Goal: Information Seeking & Learning: Learn about a topic

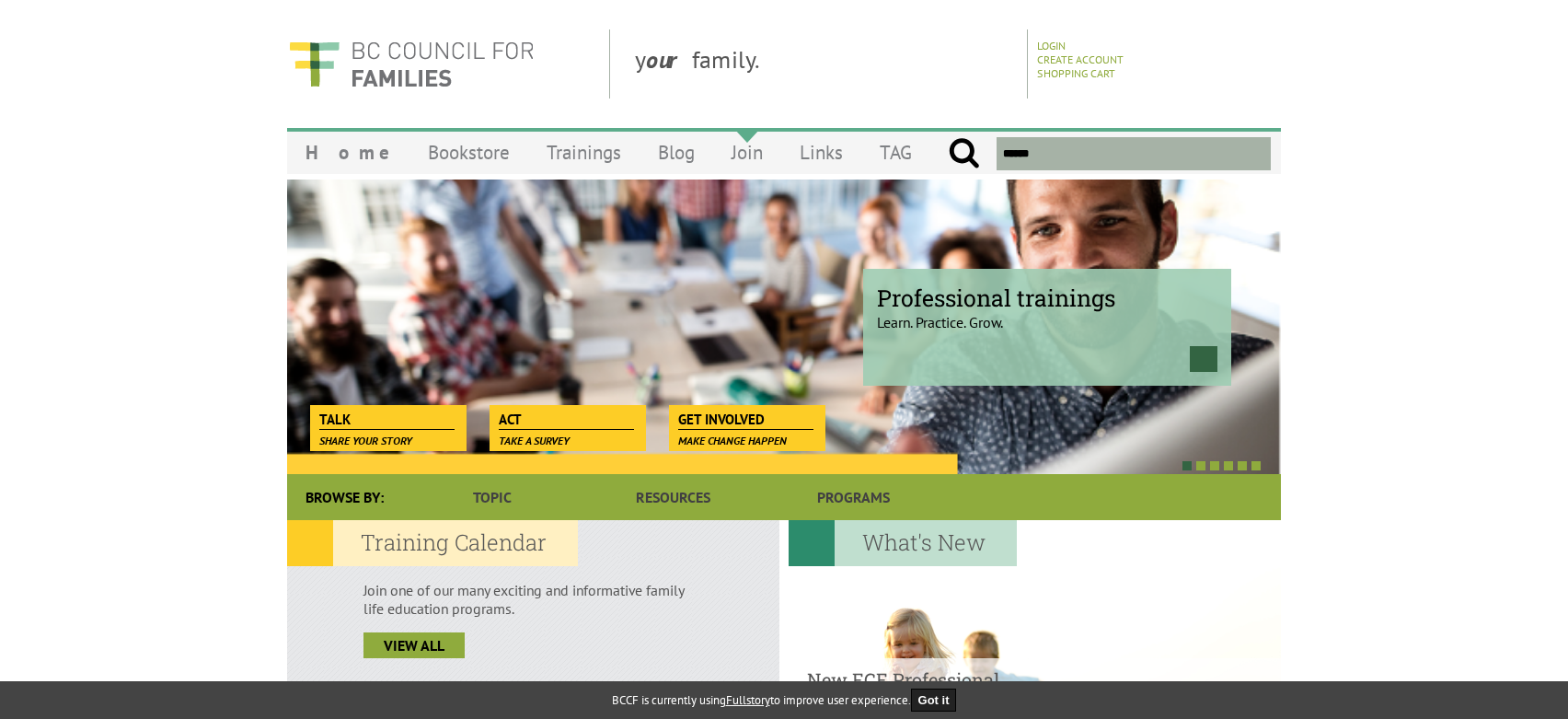
click at [713, 153] on link "Join" at bounding box center [746, 153] width 68 height 43
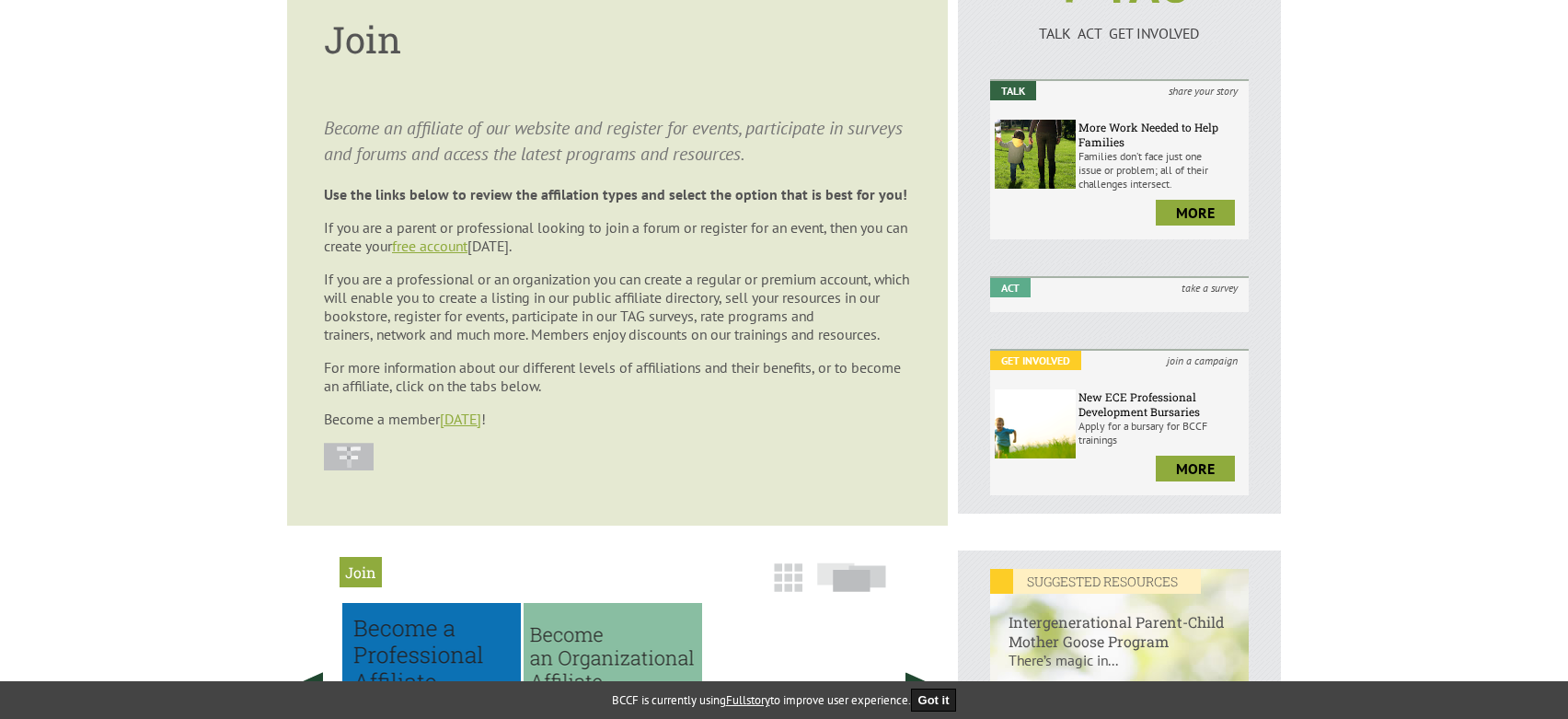
scroll to position [368, 0]
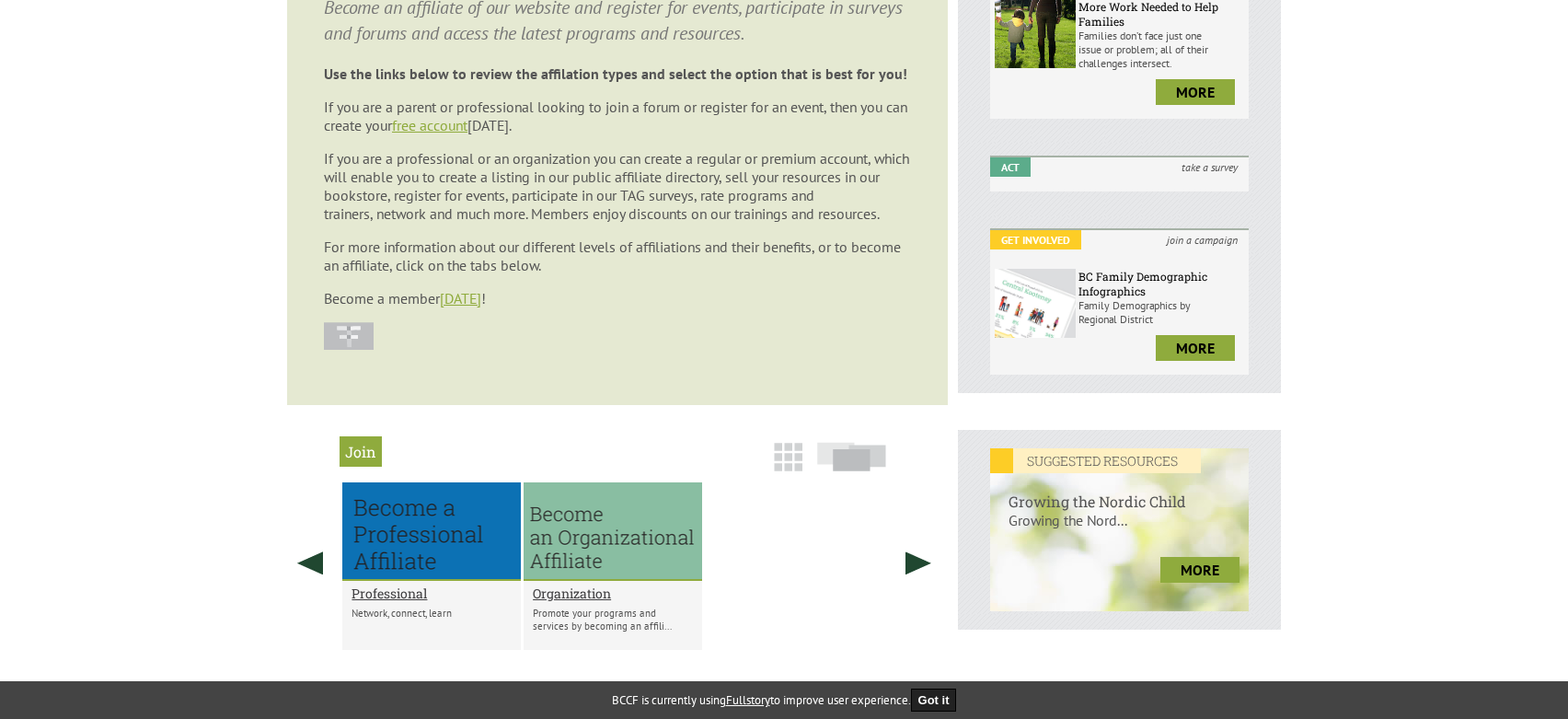
click at [360, 446] on h2 "Join" at bounding box center [360, 451] width 42 height 31
click at [567, 599] on h2 "Organization" at bounding box center [612, 594] width 160 height 18
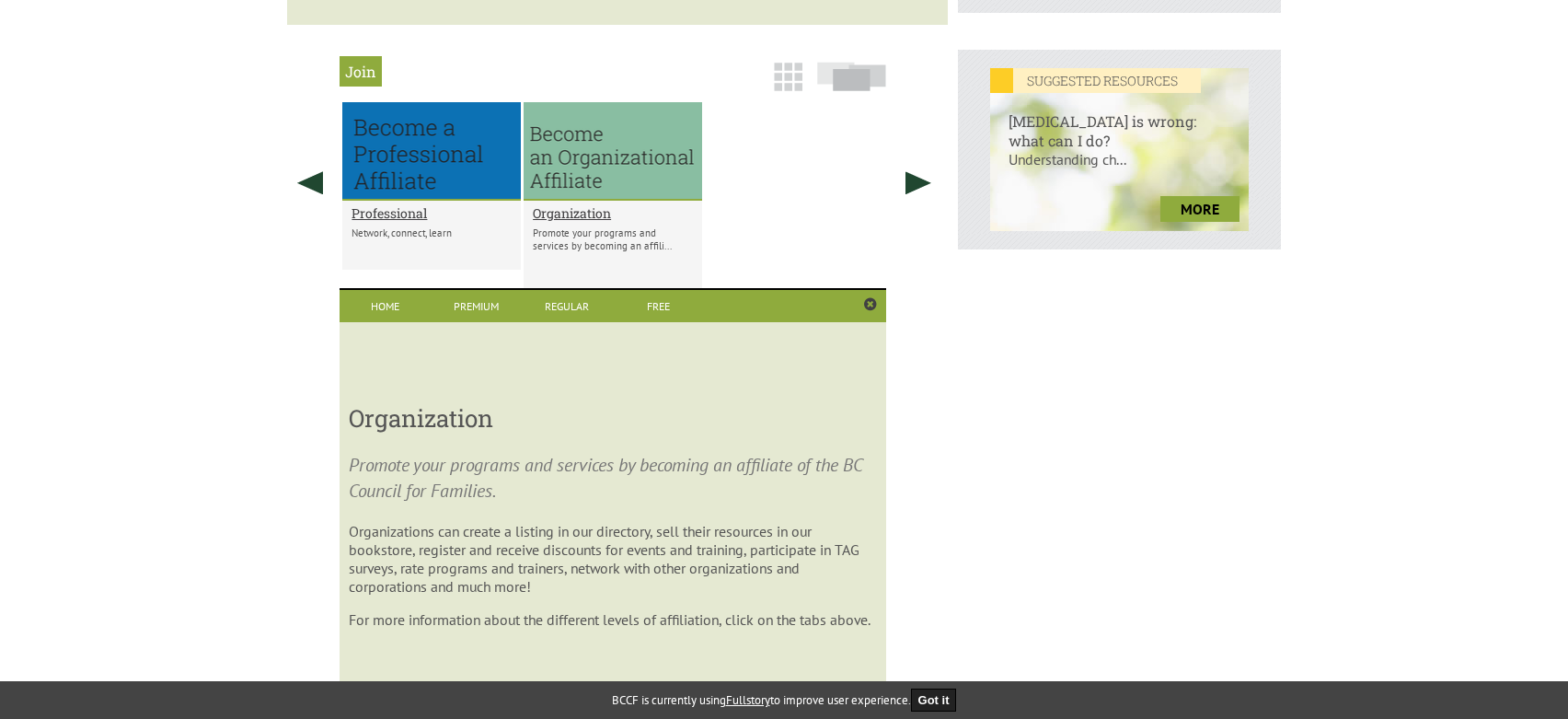
scroll to position [889, 0]
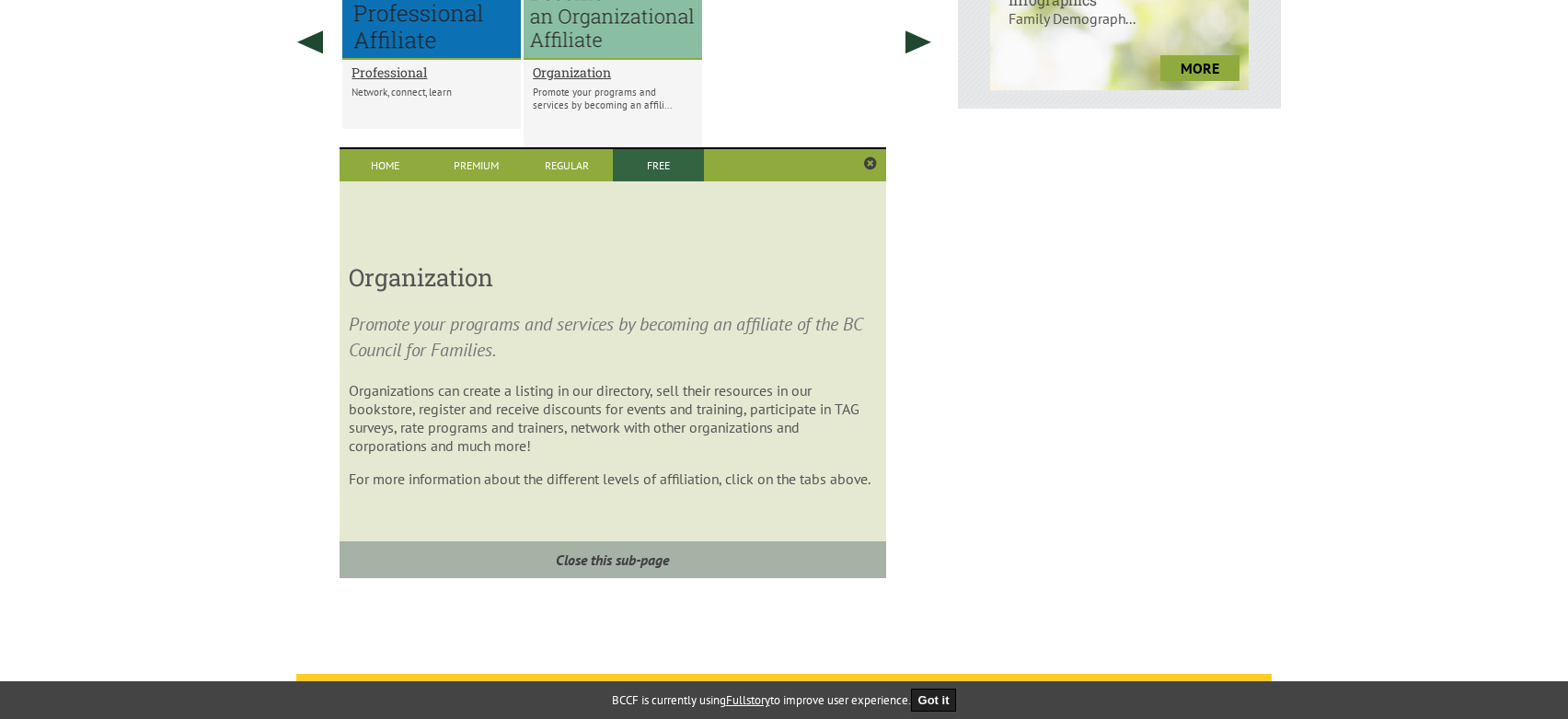
click at [671, 162] on link "Free" at bounding box center [659, 164] width 92 height 33
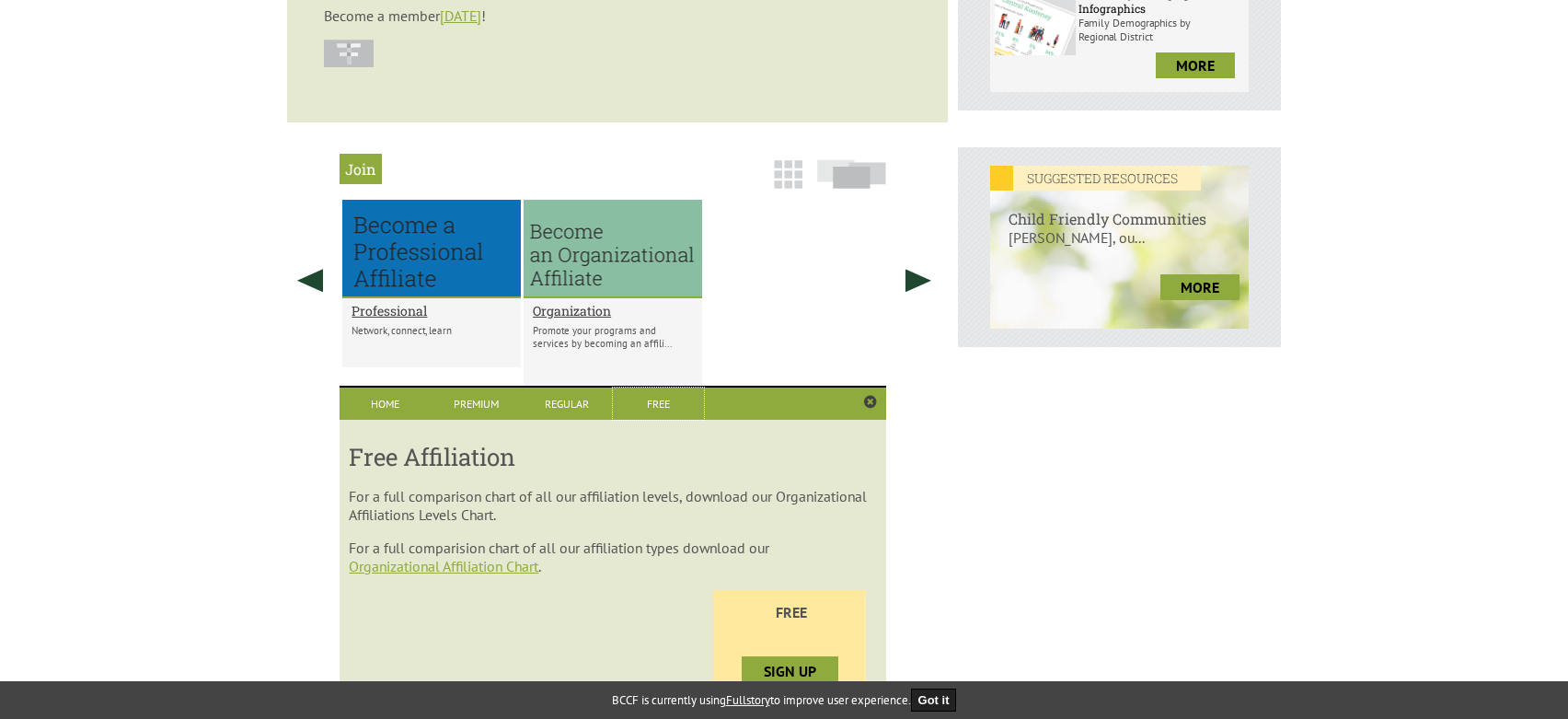
scroll to position [647, 0]
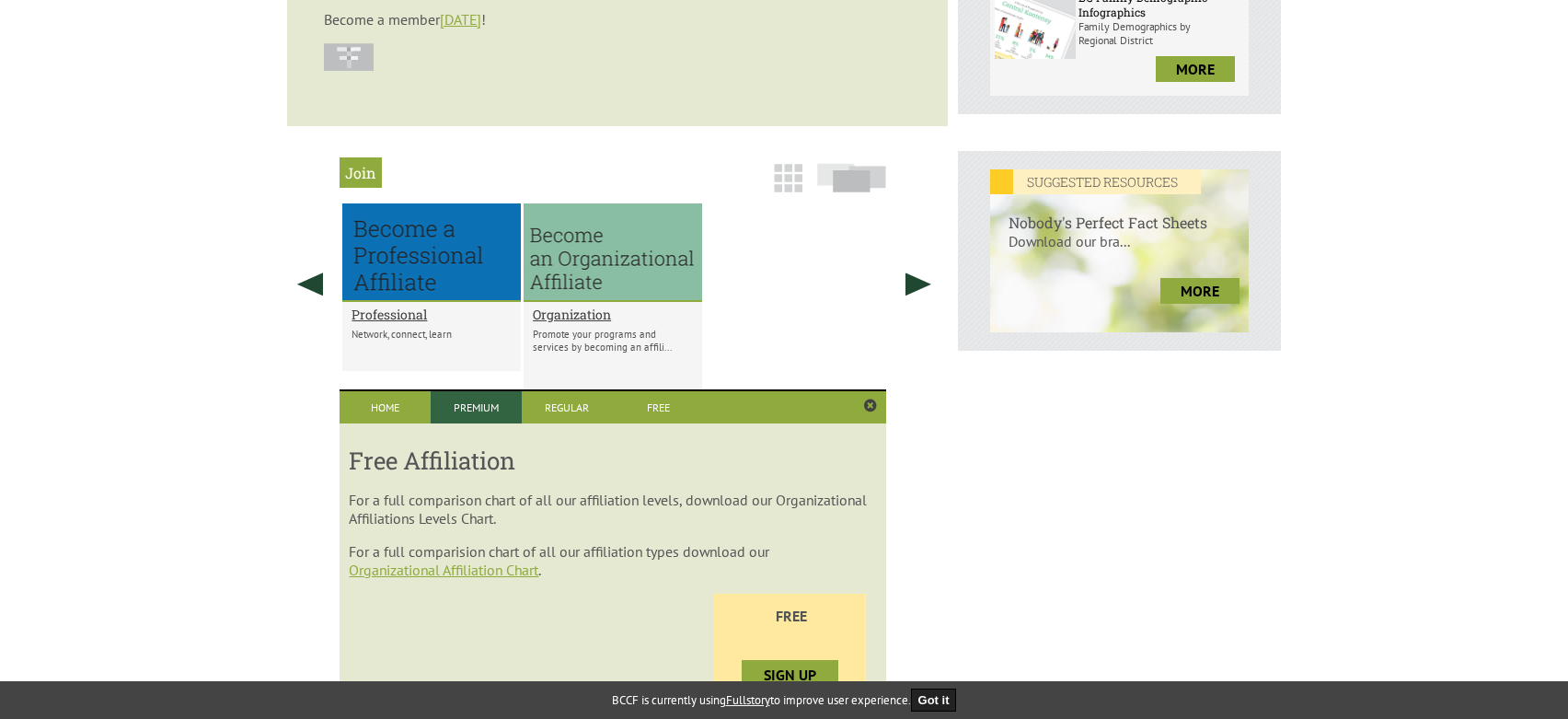
click at [473, 412] on link "Premium" at bounding box center [475, 407] width 92 height 33
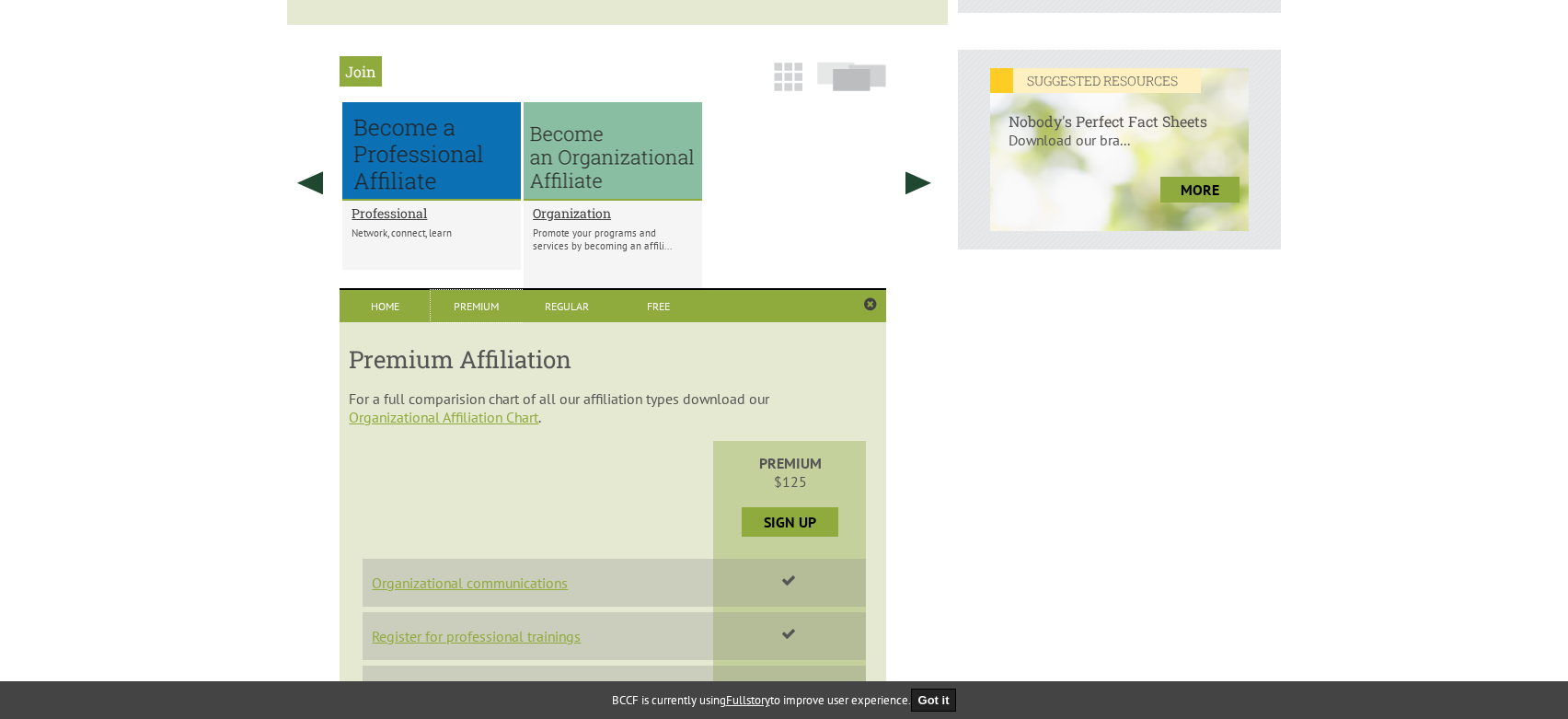
scroll to position [740, 0]
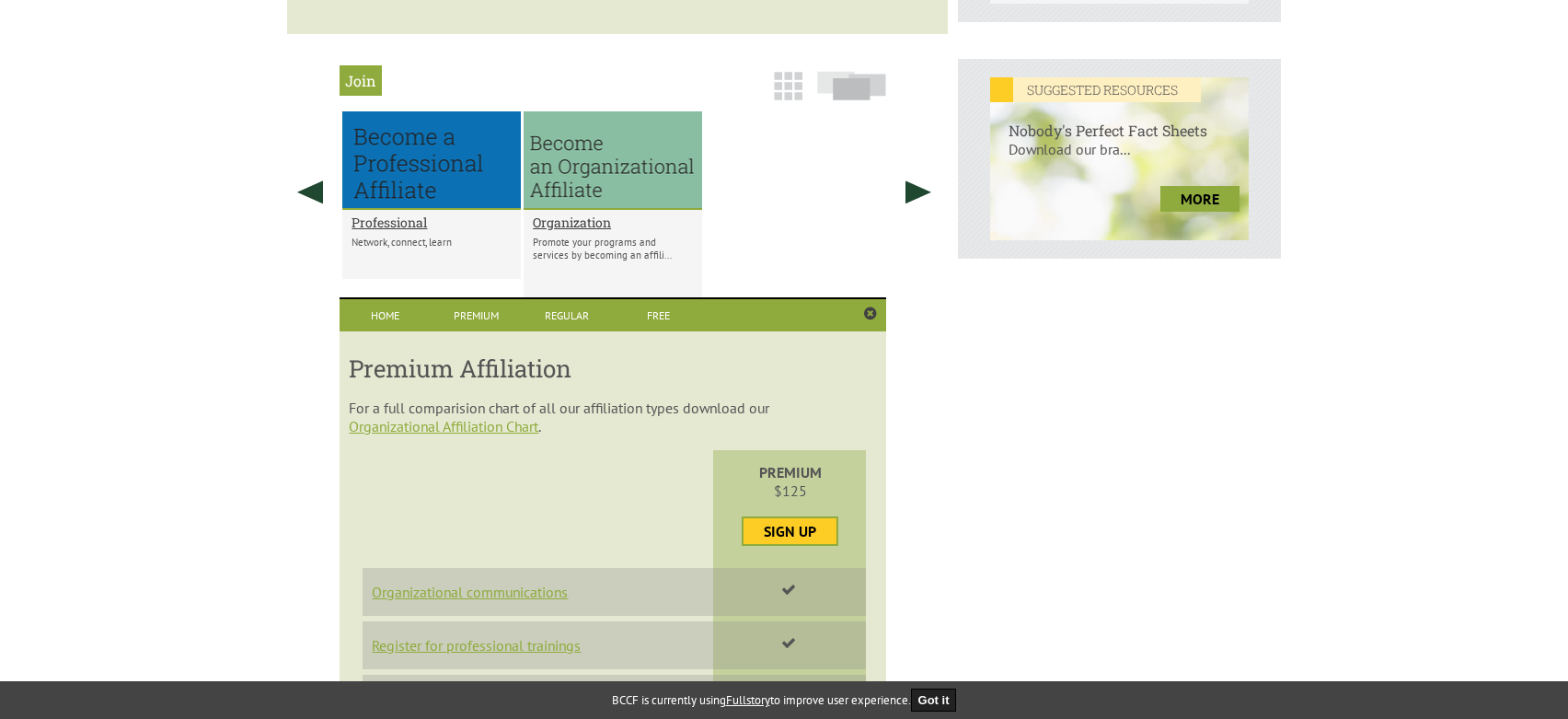
click at [781, 521] on link "Sign Up" at bounding box center [789, 531] width 93 height 26
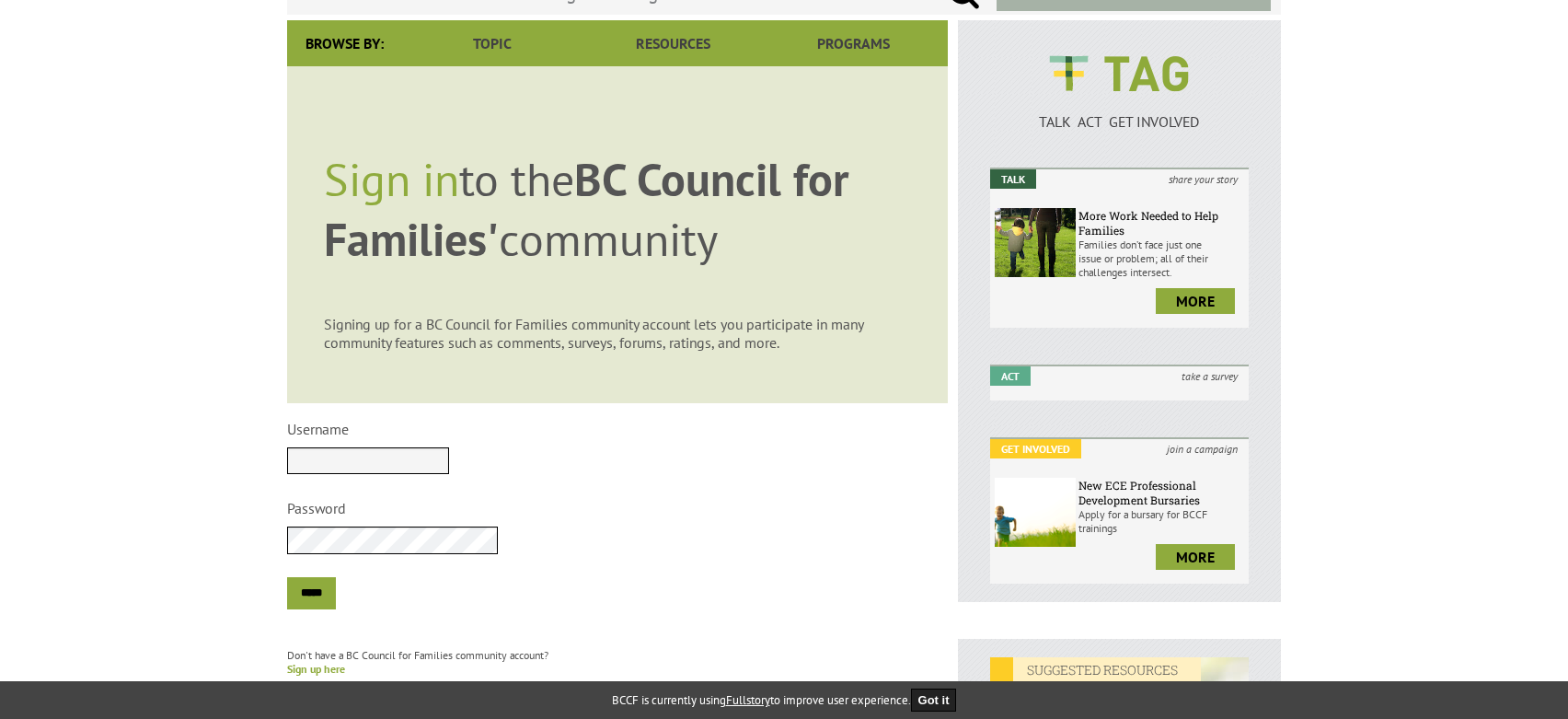
scroll to position [184, 0]
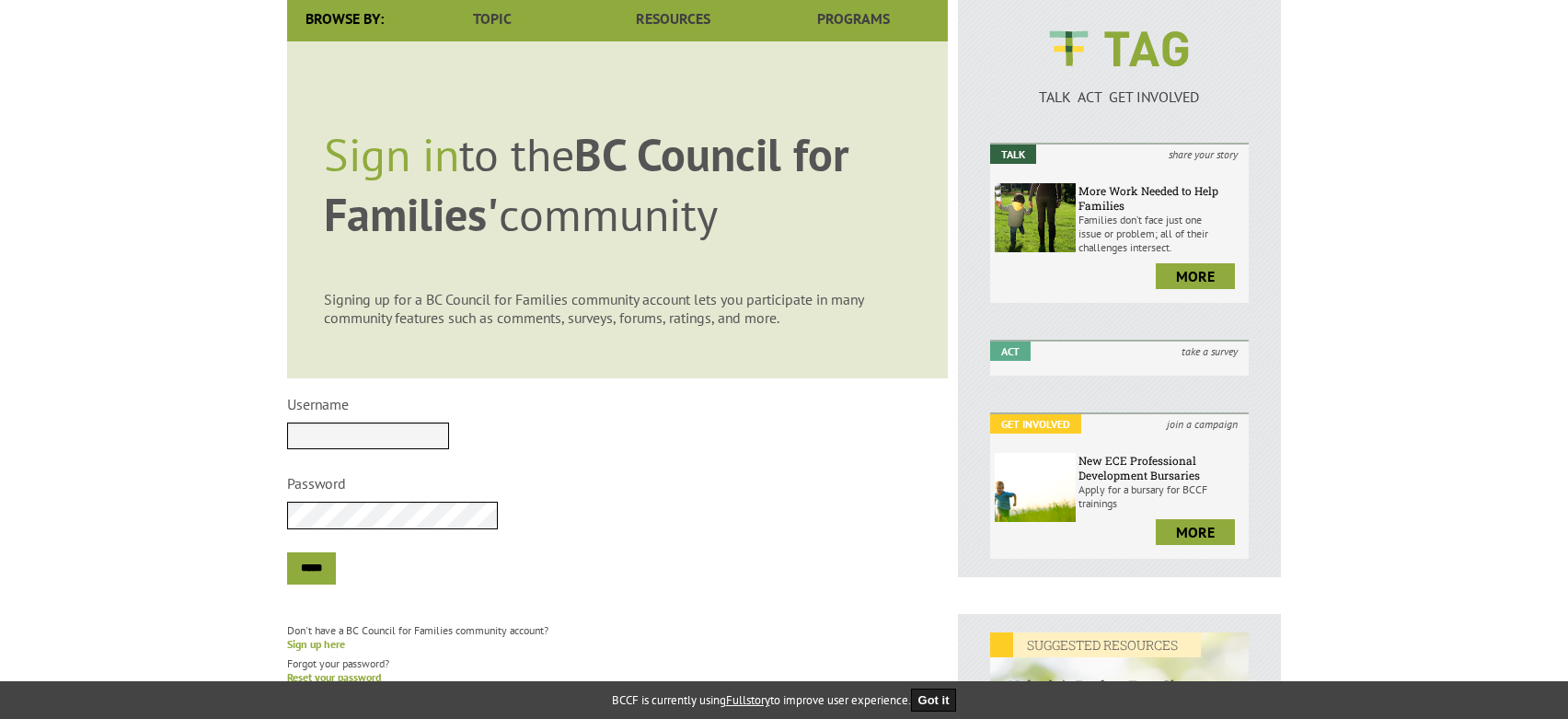
click at [401, 425] on input "Username" at bounding box center [368, 435] width 162 height 27
type input "*"
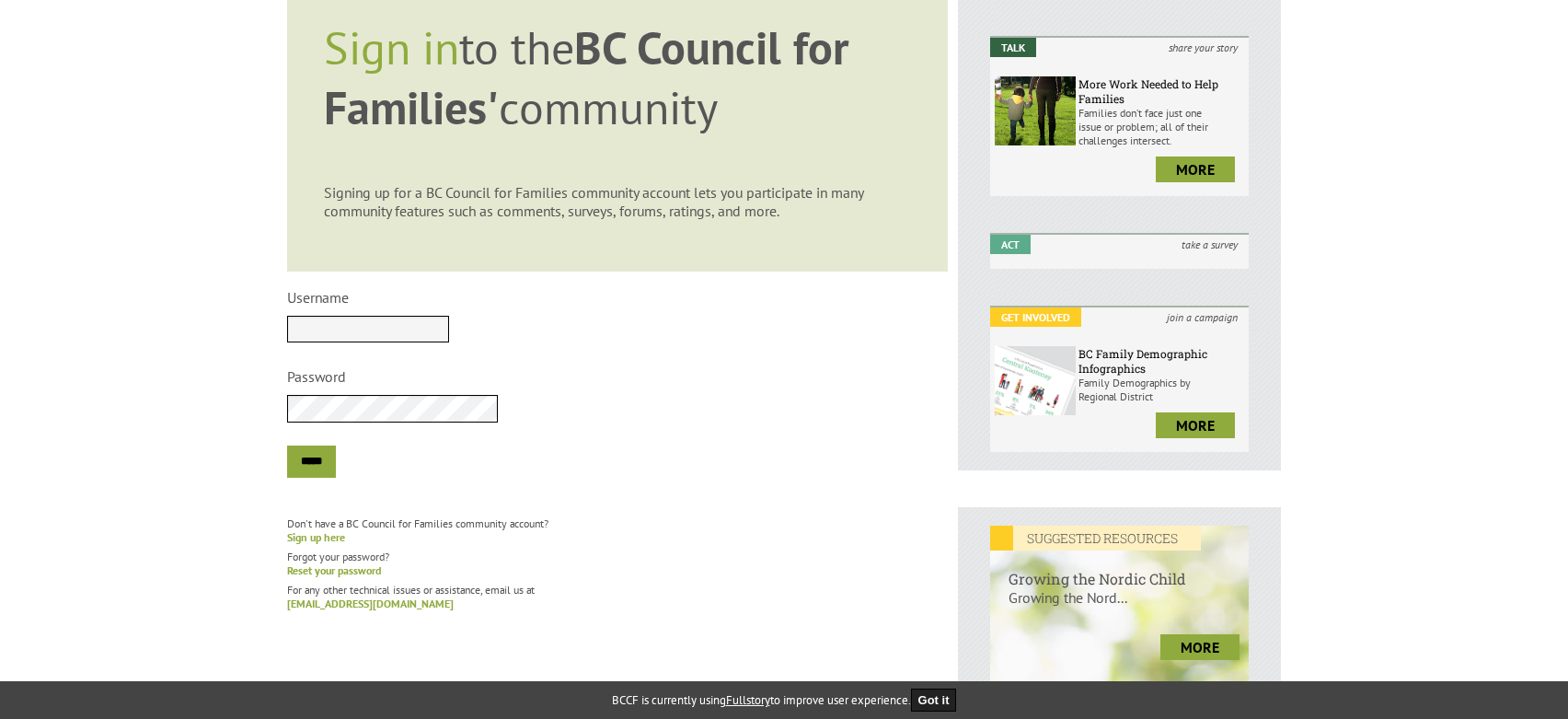
scroll to position [276, 0]
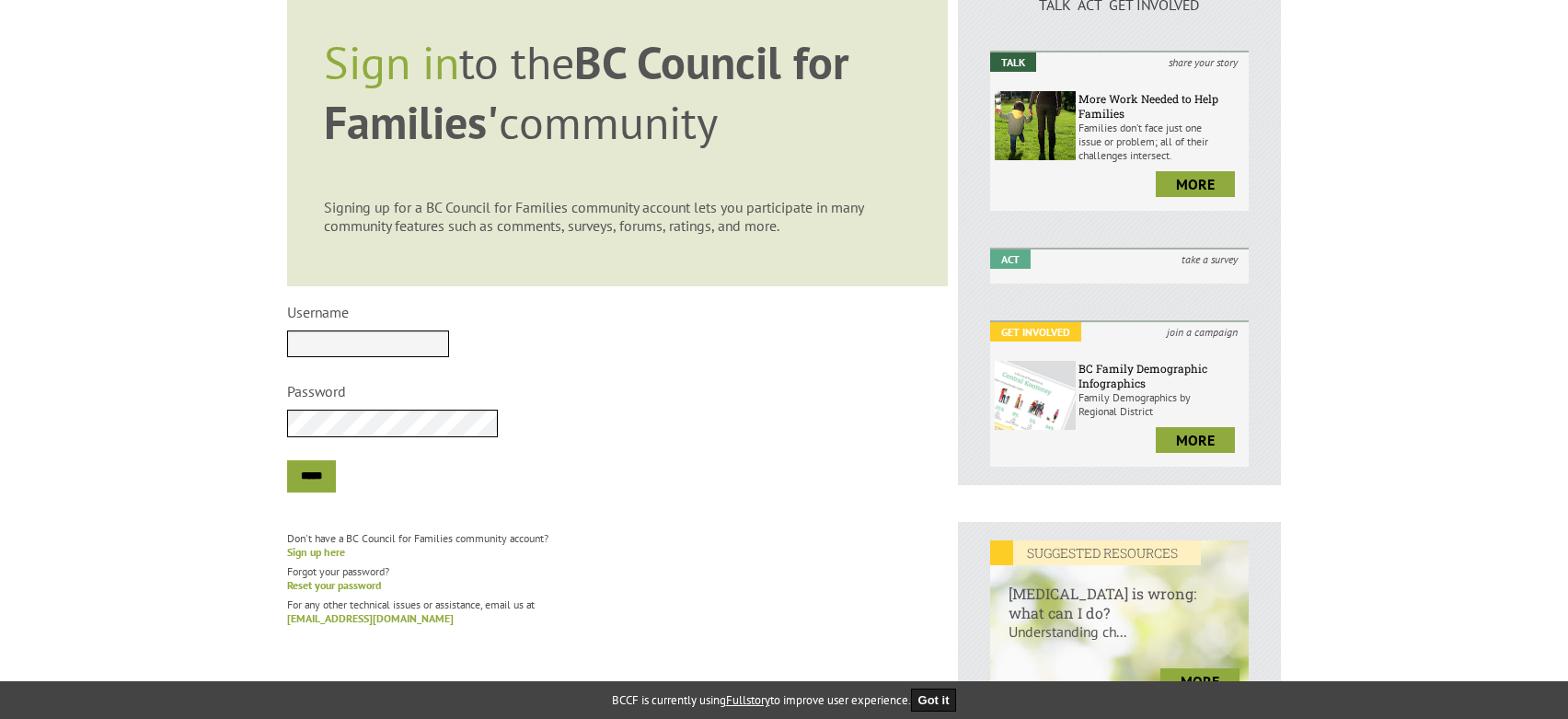
click at [312, 556] on link "Sign up here" at bounding box center [316, 552] width 58 height 14
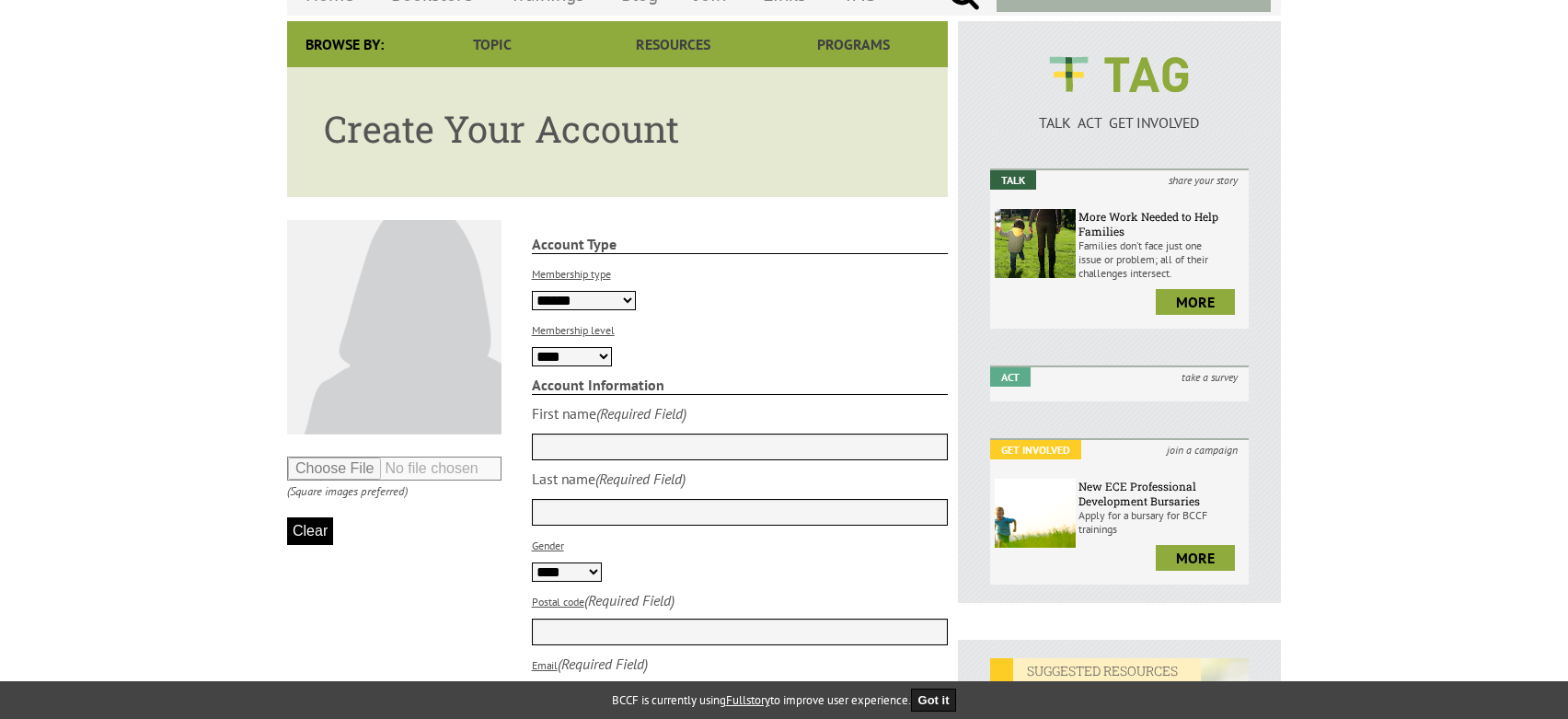
scroll to position [184, 0]
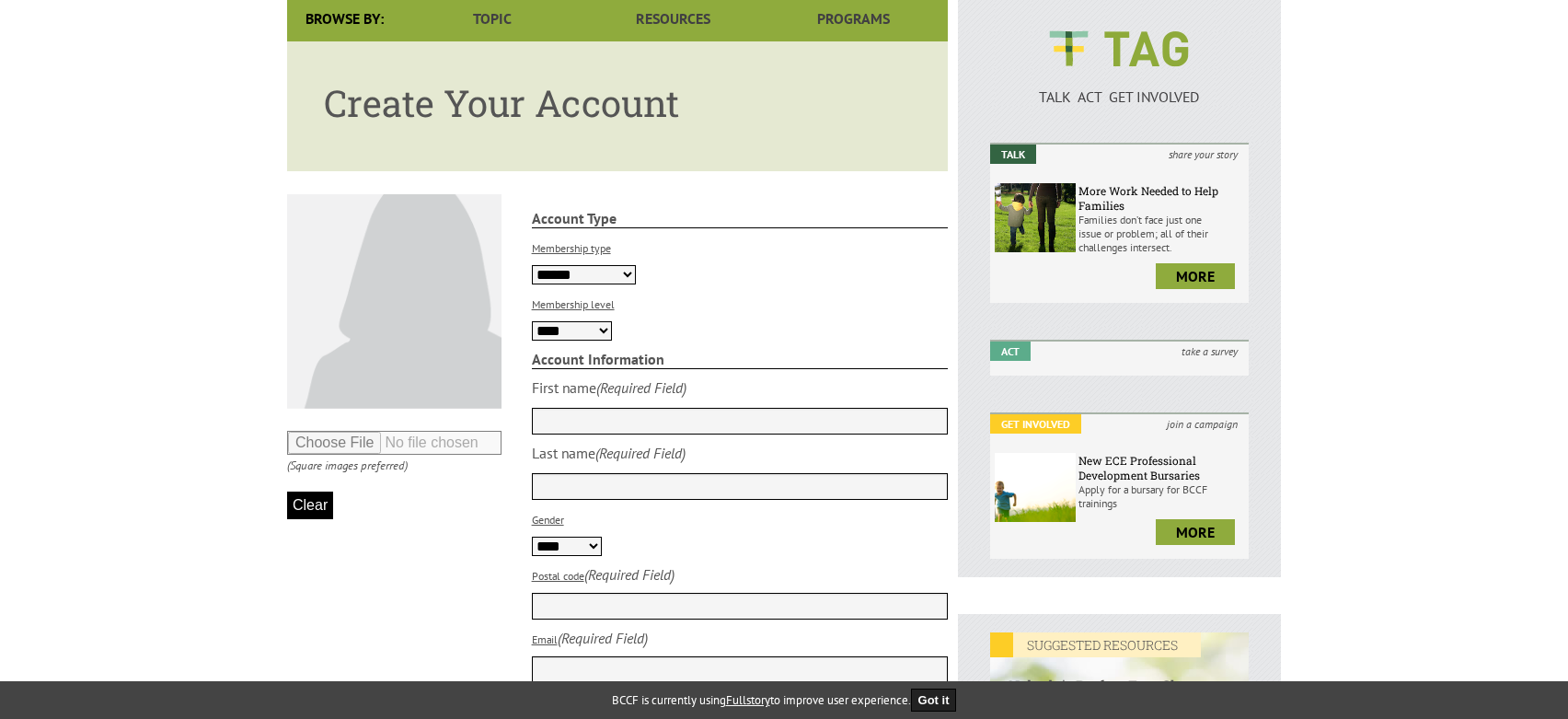
click at [607, 276] on select "**********" at bounding box center [584, 275] width 104 height 20
click at [532, 265] on select "**********" at bounding box center [584, 275] width 104 height 20
click at [601, 278] on select "**********" at bounding box center [584, 275] width 104 height 20
select select "**********"
click at [532, 265] on select "**********" at bounding box center [584, 275] width 104 height 20
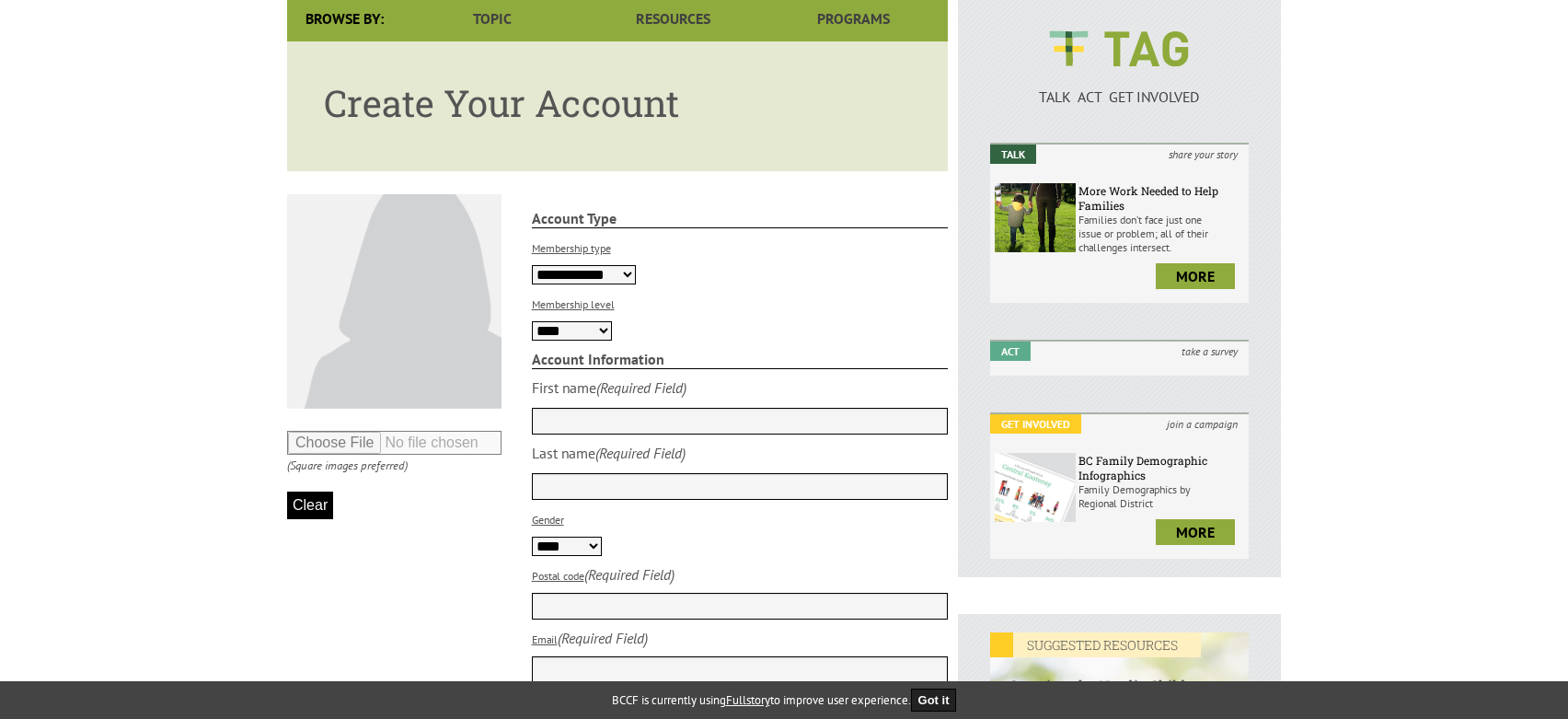
click at [589, 329] on select "**** ******* *******" at bounding box center [571, 331] width 80 height 20
select select "*"
click at [532, 321] on select "**** ******* *******" at bounding box center [571, 331] width 80 height 20
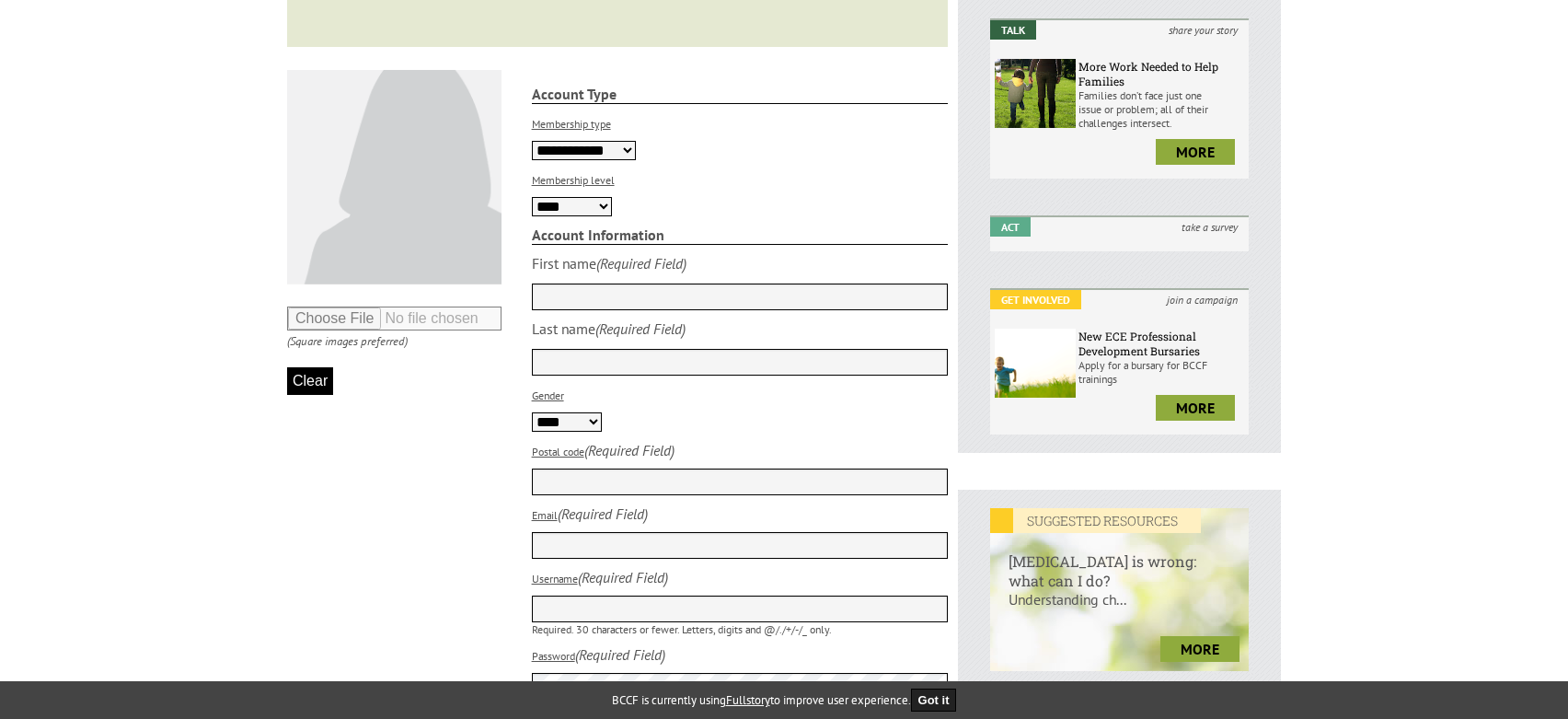
scroll to position [276, 0]
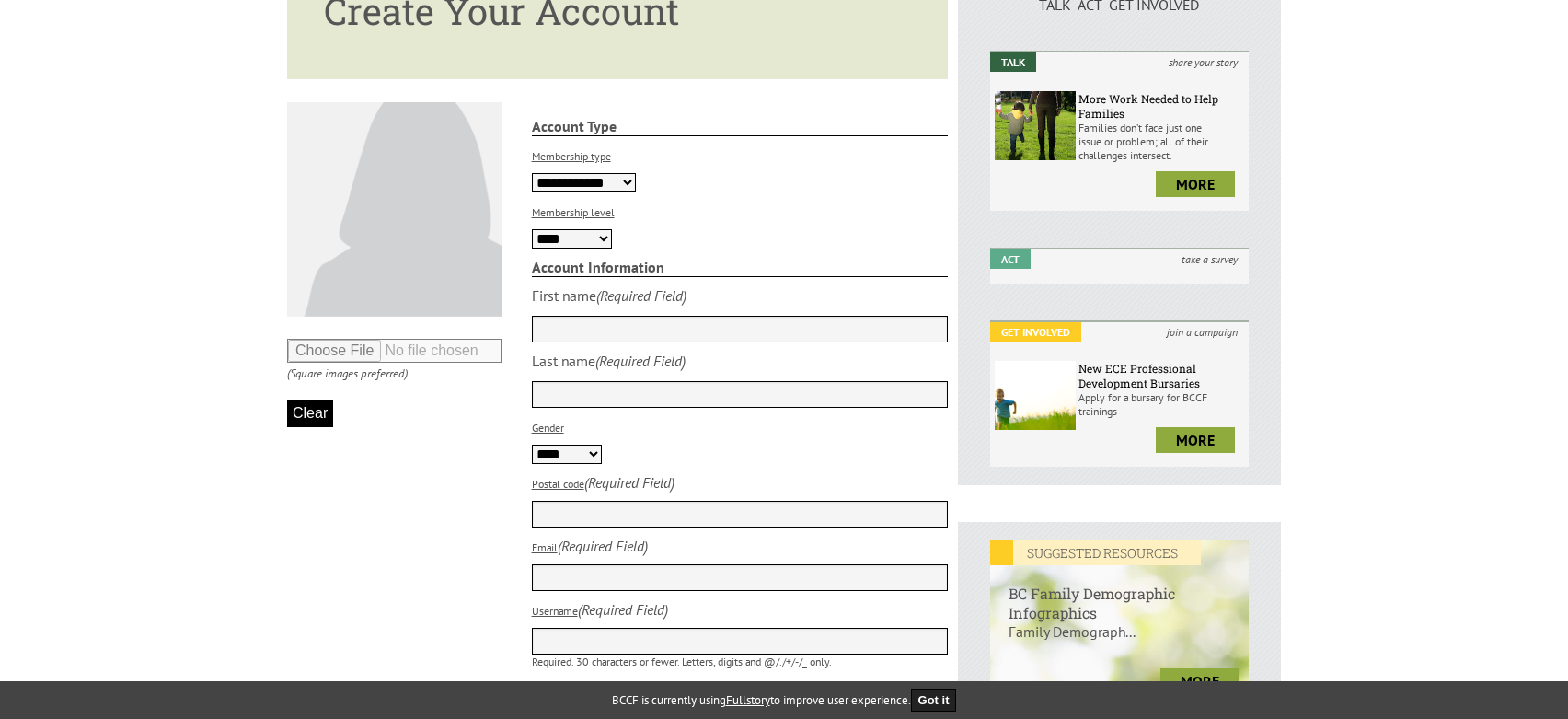
click at [600, 337] on input "text" at bounding box center [739, 329] width 416 height 27
click at [602, 180] on select "**********" at bounding box center [584, 183] width 104 height 20
select select "**********"
click at [532, 173] on select "**********" at bounding box center [584, 183] width 104 height 20
click at [615, 325] on input "text" at bounding box center [739, 329] width 416 height 27
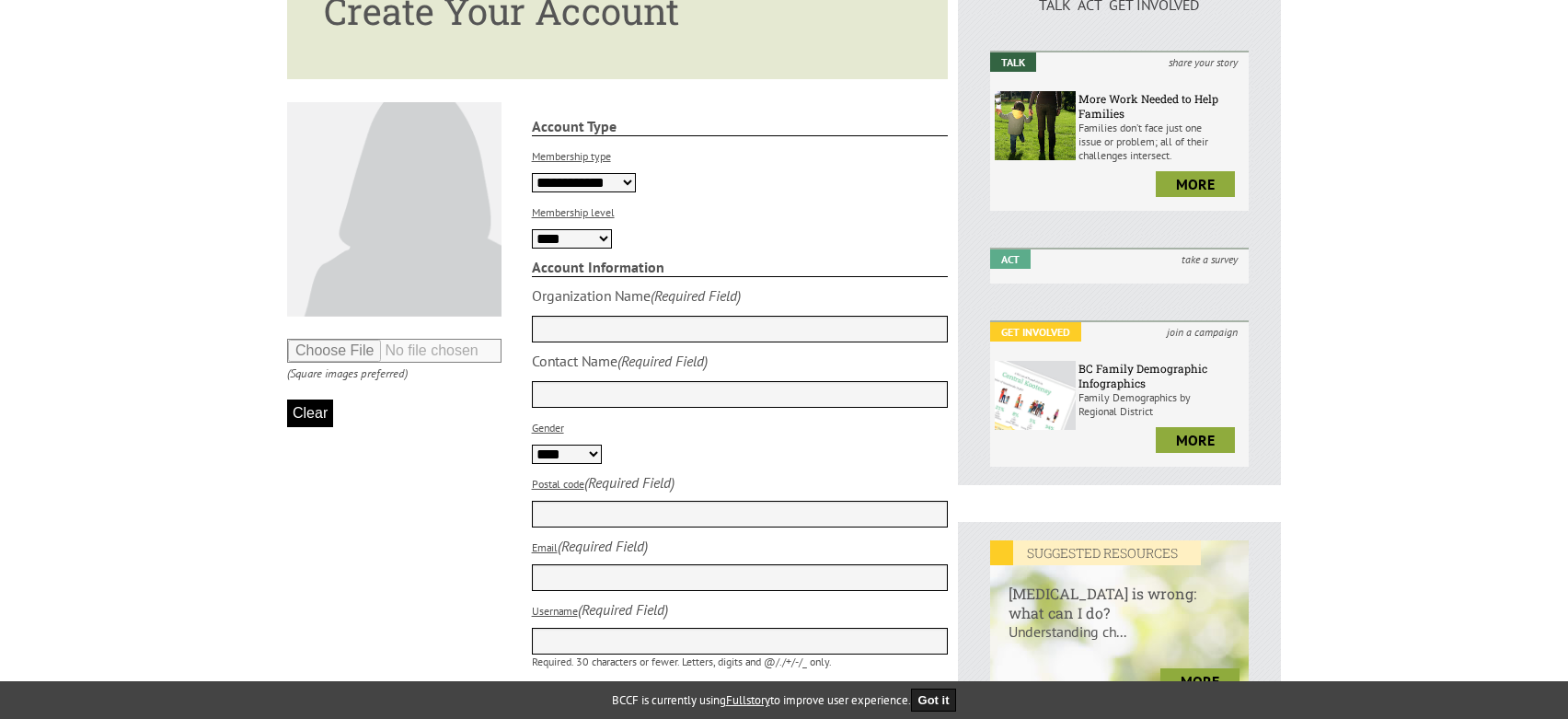
click at [574, 372] on div "Last name Contact Name (Required Field)" at bounding box center [739, 379] width 416 height 56
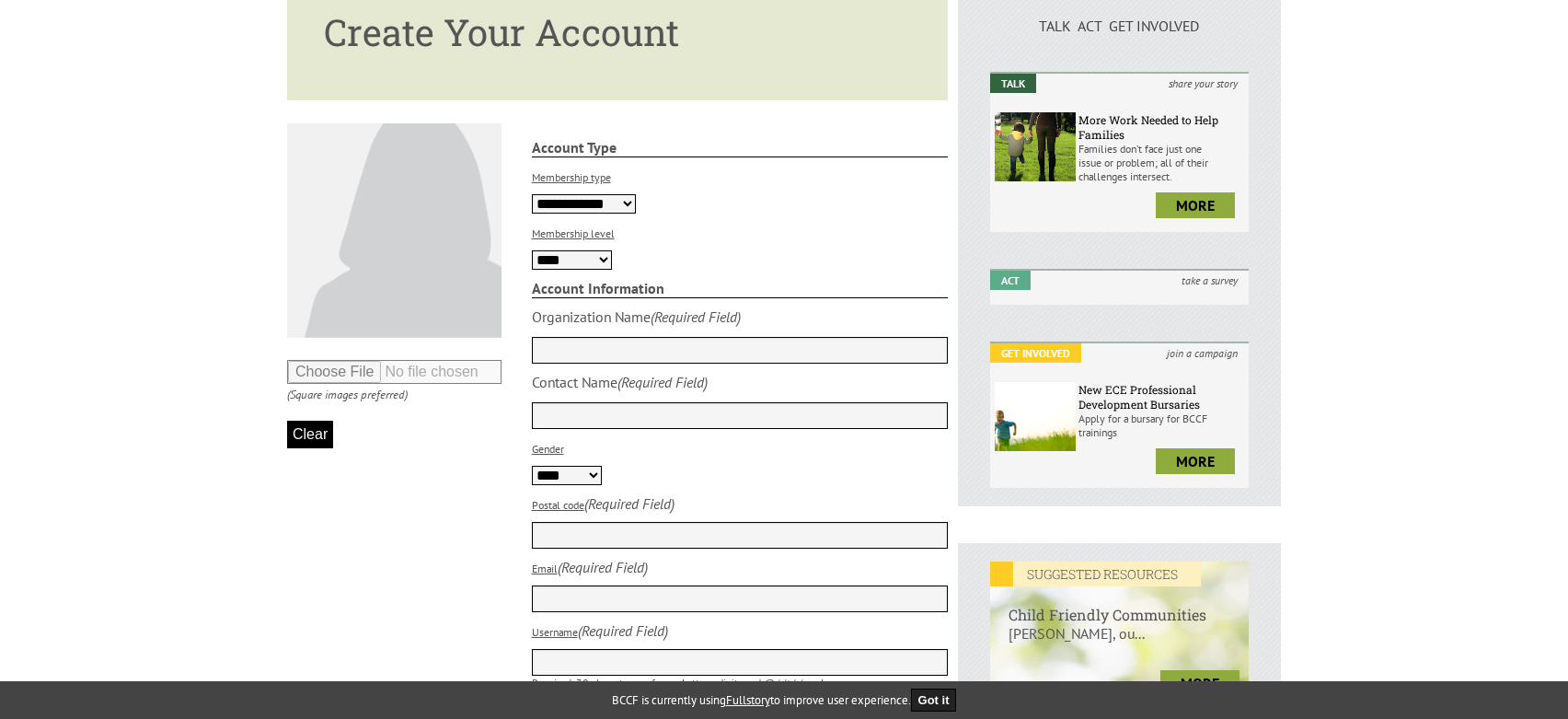
scroll to position [92, 0]
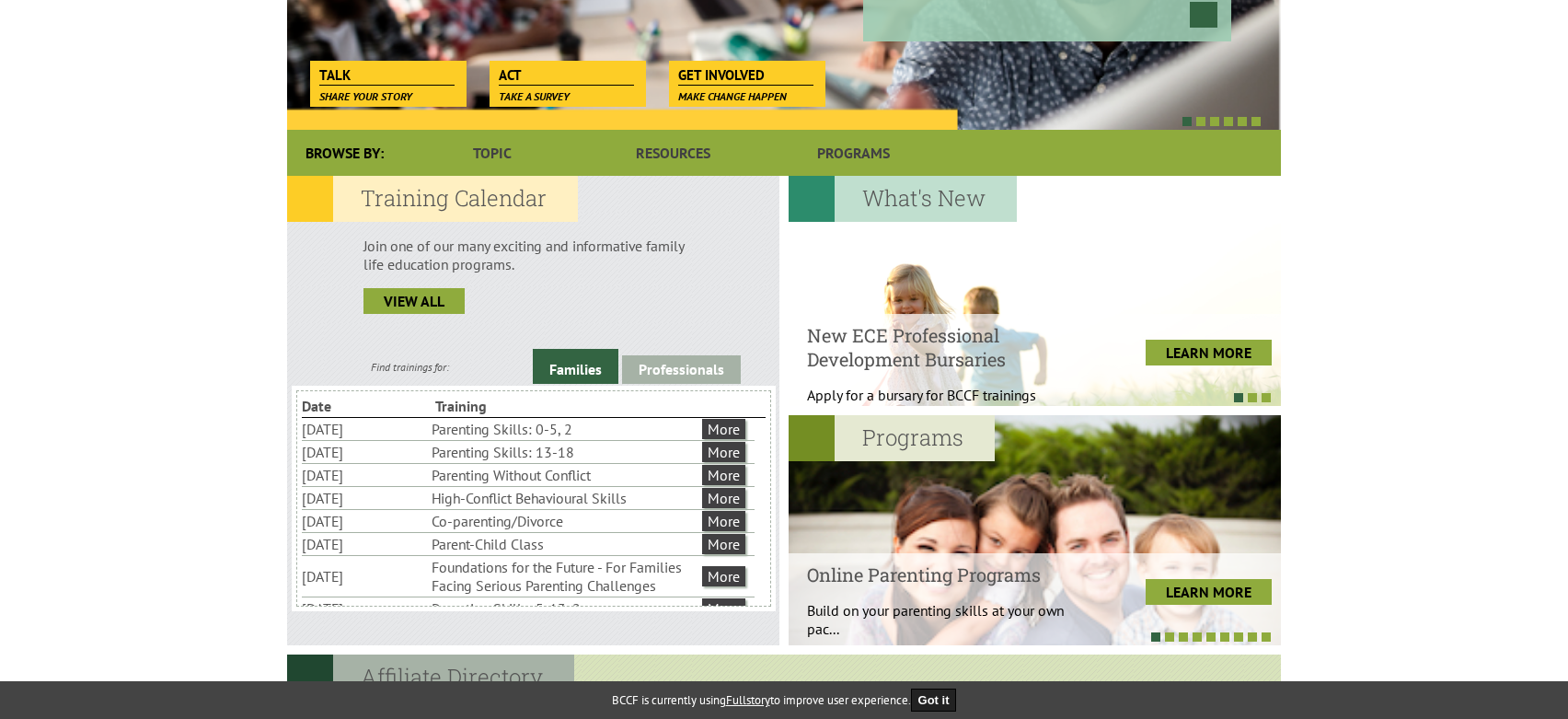
scroll to position [460, 0]
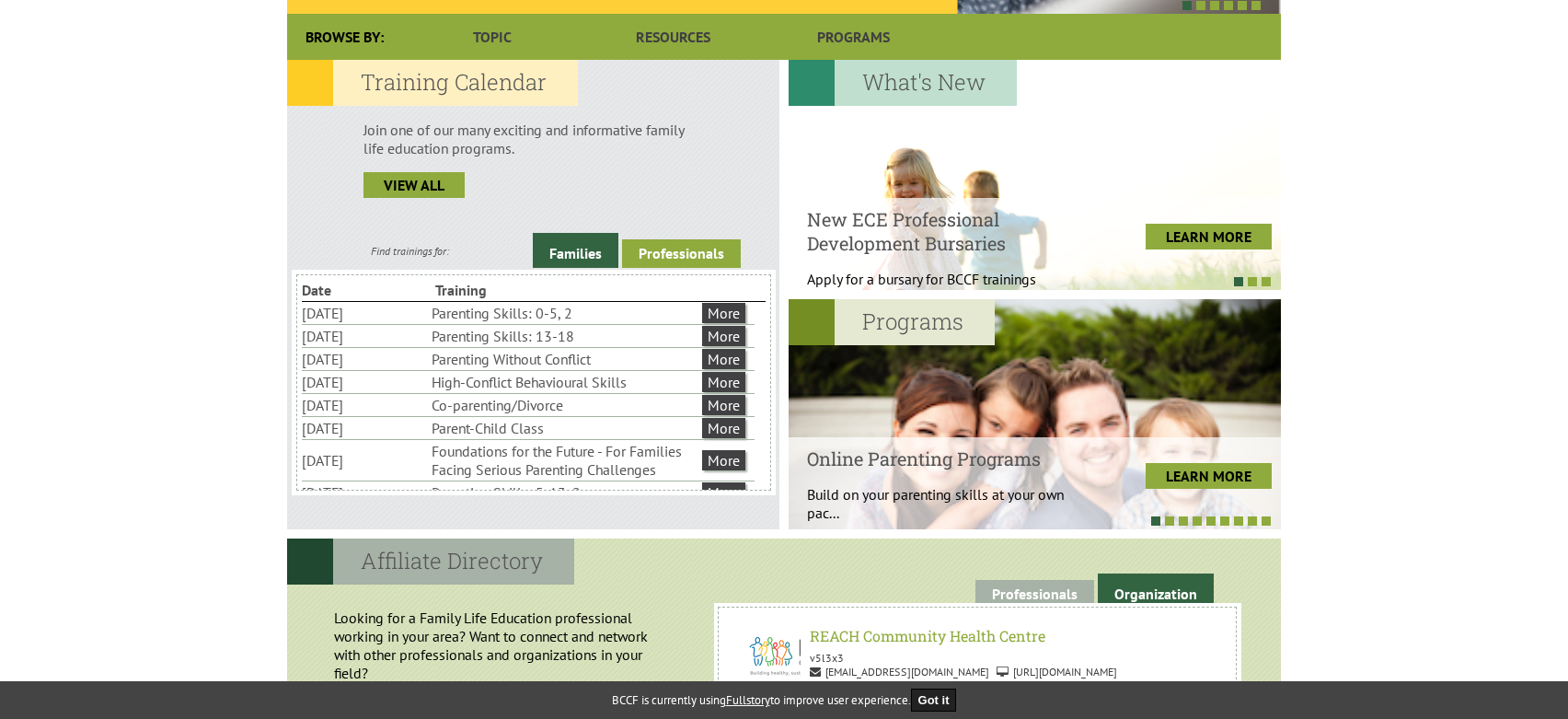
click at [670, 252] on link "Professionals" at bounding box center [681, 253] width 119 height 29
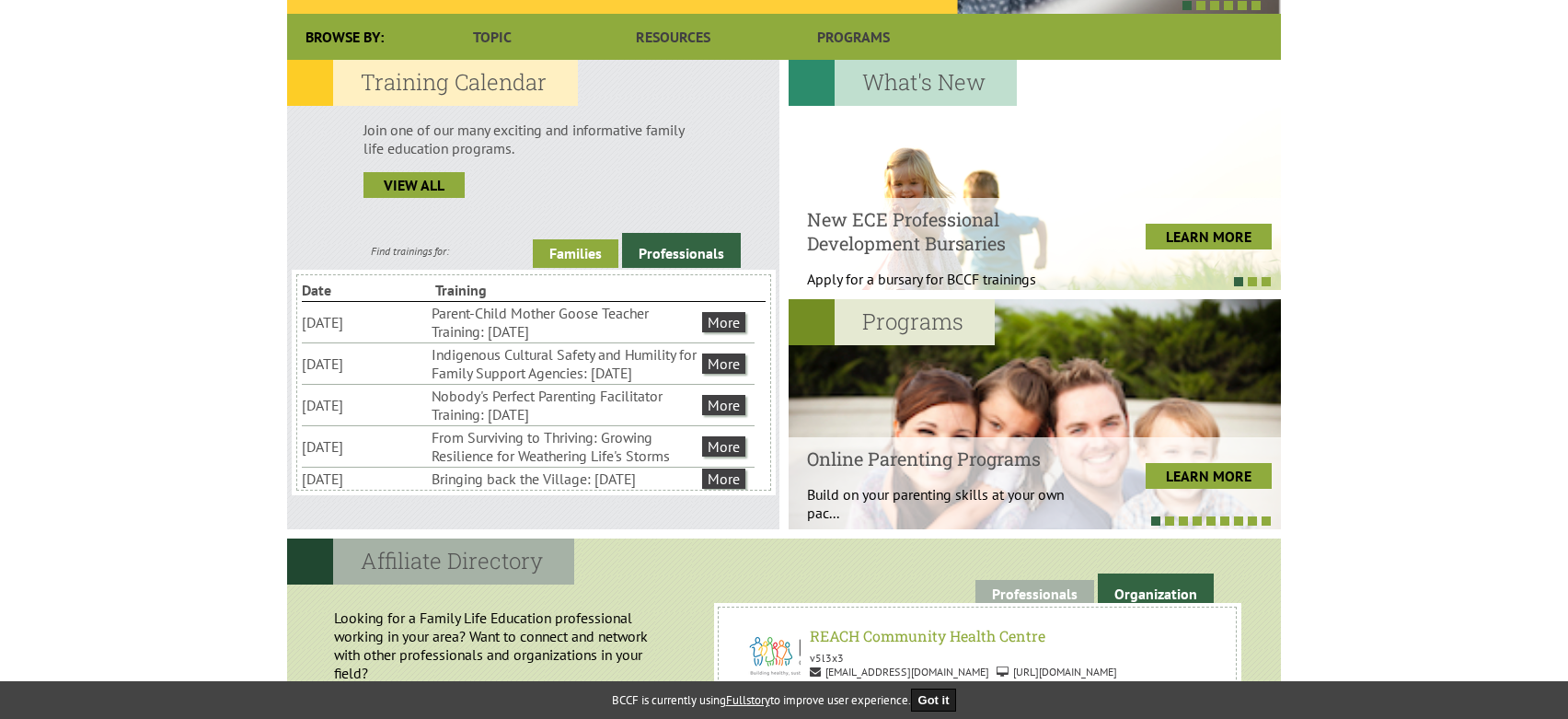
click at [592, 252] on link "Families" at bounding box center [575, 253] width 86 height 29
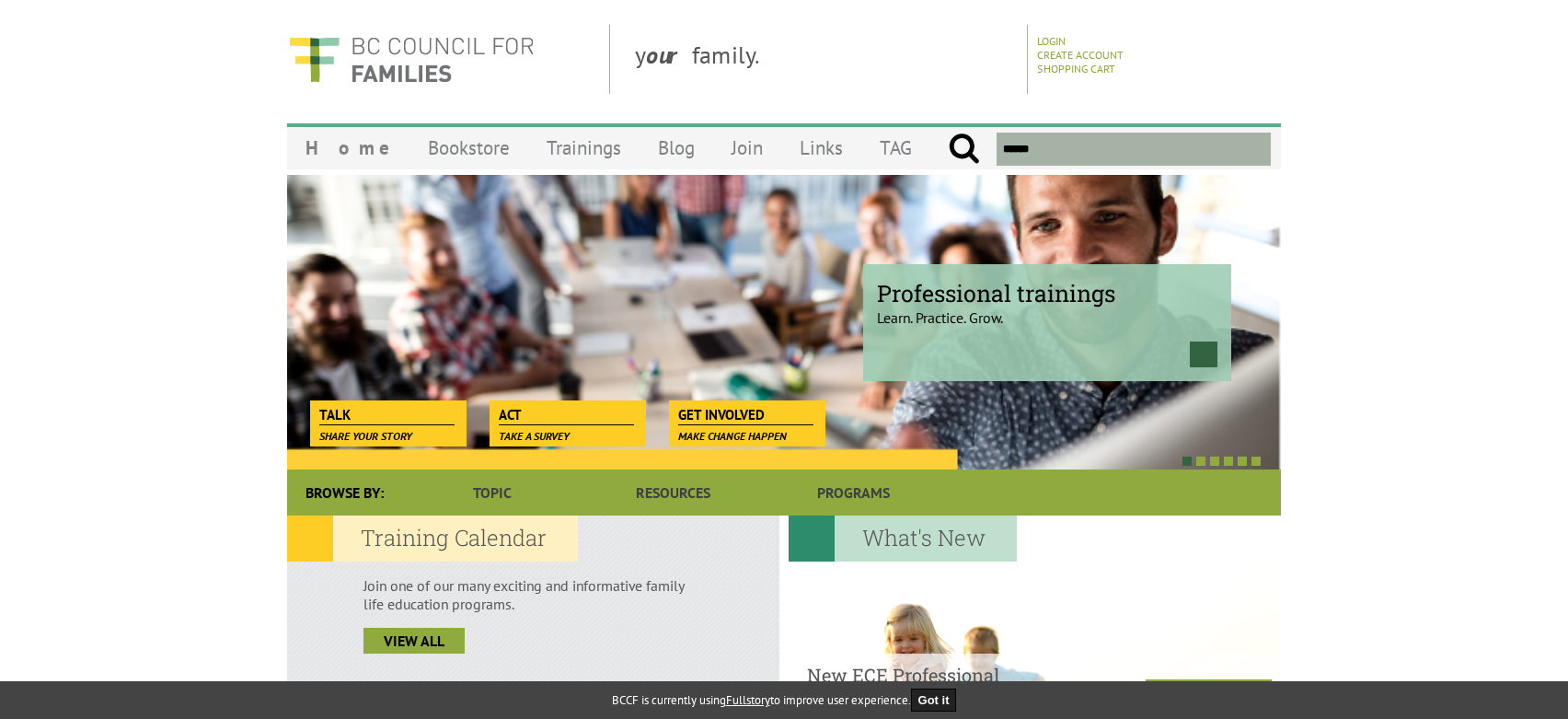
scroll to position [0, 0]
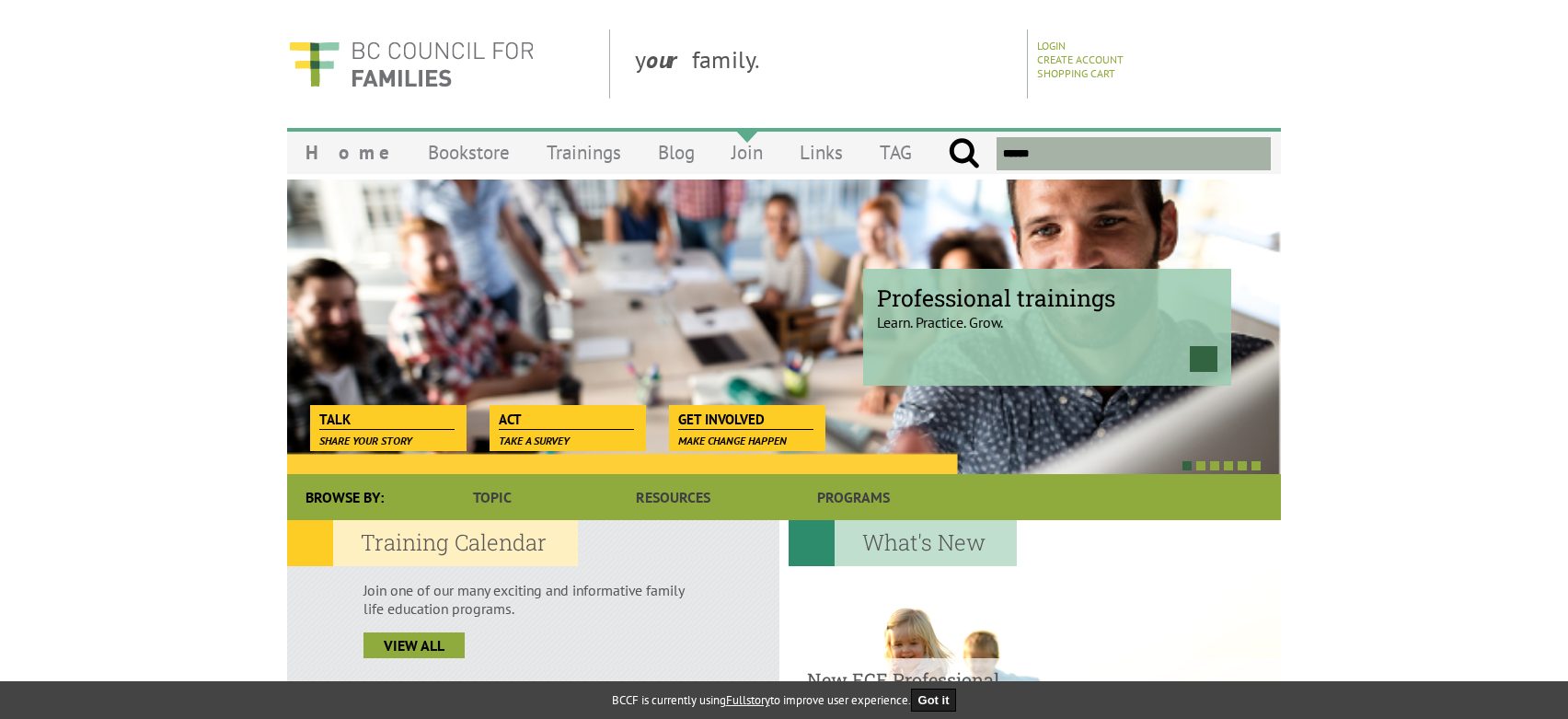
click at [717, 160] on link "Join" at bounding box center [746, 153] width 68 height 43
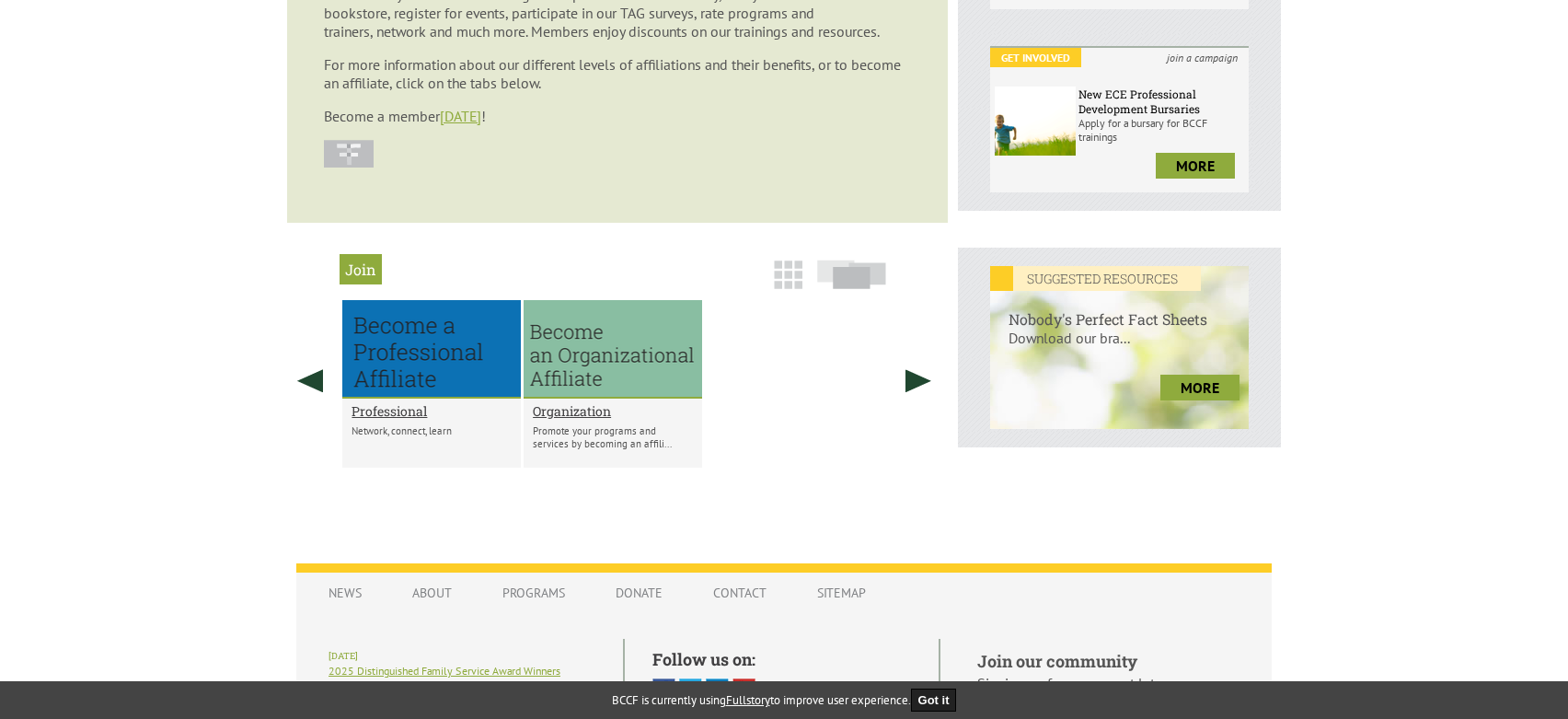
scroll to position [553, 0]
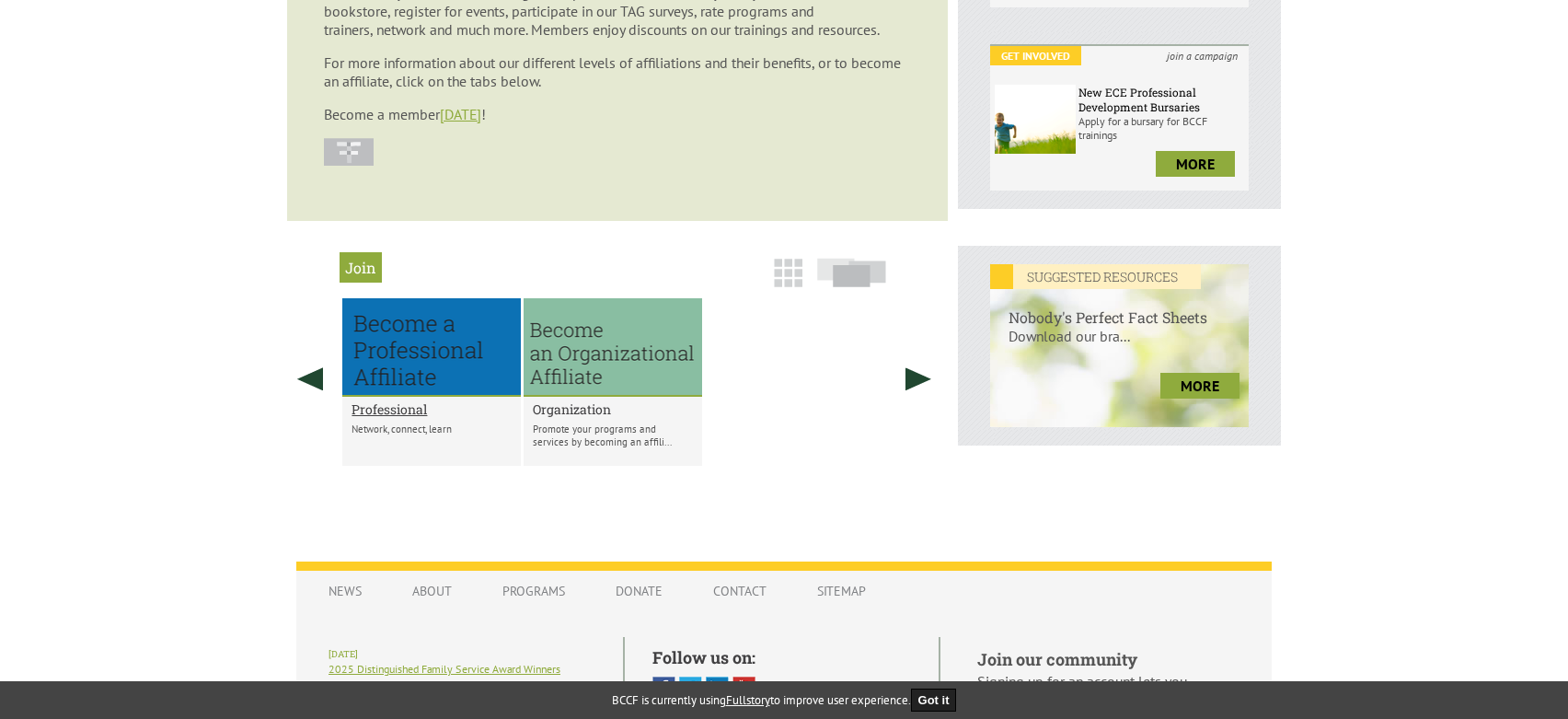
click at [590, 408] on h2 "Organization" at bounding box center [612, 410] width 160 height 18
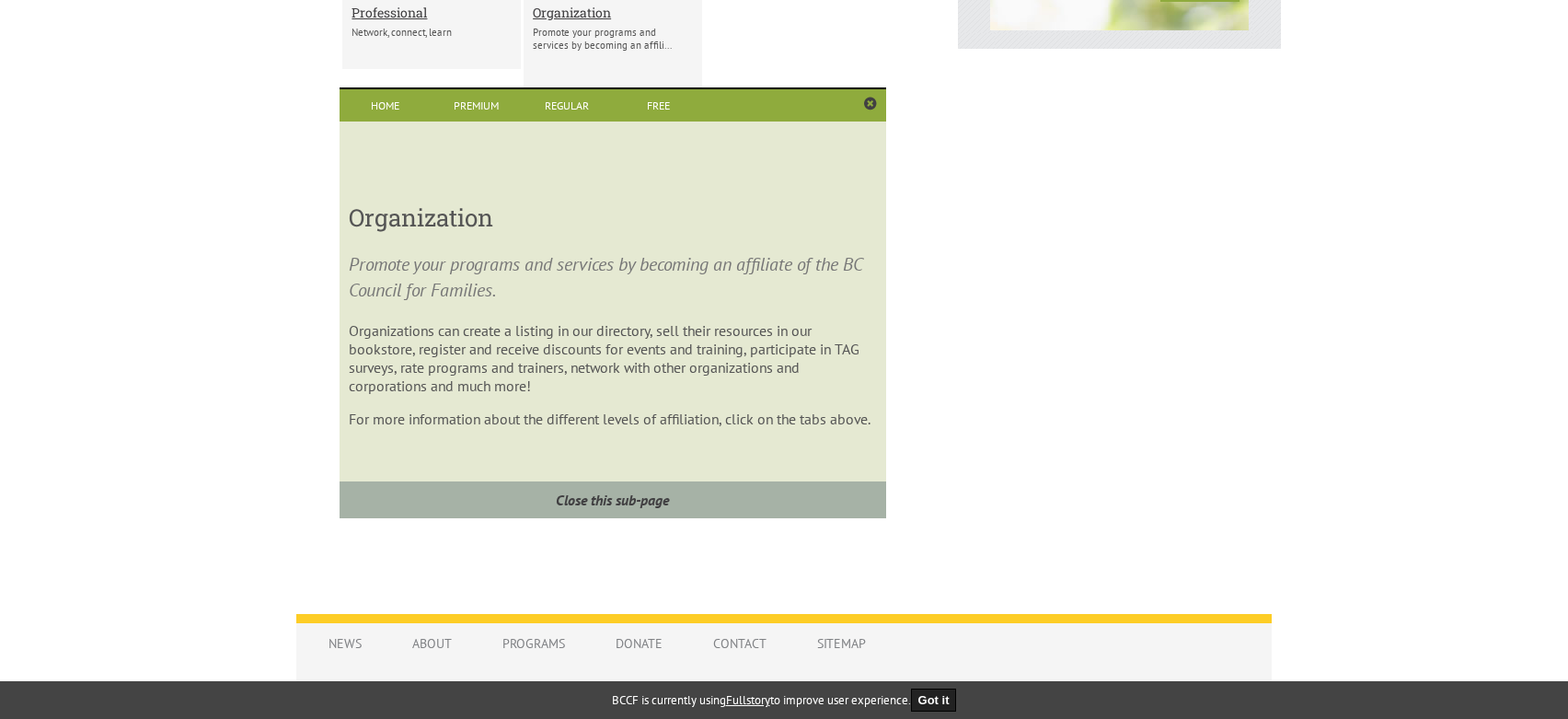
scroll to position [981, 0]
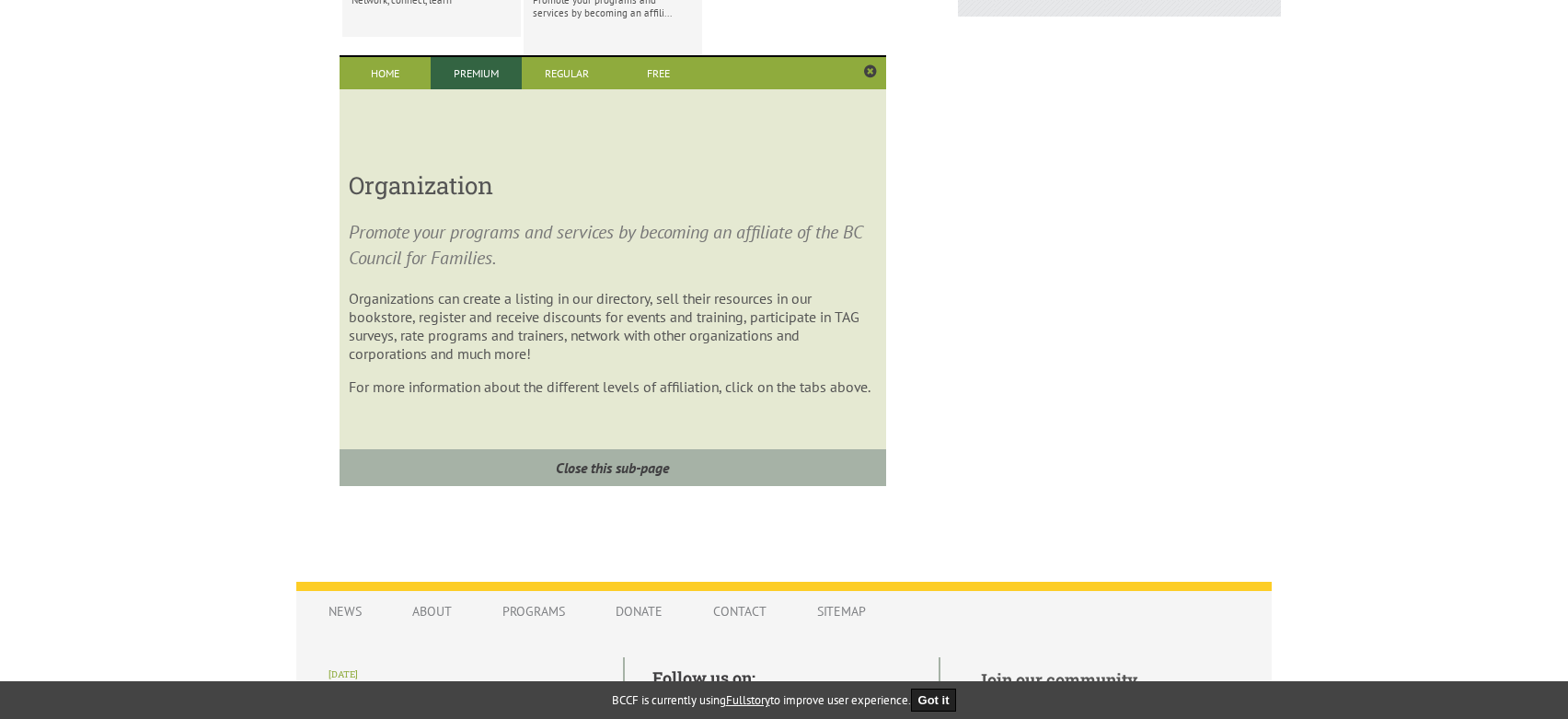
click at [459, 73] on link "Premium" at bounding box center [475, 73] width 92 height 33
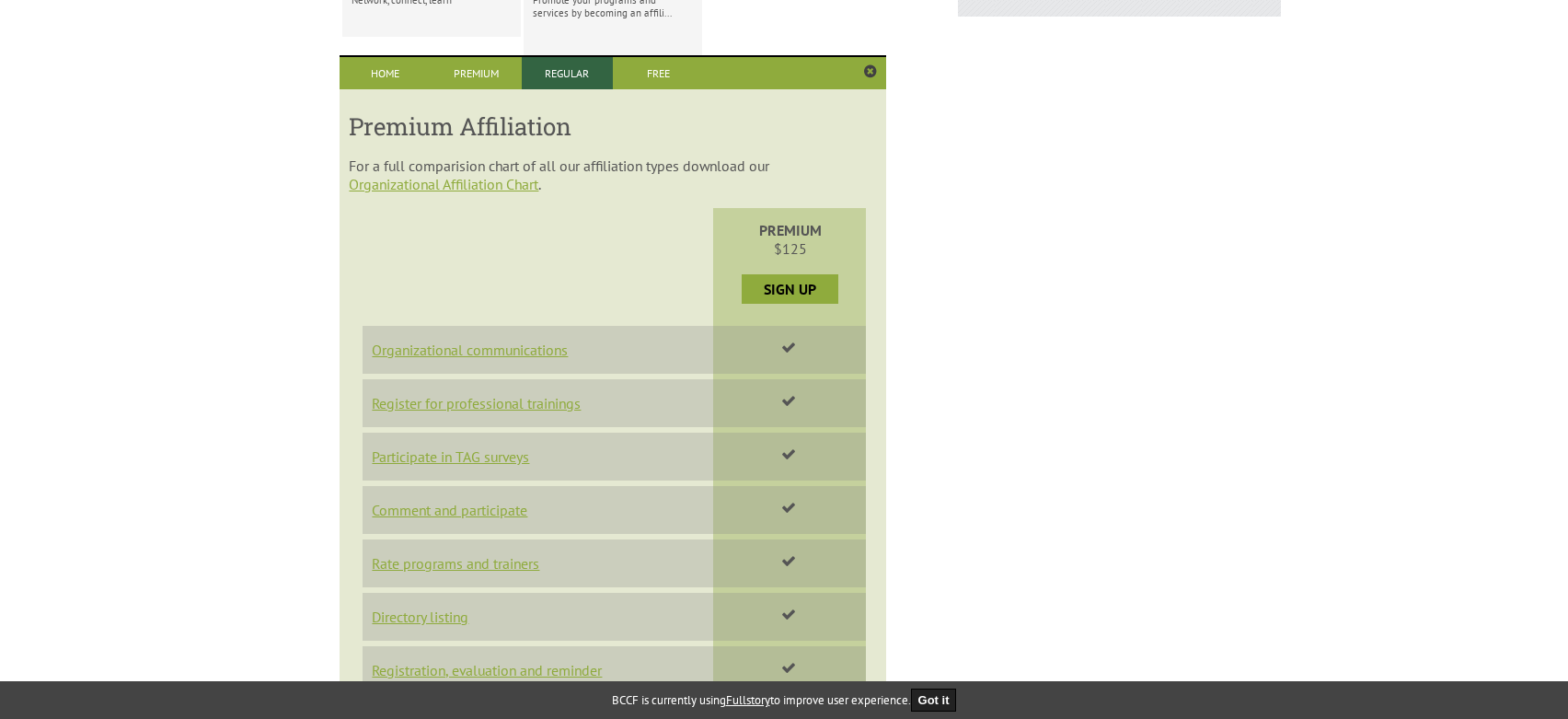
click at [573, 67] on link "Regular" at bounding box center [567, 73] width 92 height 33
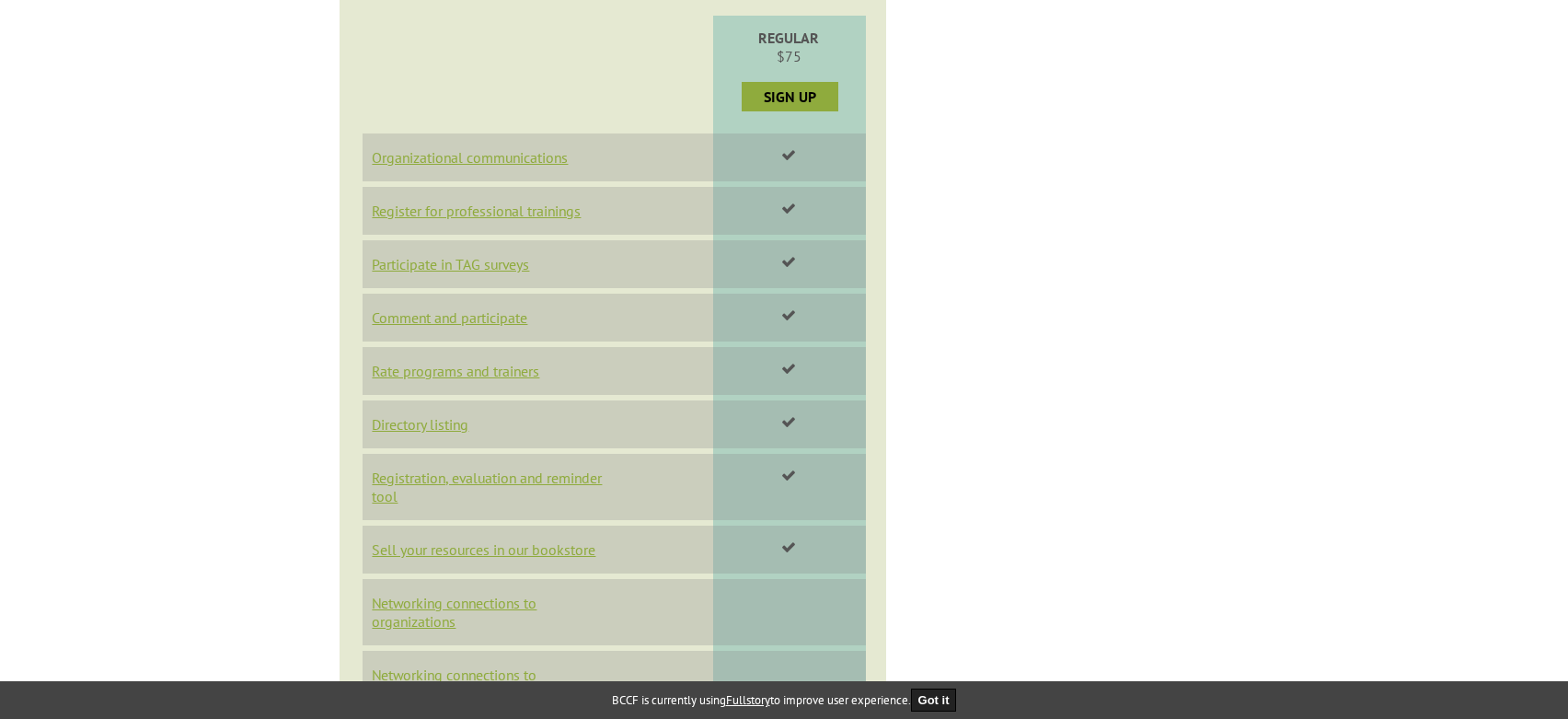
scroll to position [1442, 0]
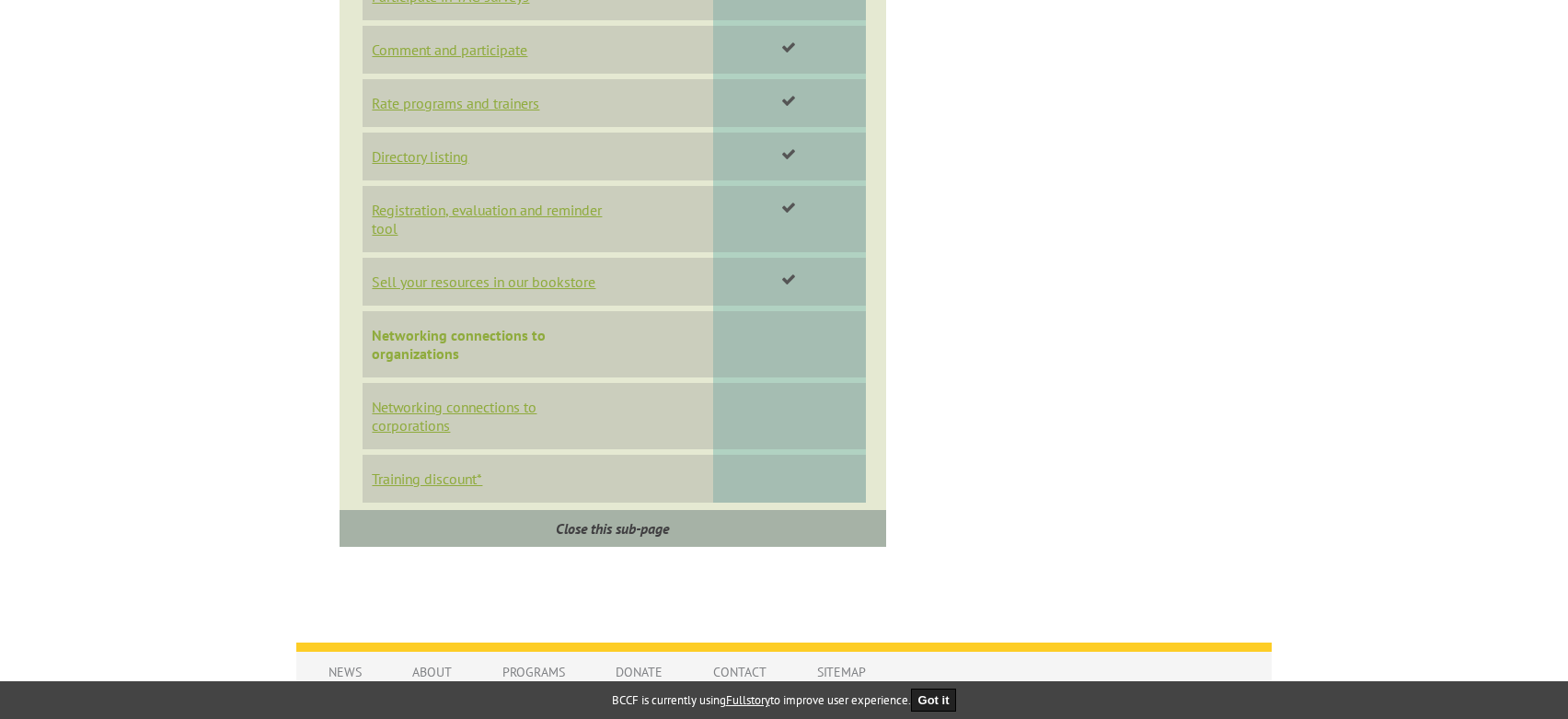
click at [465, 338] on link "Networking connections to organizations" at bounding box center [459, 344] width 174 height 36
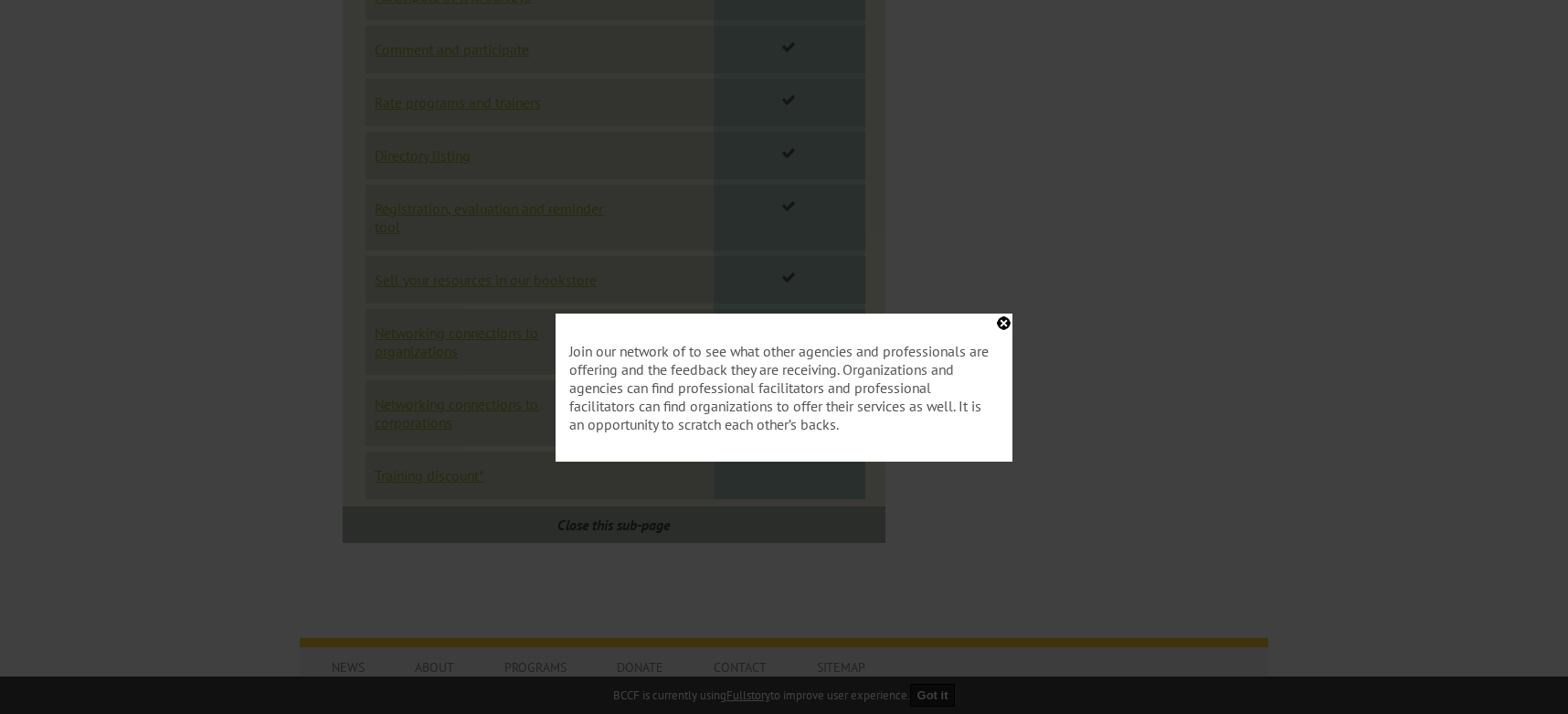
click at [1005, 325] on div "Join our network of to see what other agencies and professionals are offering a…" at bounding box center [783, 387] width 457 height 148
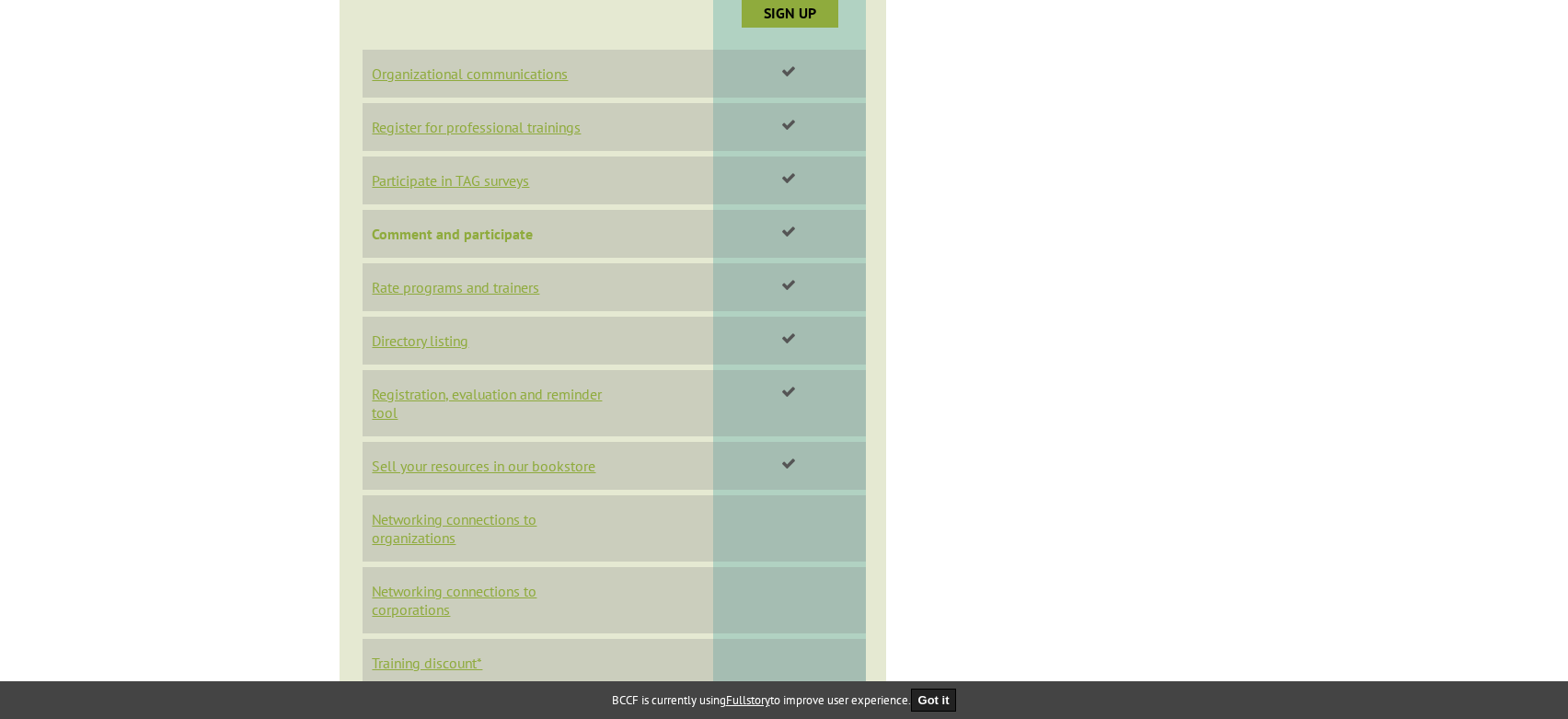
scroll to position [1165, 0]
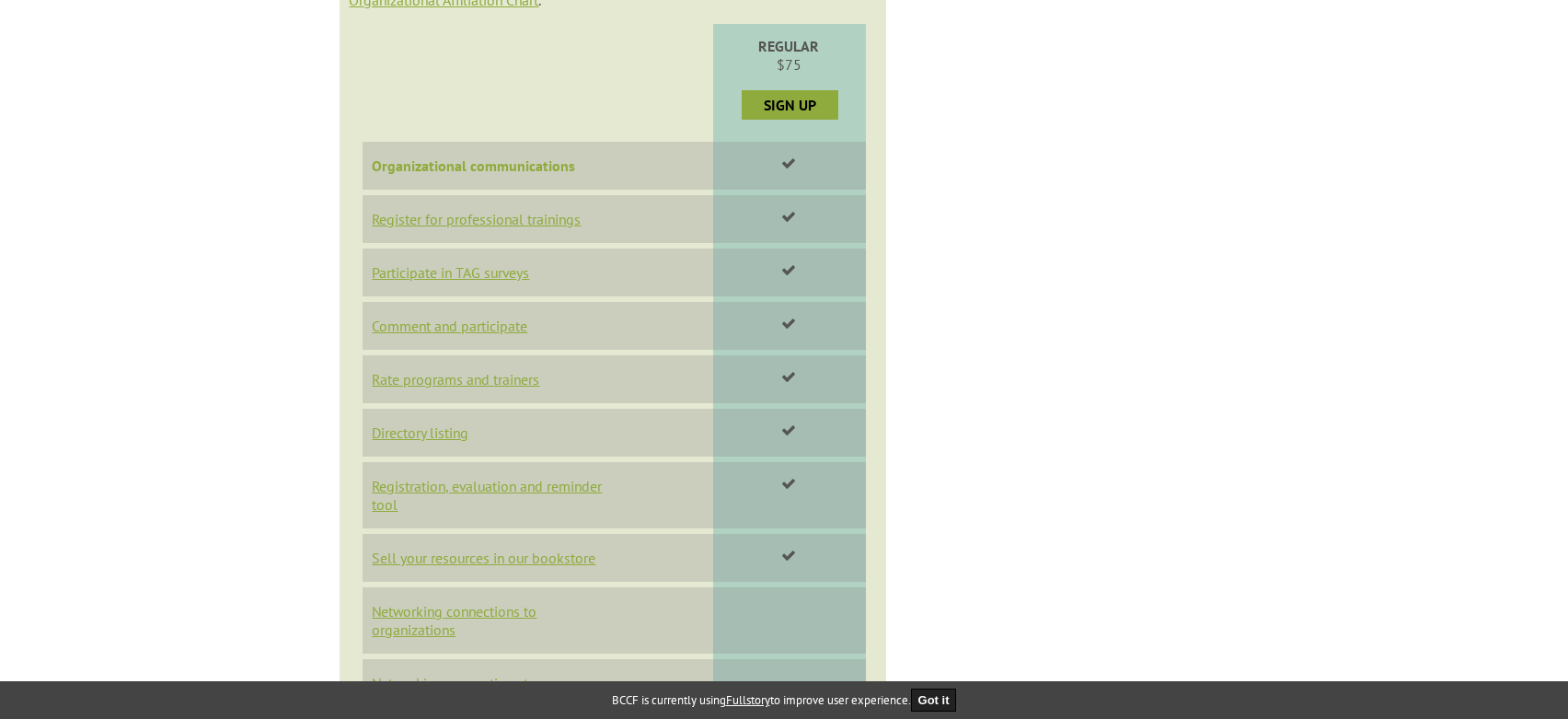
click at [530, 171] on link "Organizational communications" at bounding box center [473, 165] width 204 height 19
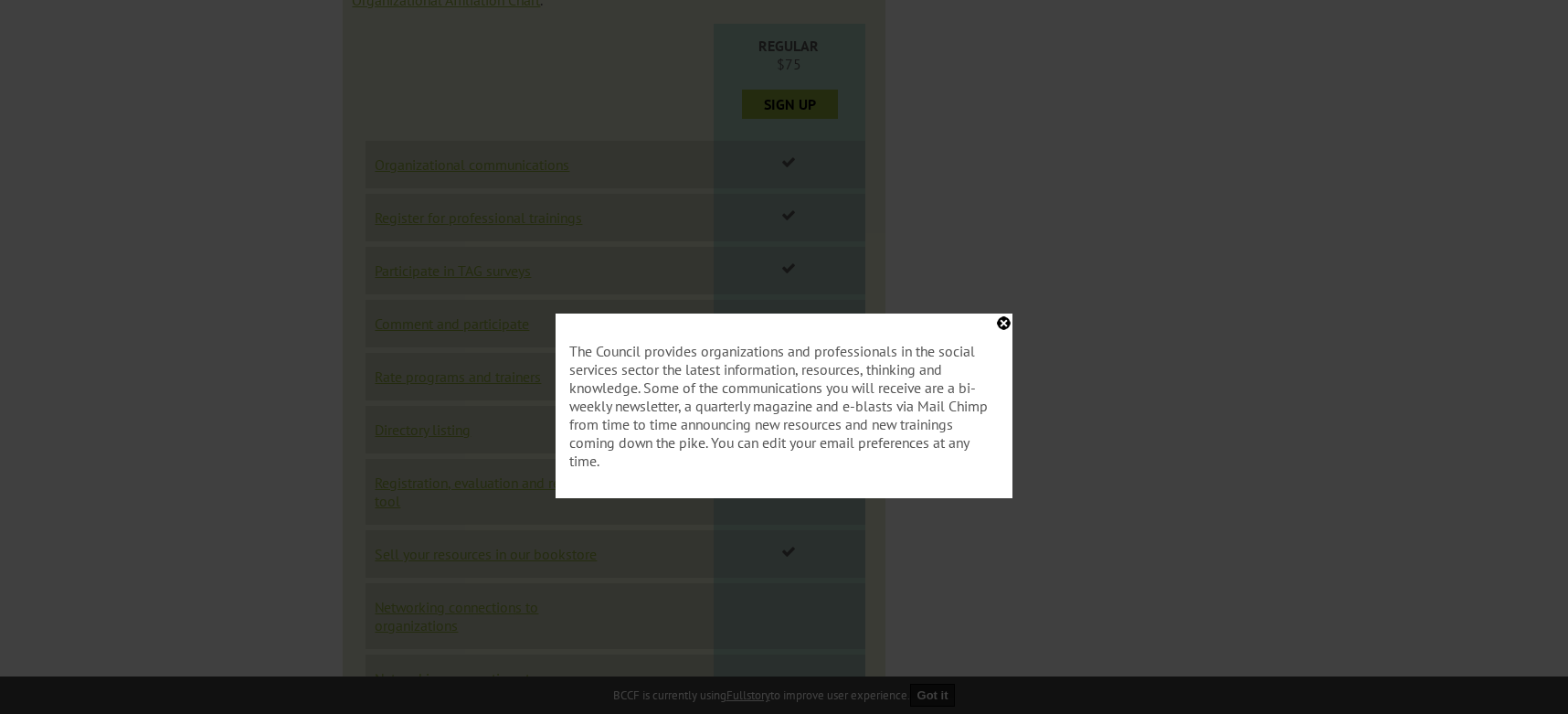
click at [993, 324] on div "The Council provides organizations and professionals in the social services sec…" at bounding box center [783, 406] width 457 height 185
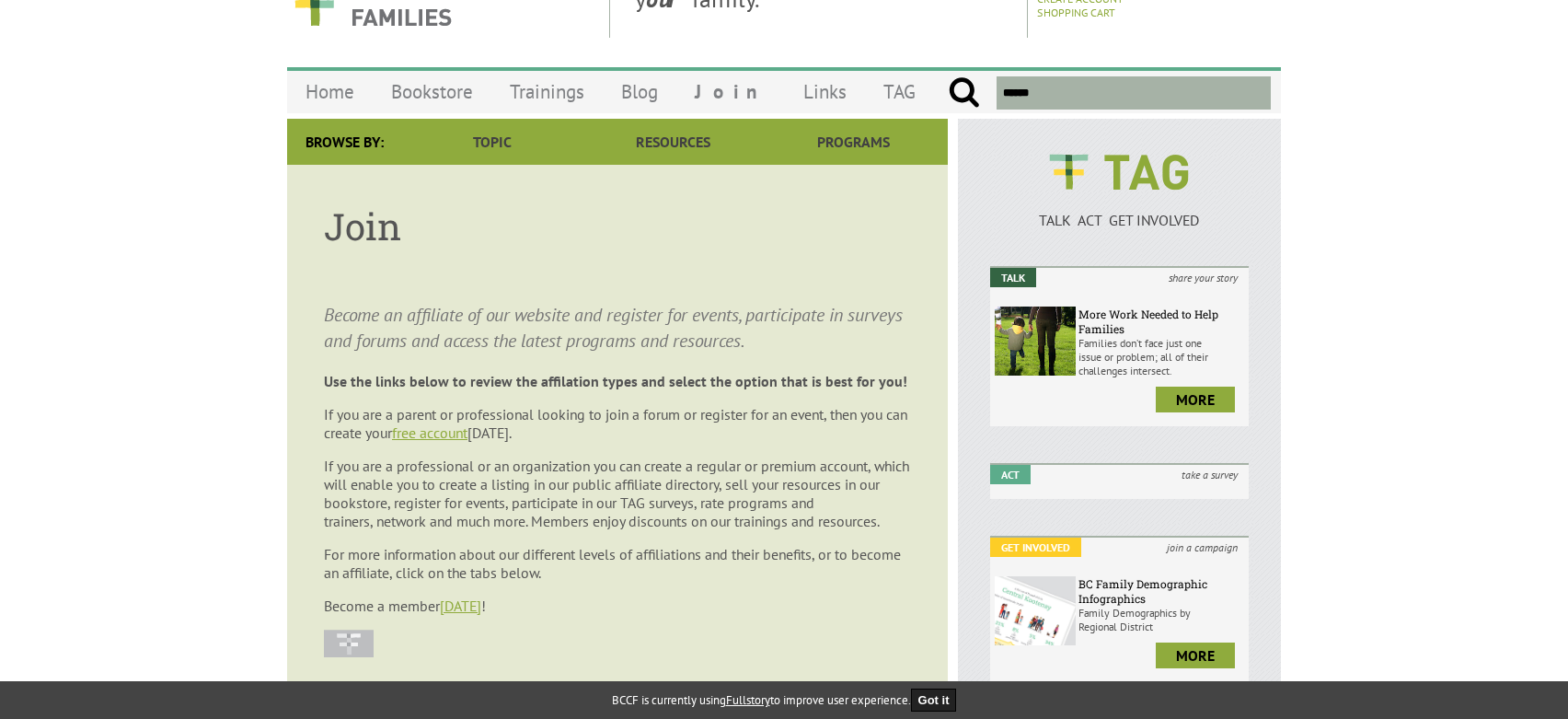
scroll to position [0, 0]
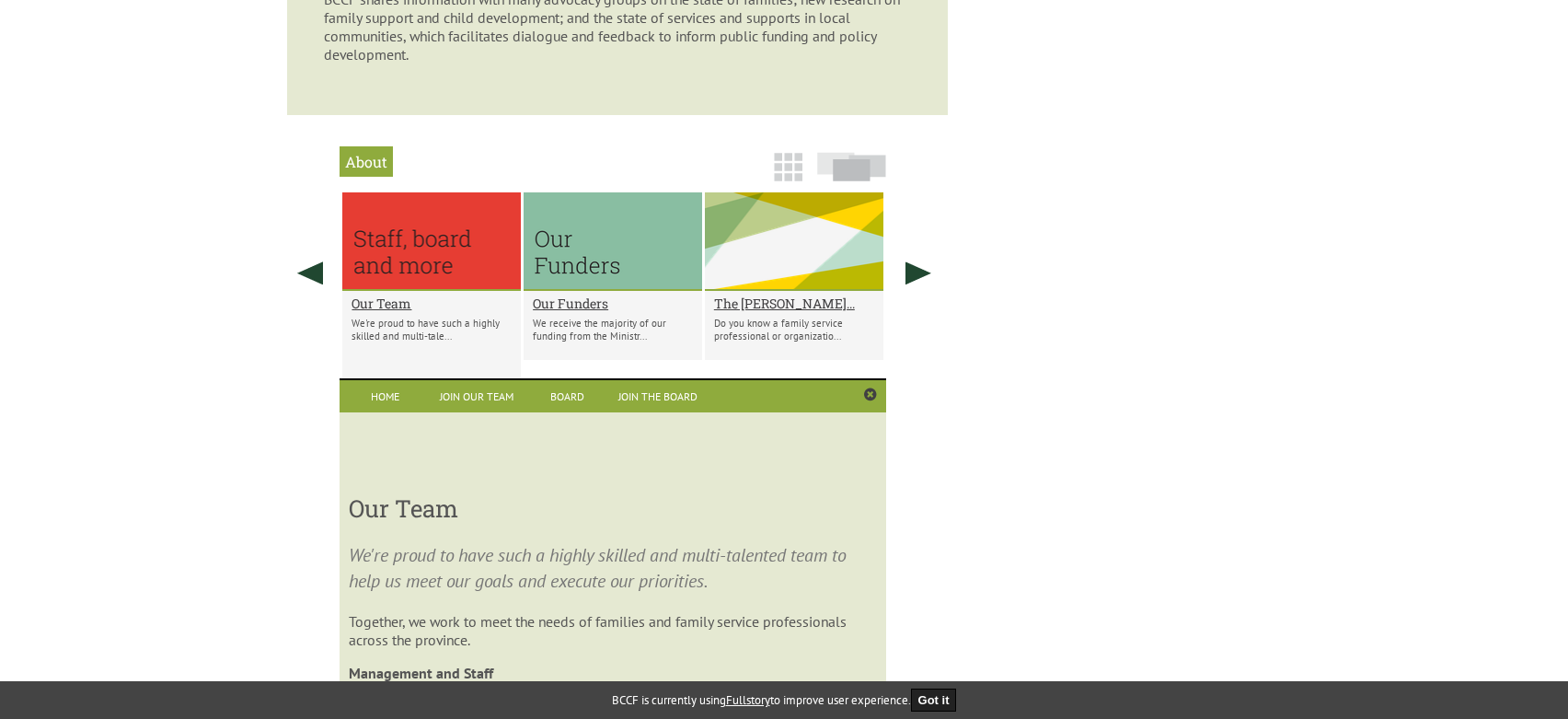
scroll to position [1400, 0]
click at [552, 304] on h2 "Our Funders" at bounding box center [612, 304] width 160 height 18
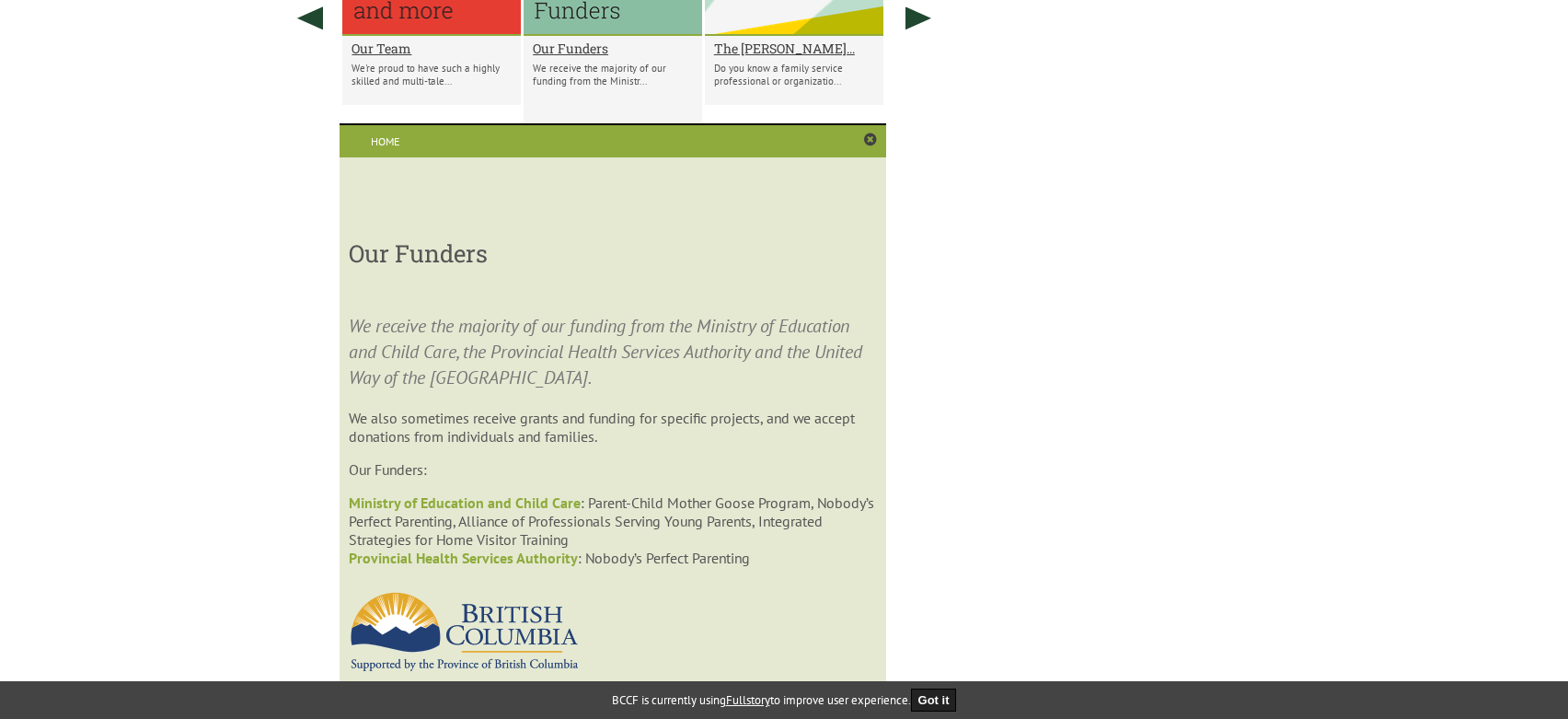
scroll to position [1447, 0]
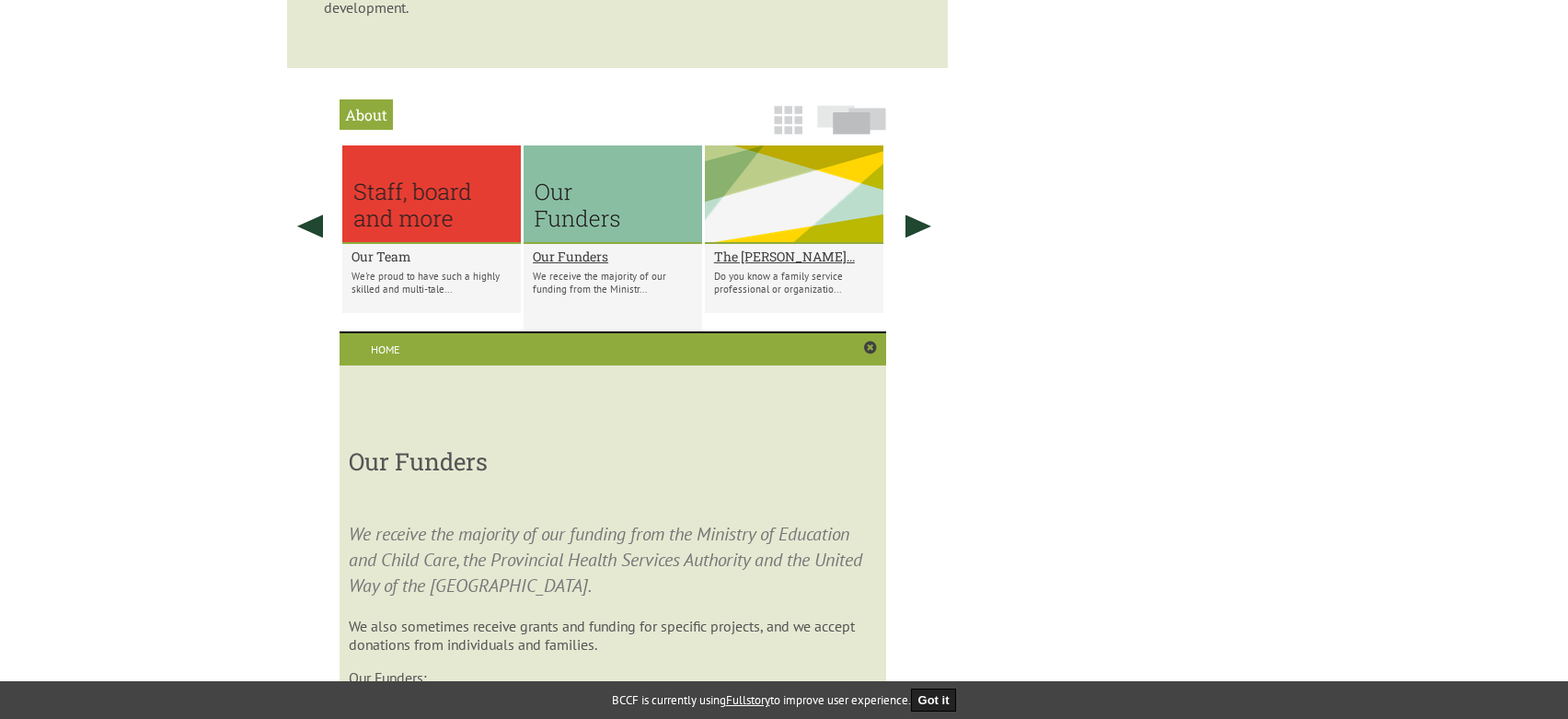
click at [356, 261] on h2 "Our Team" at bounding box center [431, 256] width 160 height 18
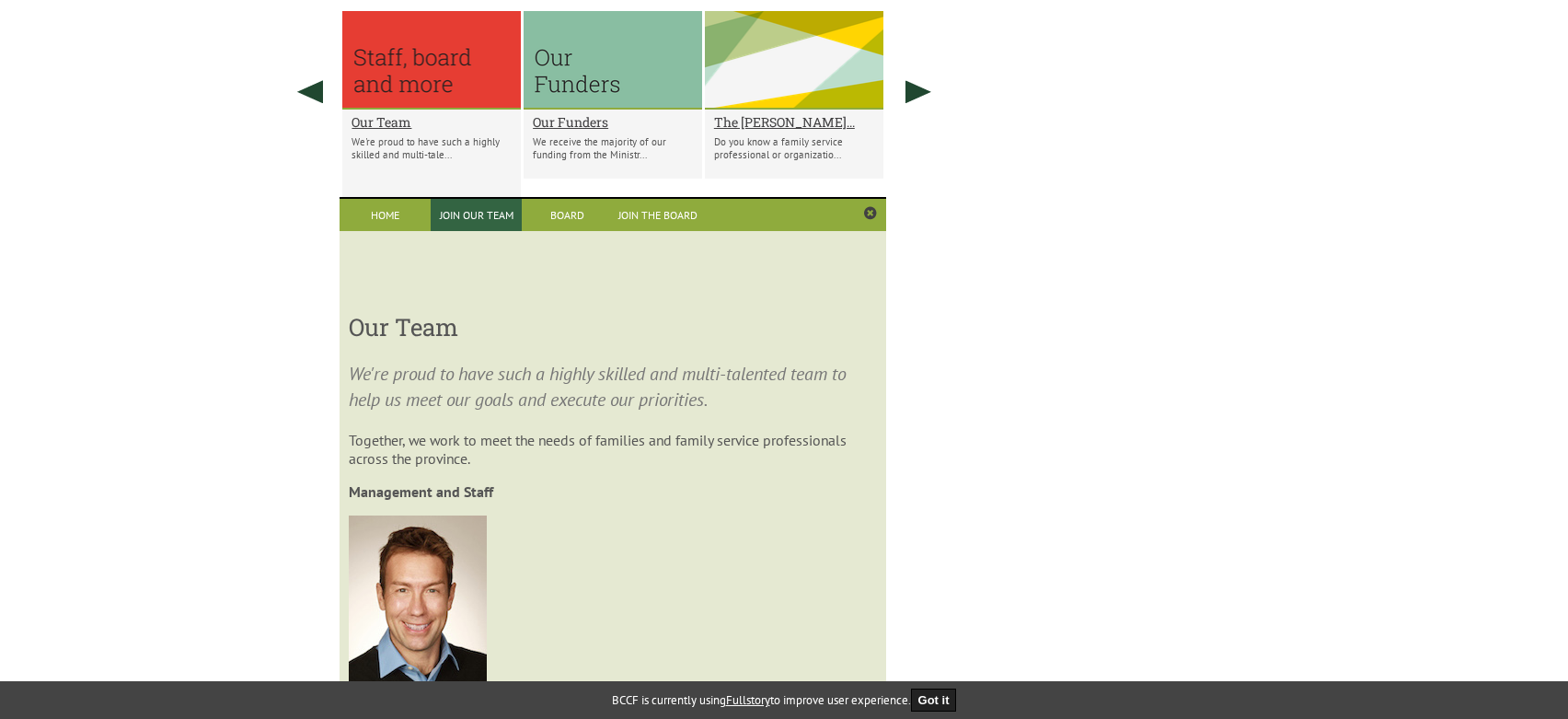
scroll to position [1571, 0]
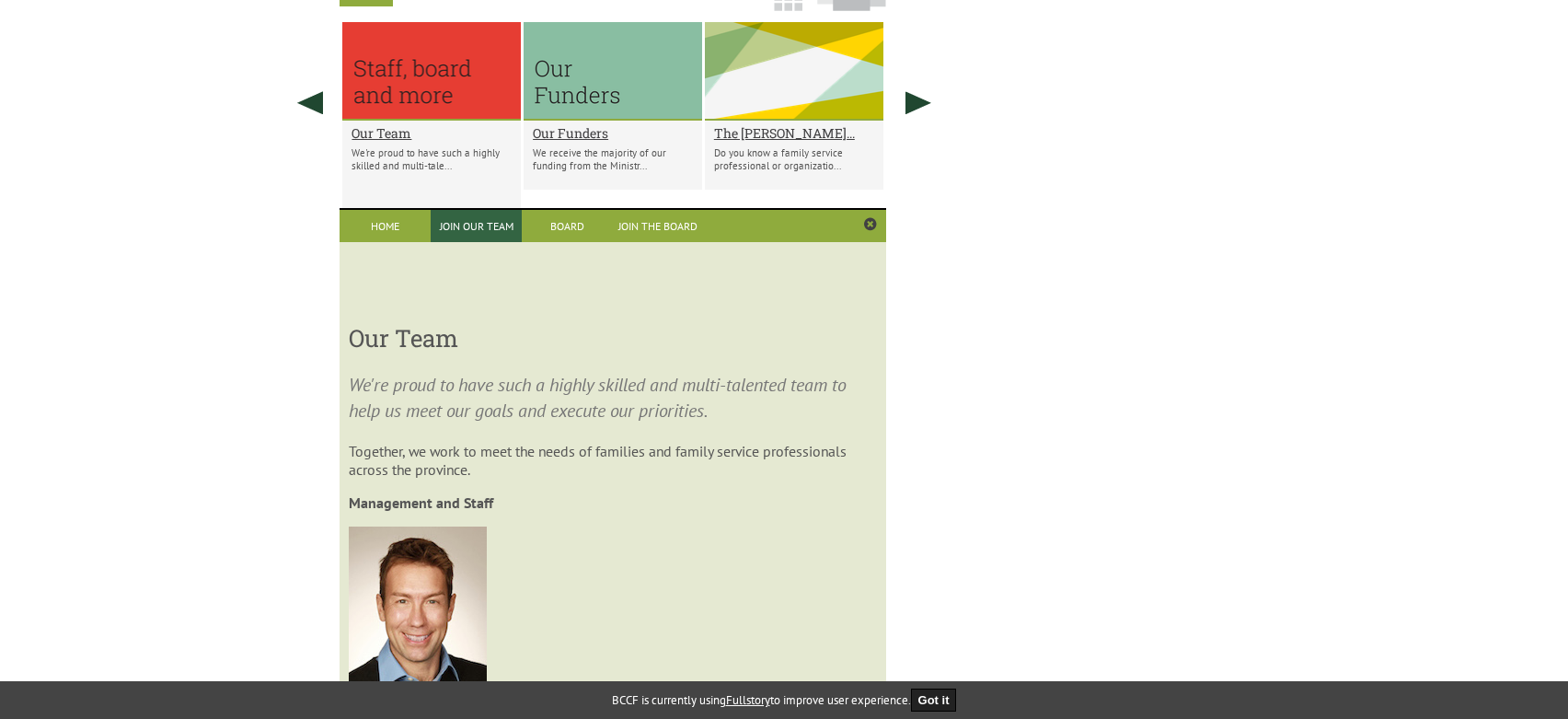
click at [472, 228] on link "Join Our Team" at bounding box center [475, 226] width 92 height 33
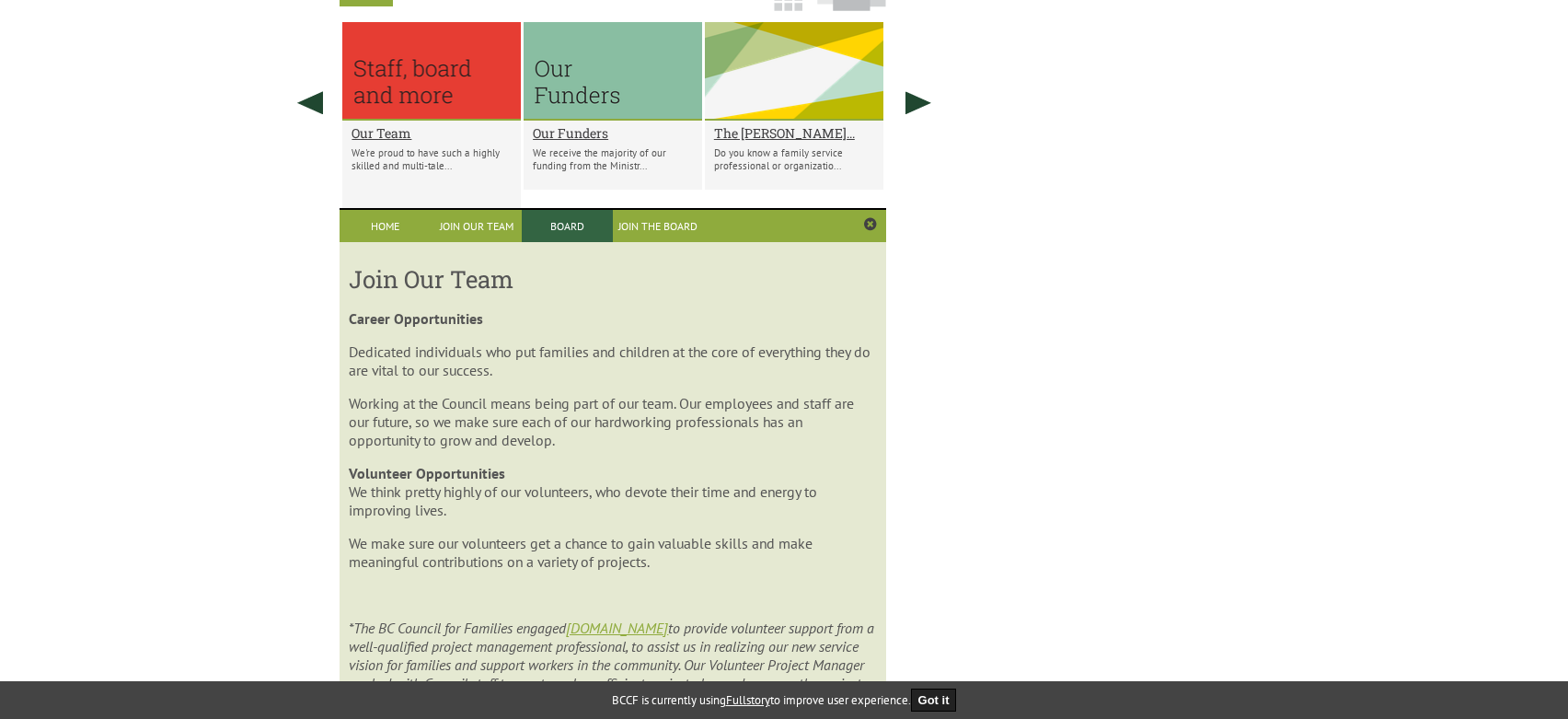
click at [567, 233] on link "Board" at bounding box center [567, 226] width 92 height 33
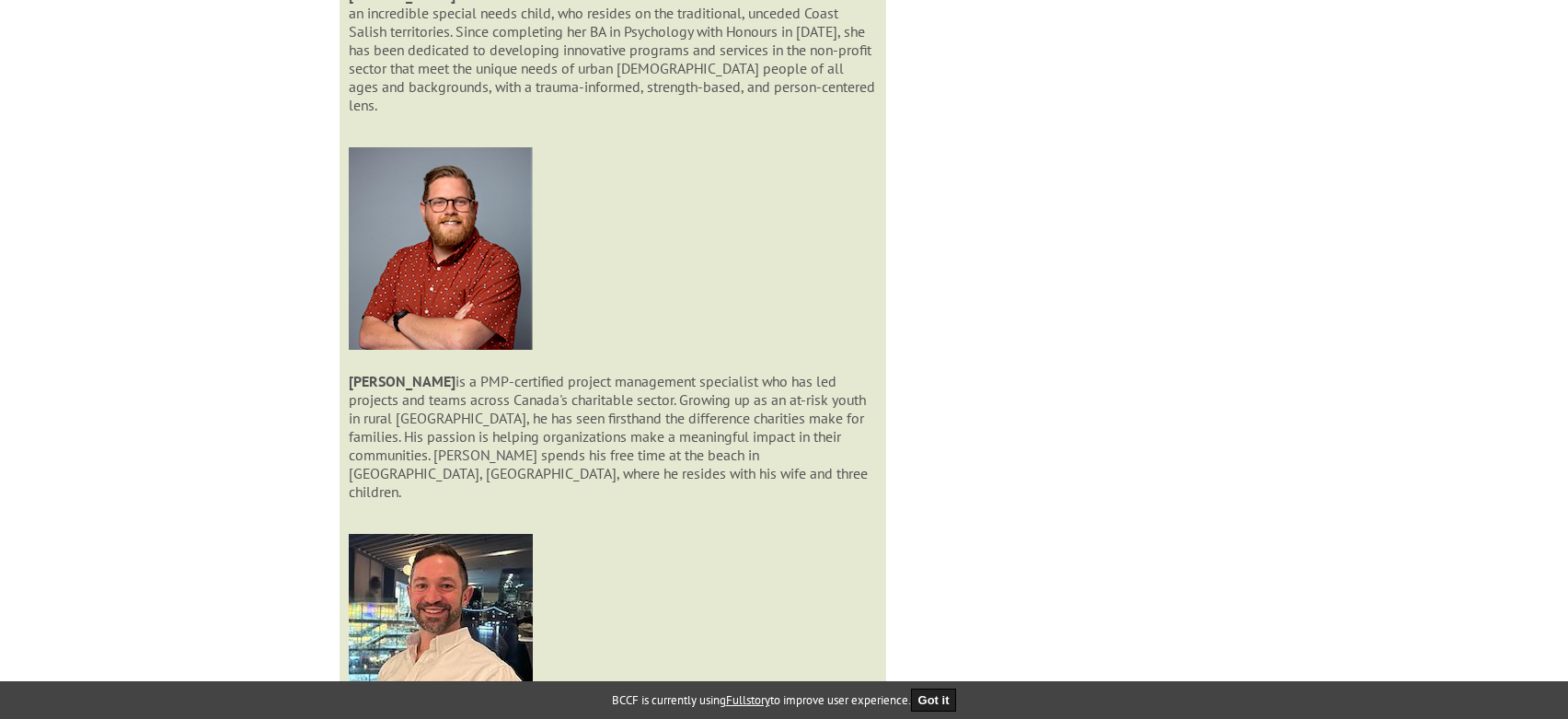
scroll to position [3873, 0]
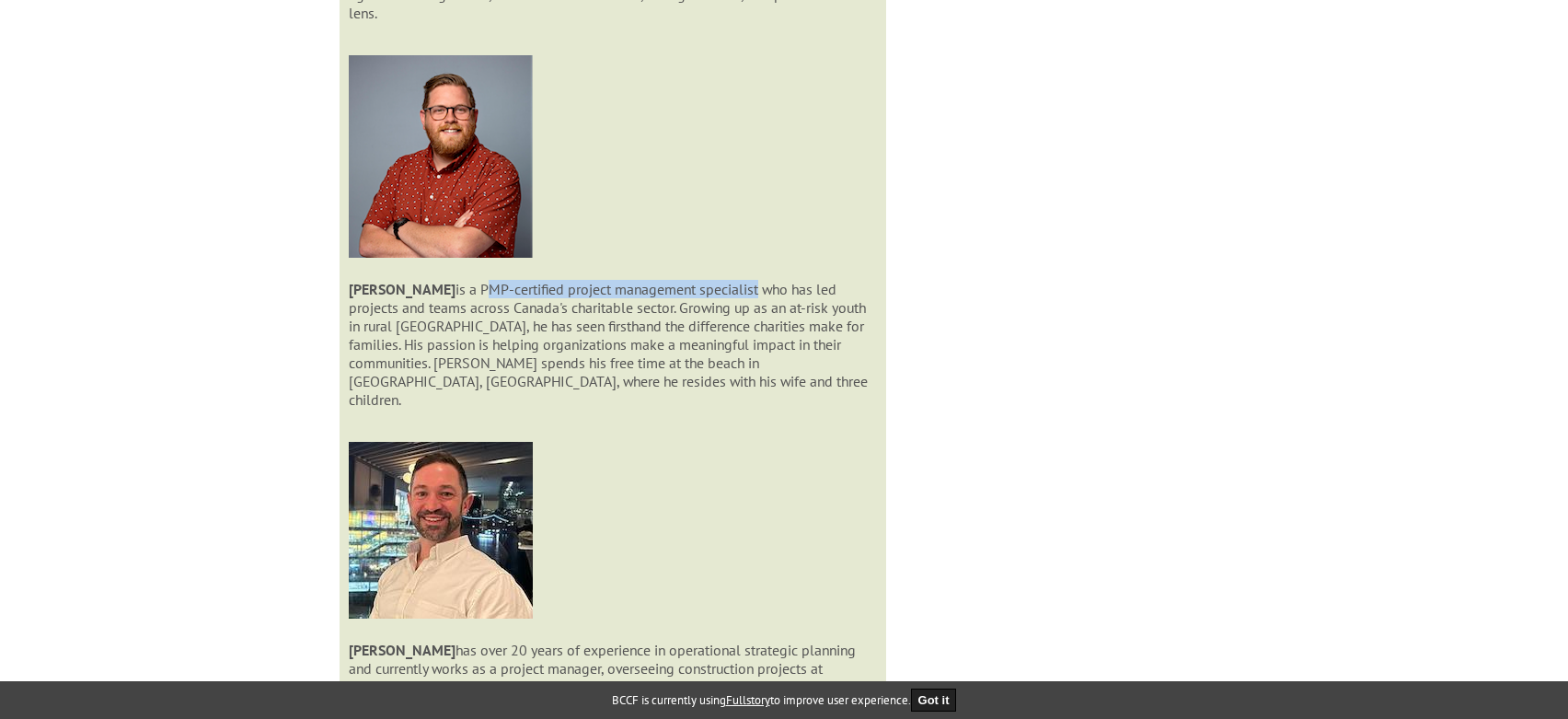
drag, startPoint x: 463, startPoint y: 239, endPoint x: 738, endPoint y: 237, distance: 275.0
click at [738, 237] on p "Jordan Nobel is a PMP-certified project management specialist who has led proje…" at bounding box center [612, 241] width 528 height 372
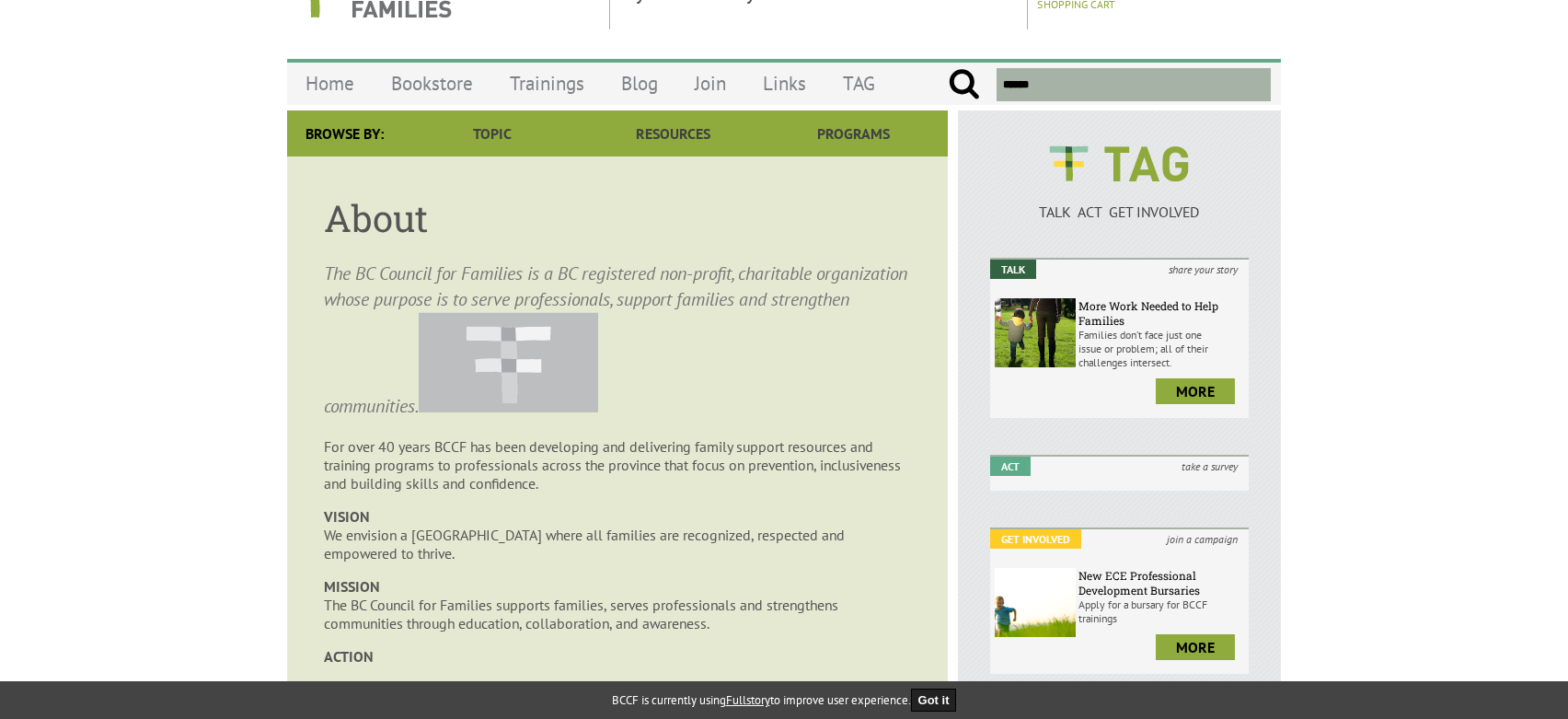
scroll to position [0, 0]
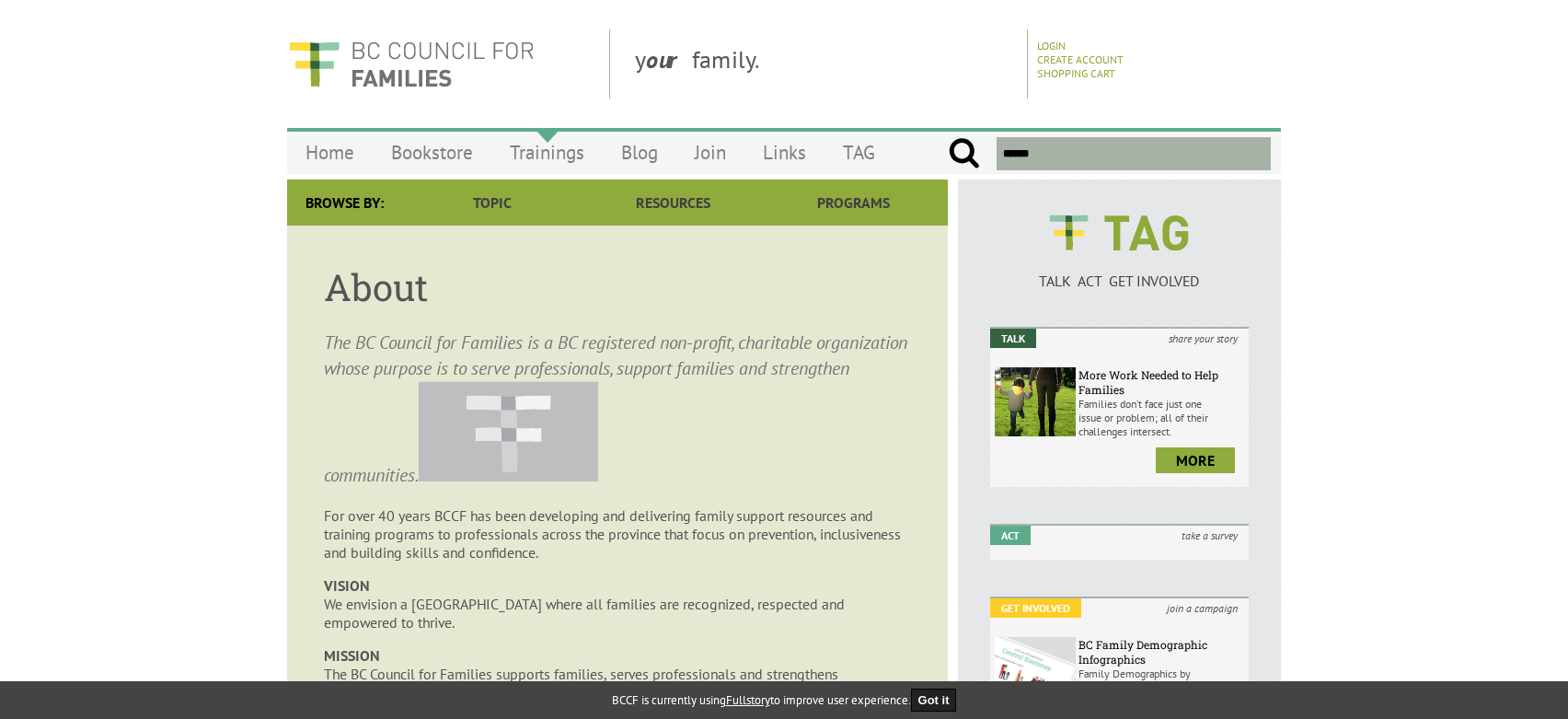
click at [560, 148] on link "Trainings" at bounding box center [546, 153] width 111 height 43
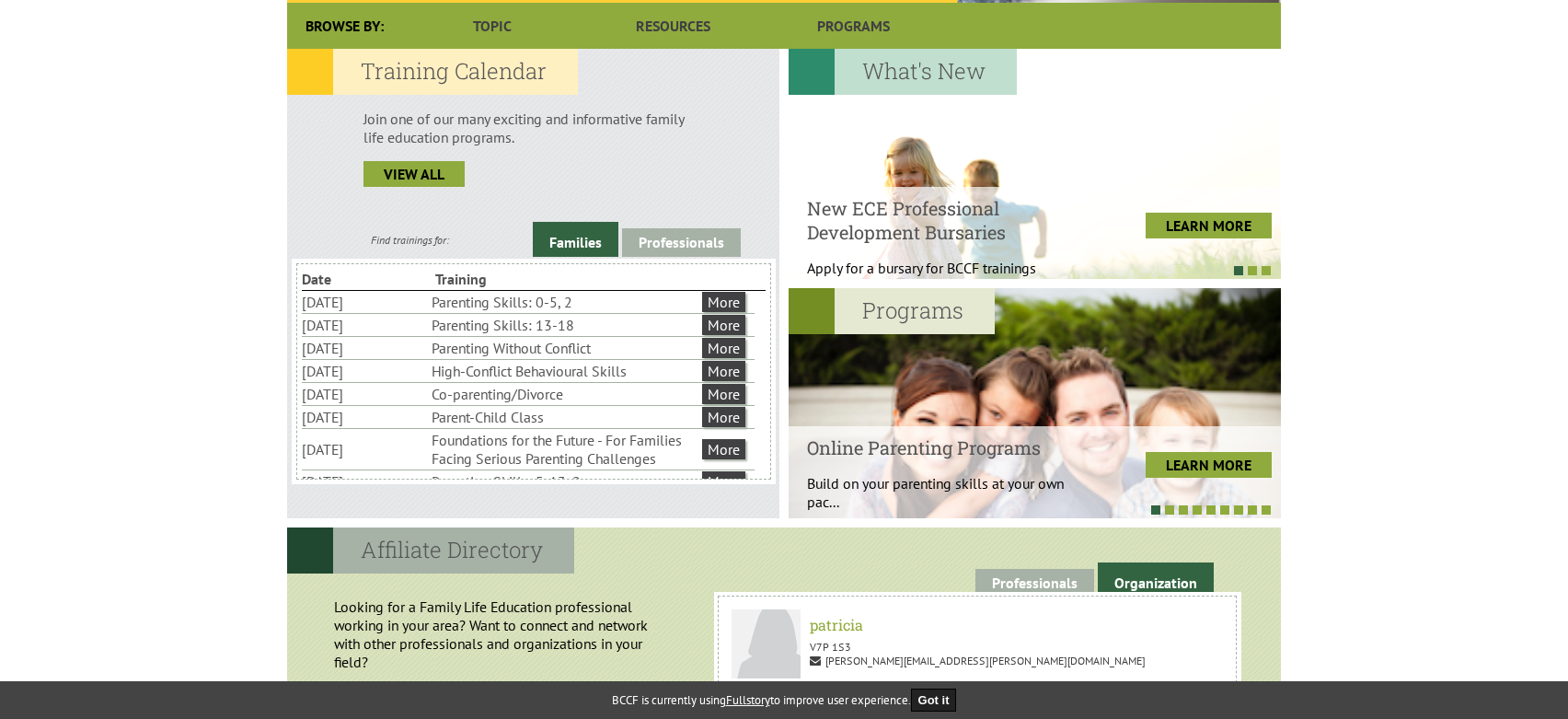
scroll to position [460, 0]
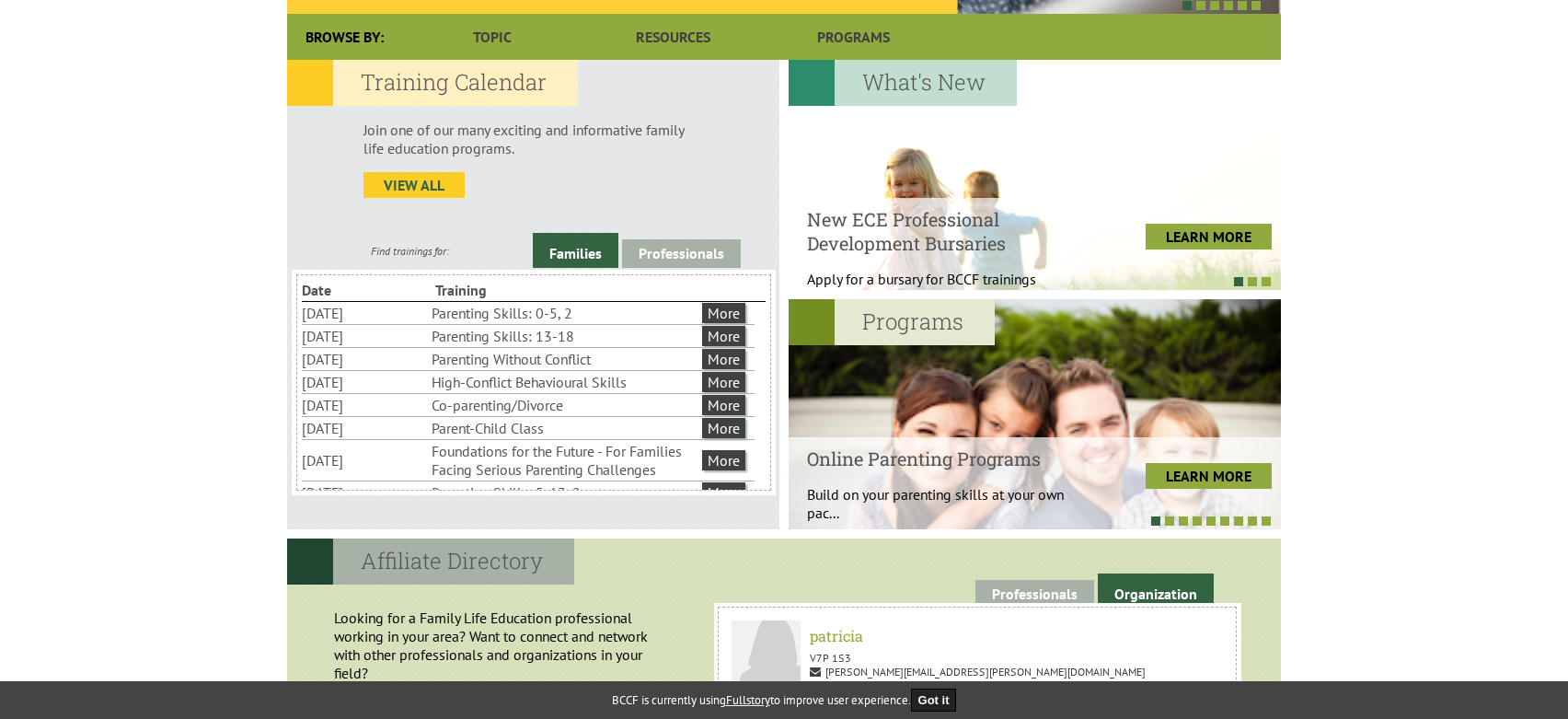
click at [430, 183] on link "view all" at bounding box center [413, 185] width 101 height 26
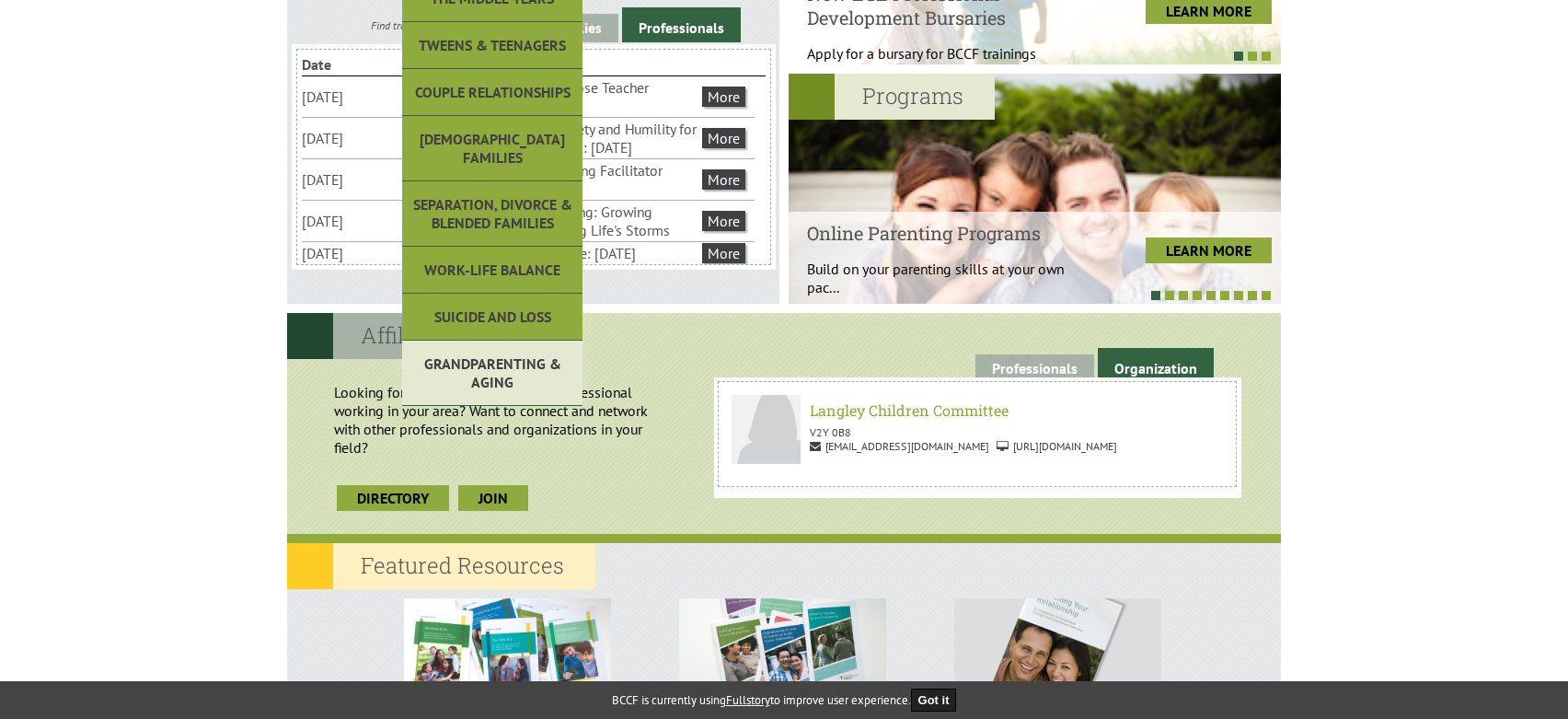
scroll to position [737, 0]
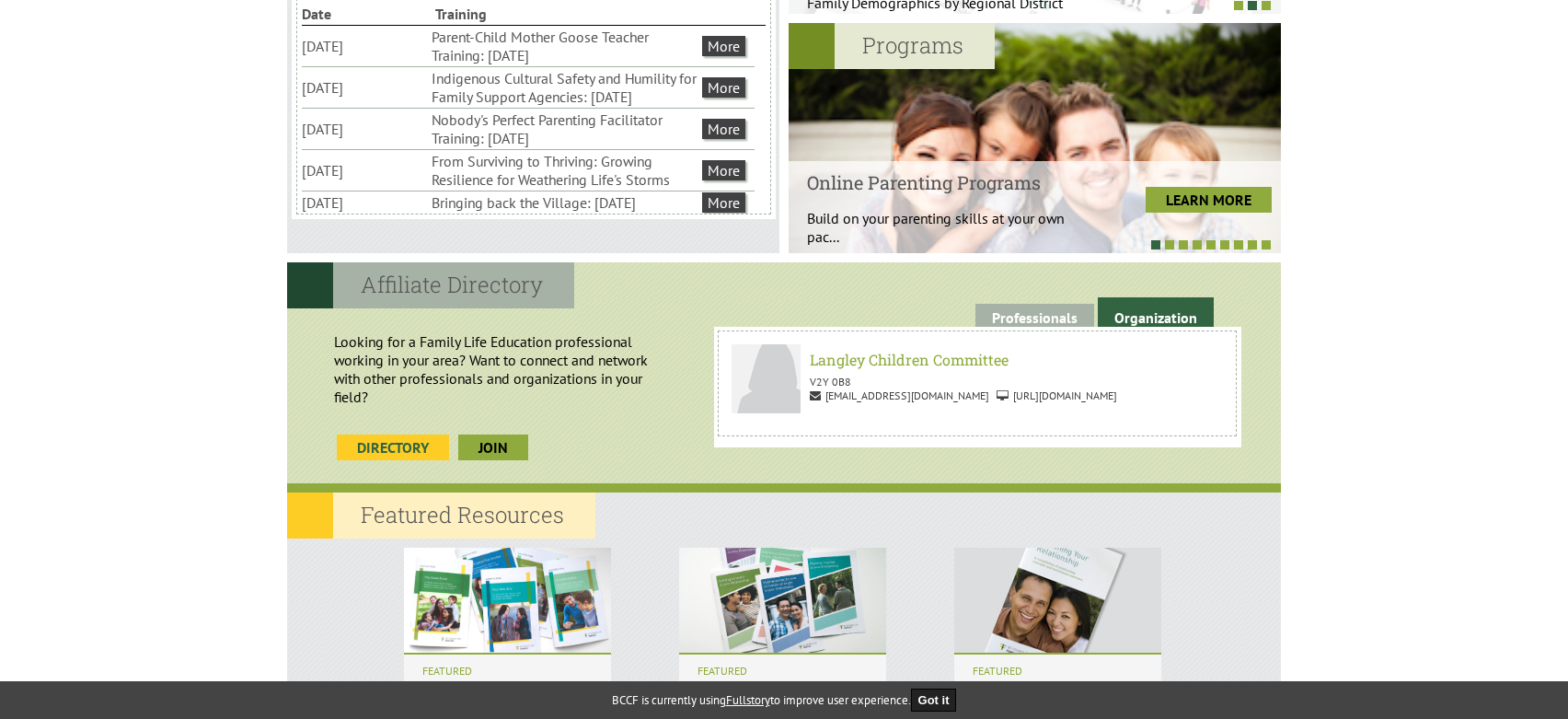
click at [380, 444] on link "Directory" at bounding box center [393, 447] width 112 height 26
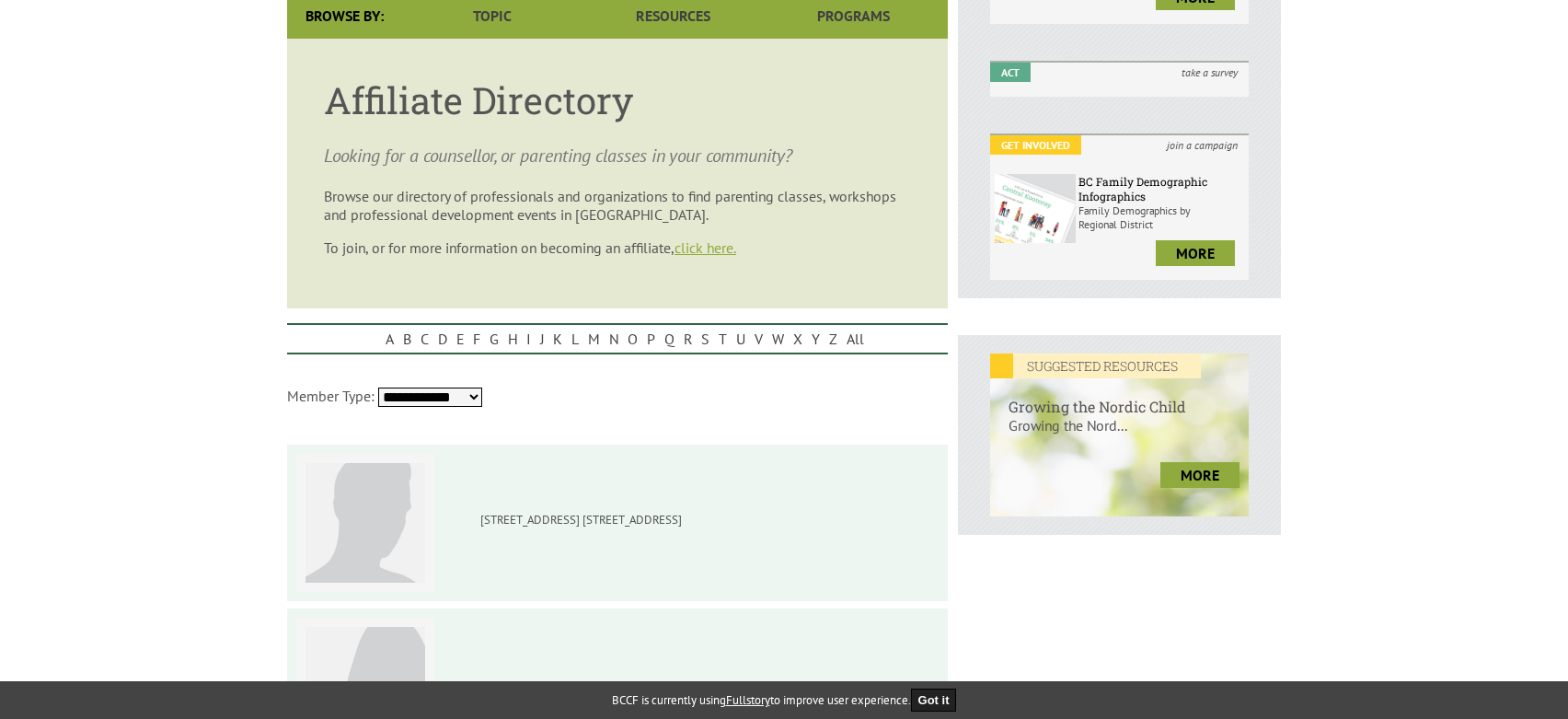
scroll to position [460, 0]
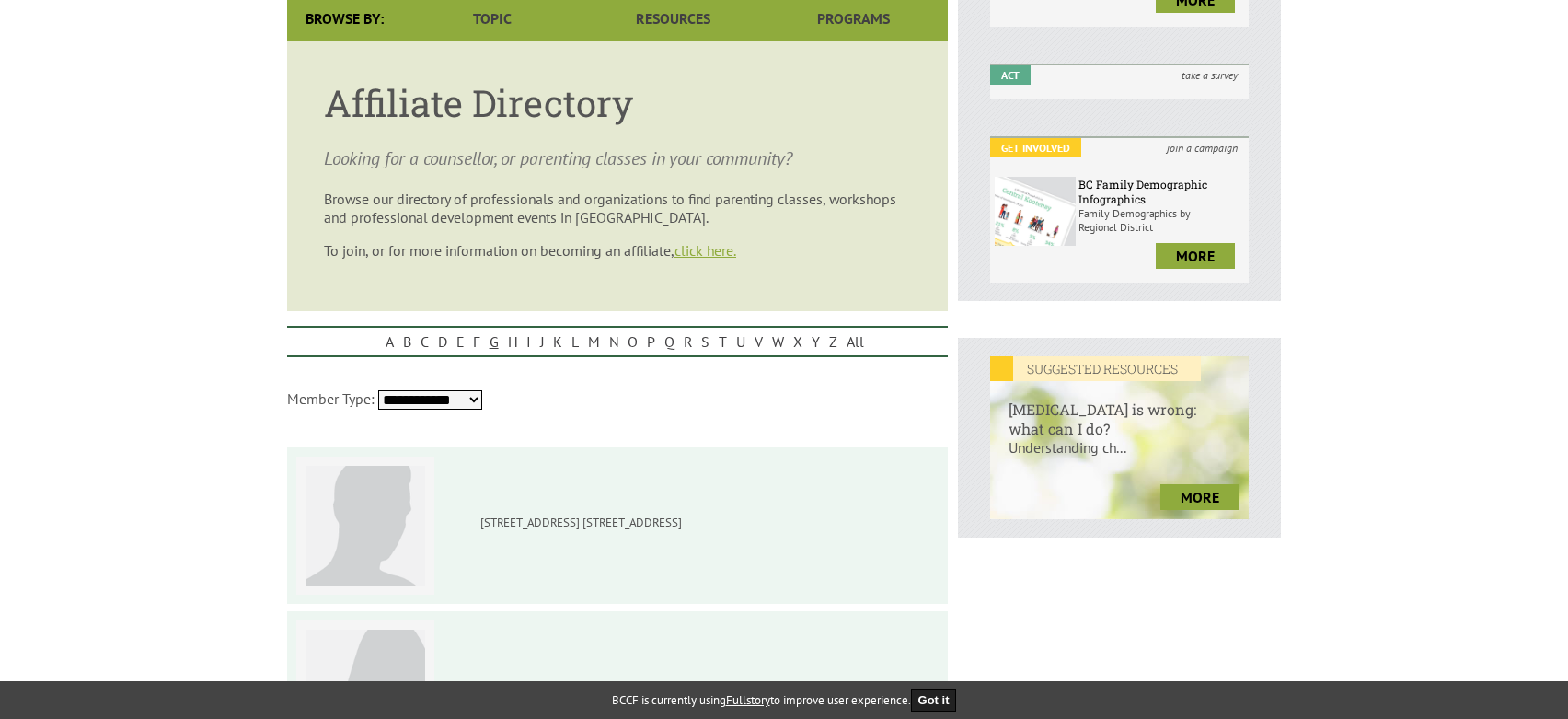
click at [494, 342] on link "G" at bounding box center [494, 342] width 19 height 28
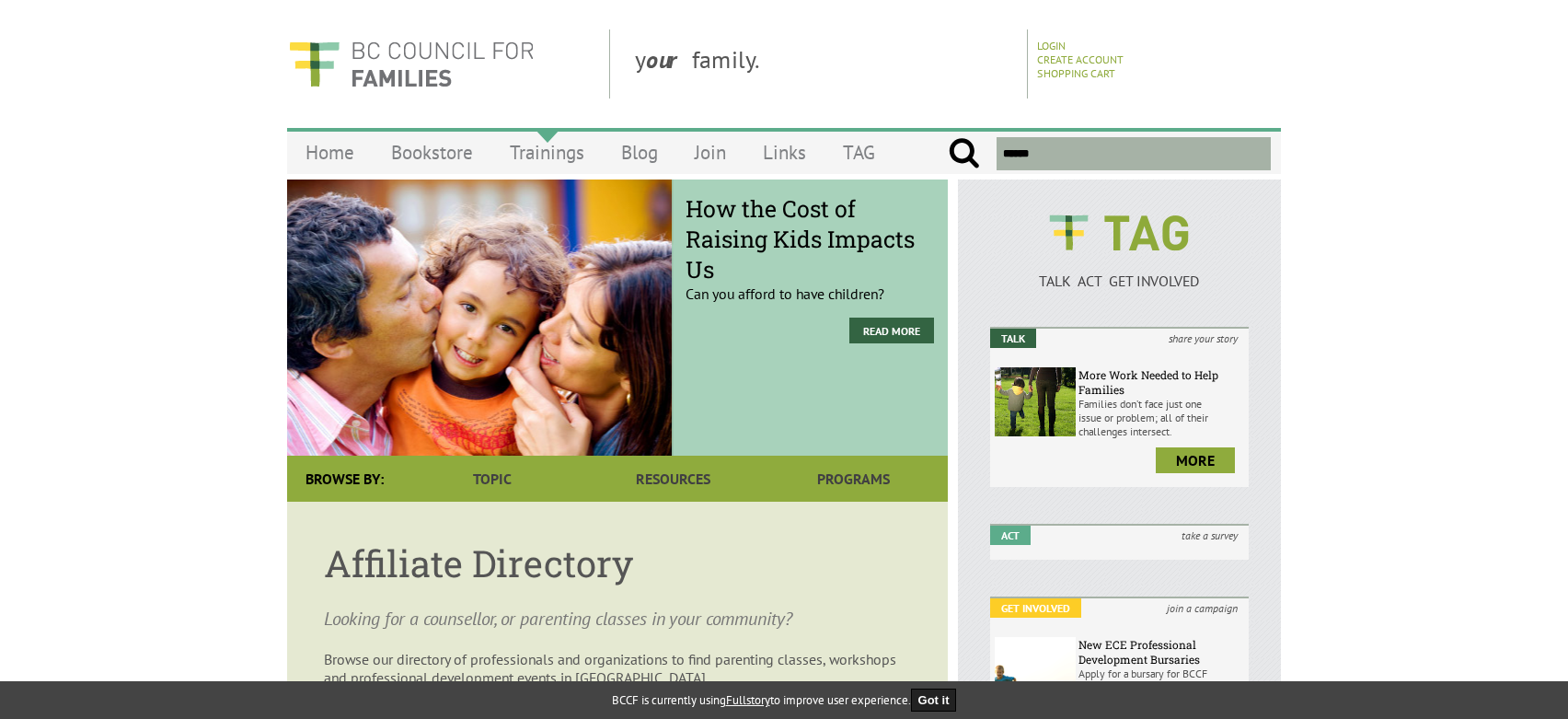
click at [534, 163] on link "Trainings" at bounding box center [546, 153] width 111 height 43
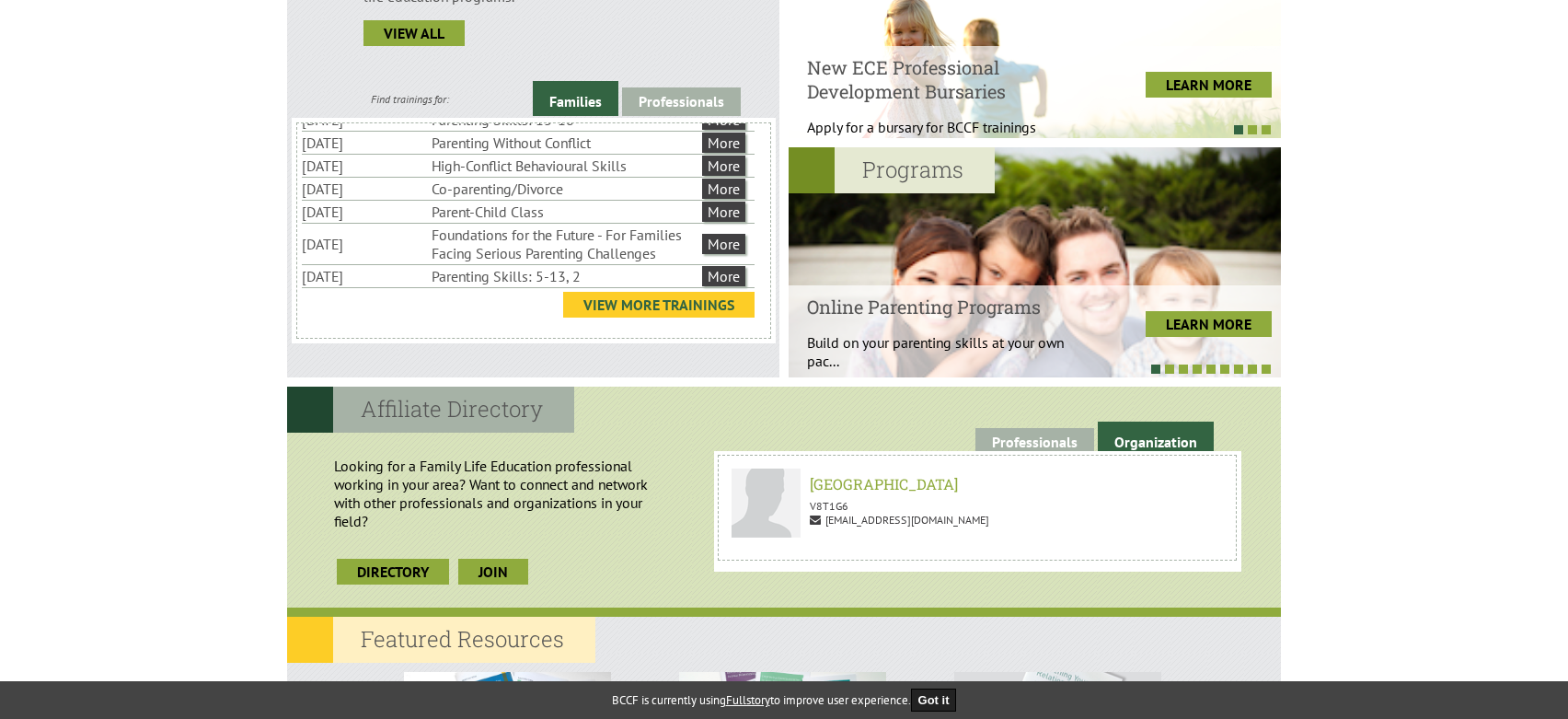
scroll to position [644, 0]
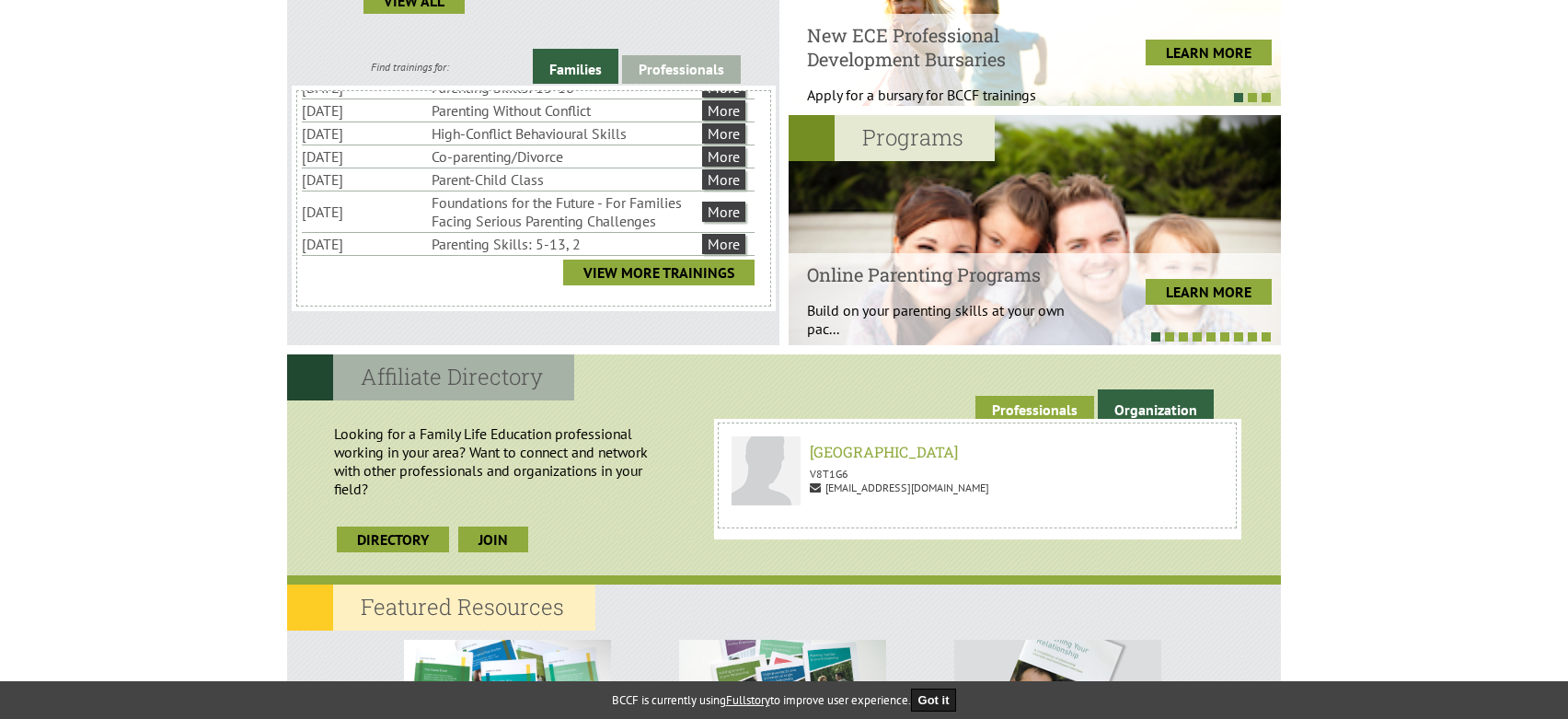
click at [1035, 404] on link "Professionals" at bounding box center [1035, 410] width 119 height 29
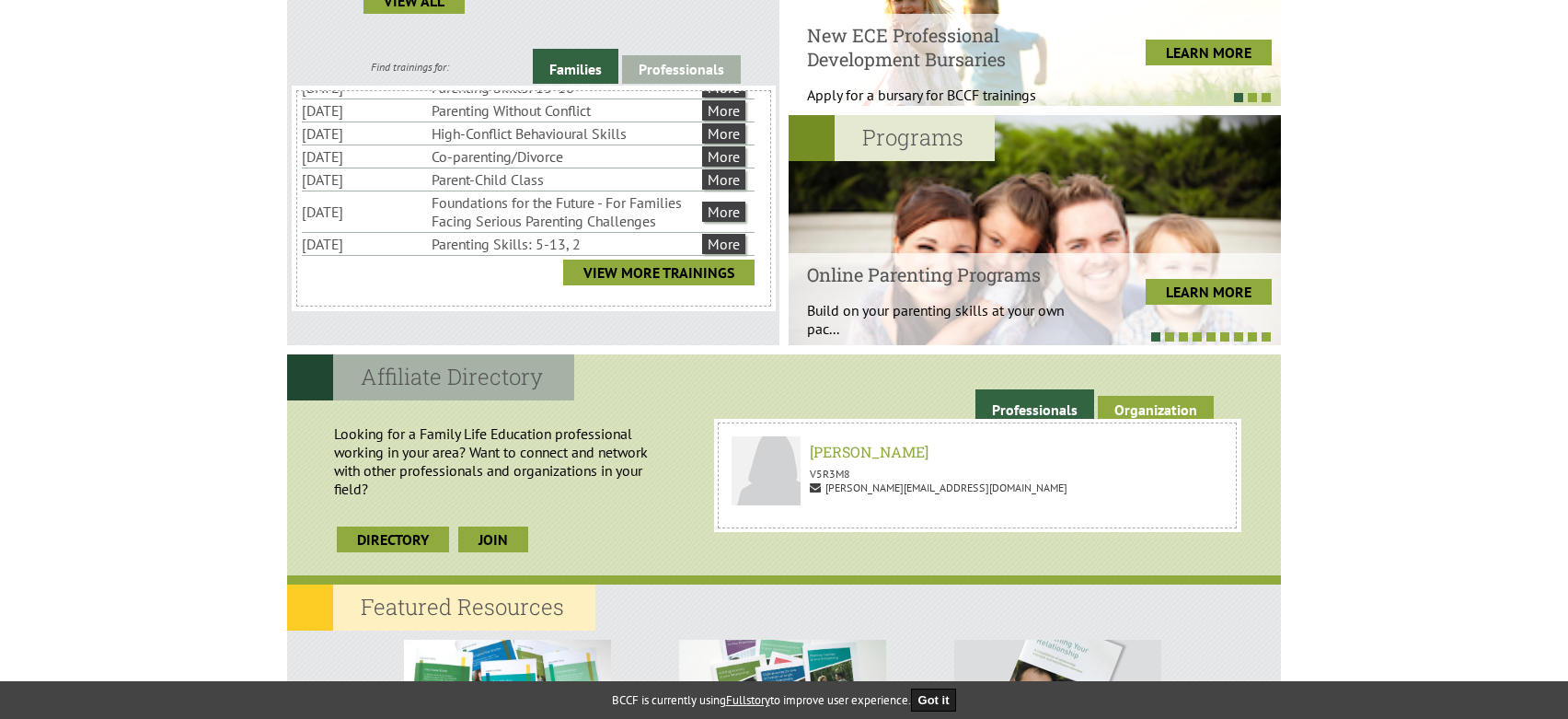
click at [1153, 404] on link "Organization" at bounding box center [1156, 410] width 116 height 29
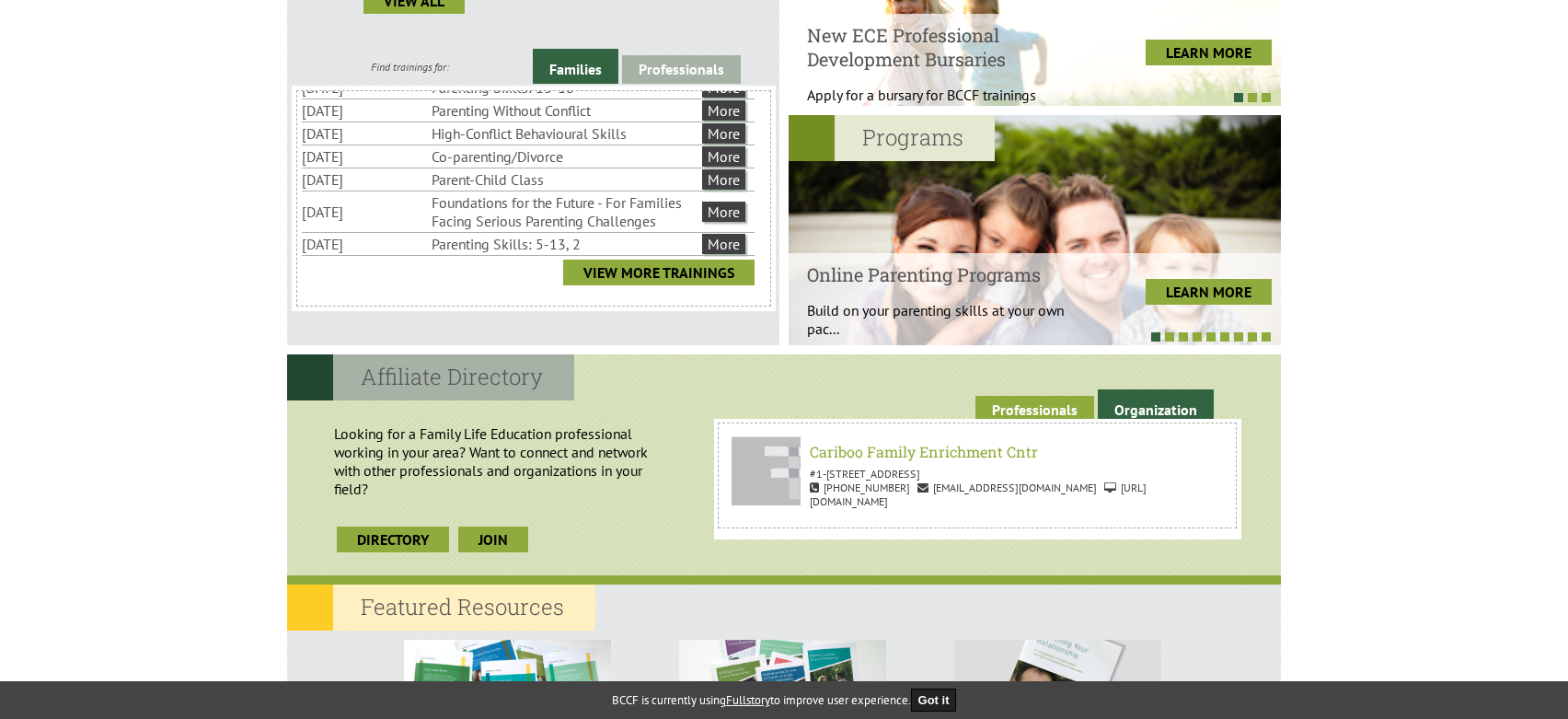
click at [1024, 404] on link "Professionals" at bounding box center [1035, 410] width 119 height 29
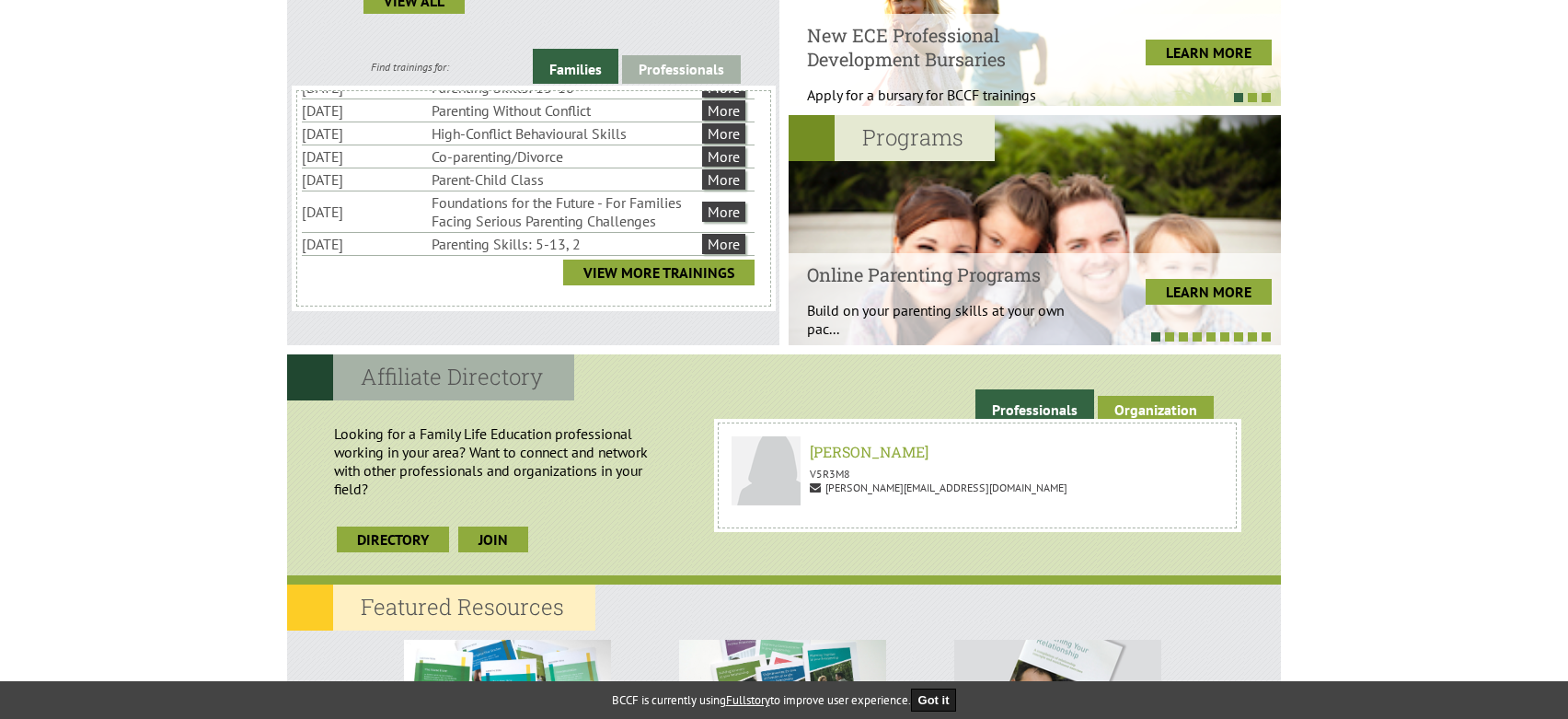
click at [1137, 400] on link "Organization" at bounding box center [1156, 410] width 116 height 29
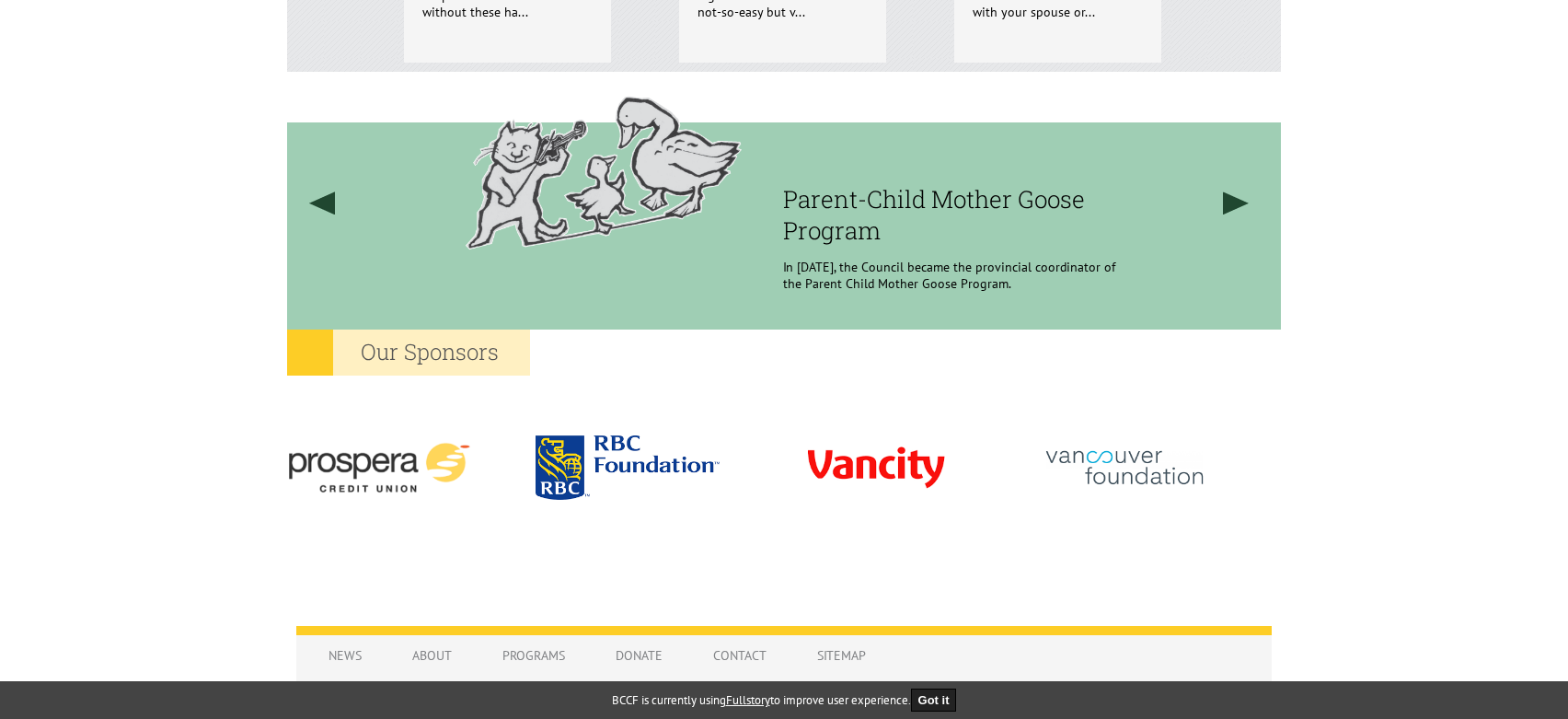
scroll to position [1432, 0]
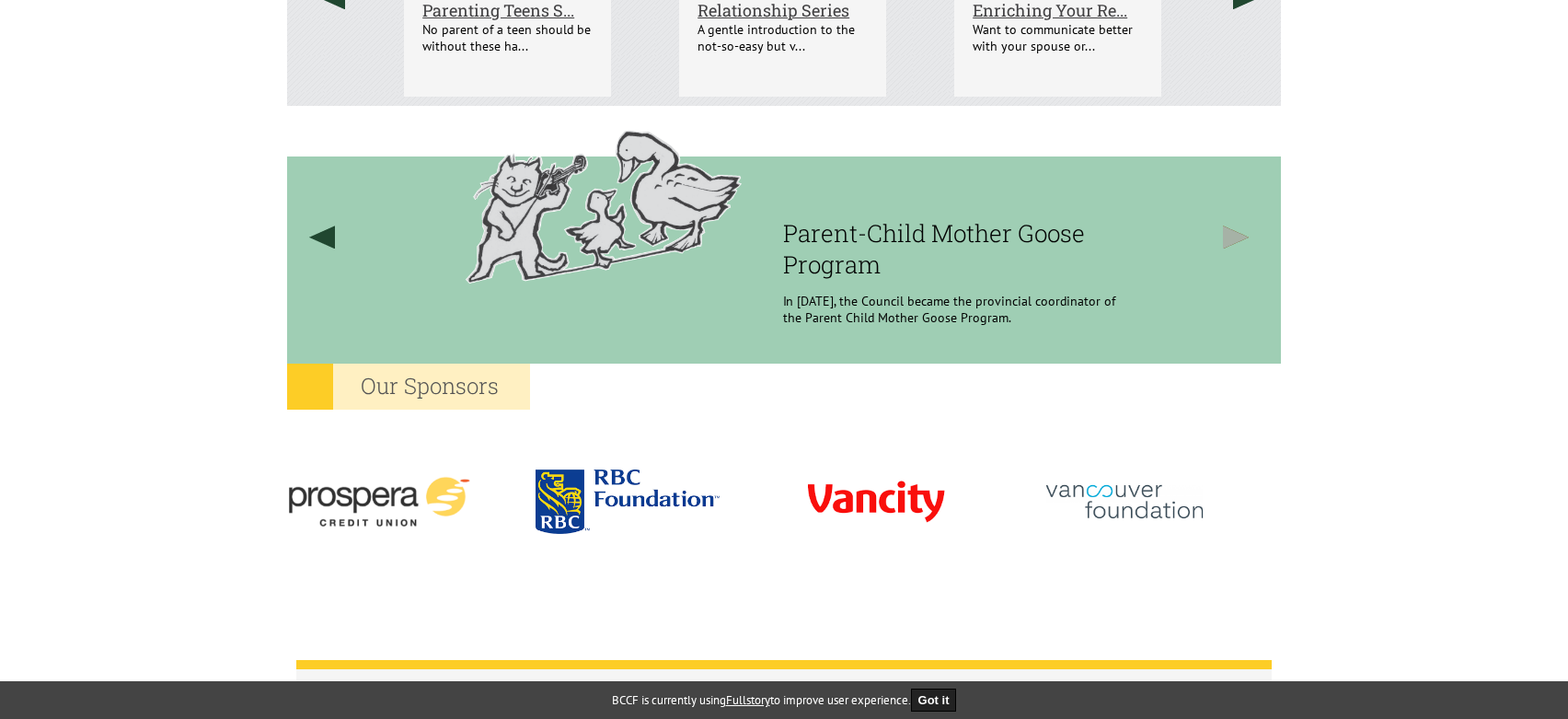
click at [1229, 239] on link at bounding box center [1236, 236] width 70 height 262
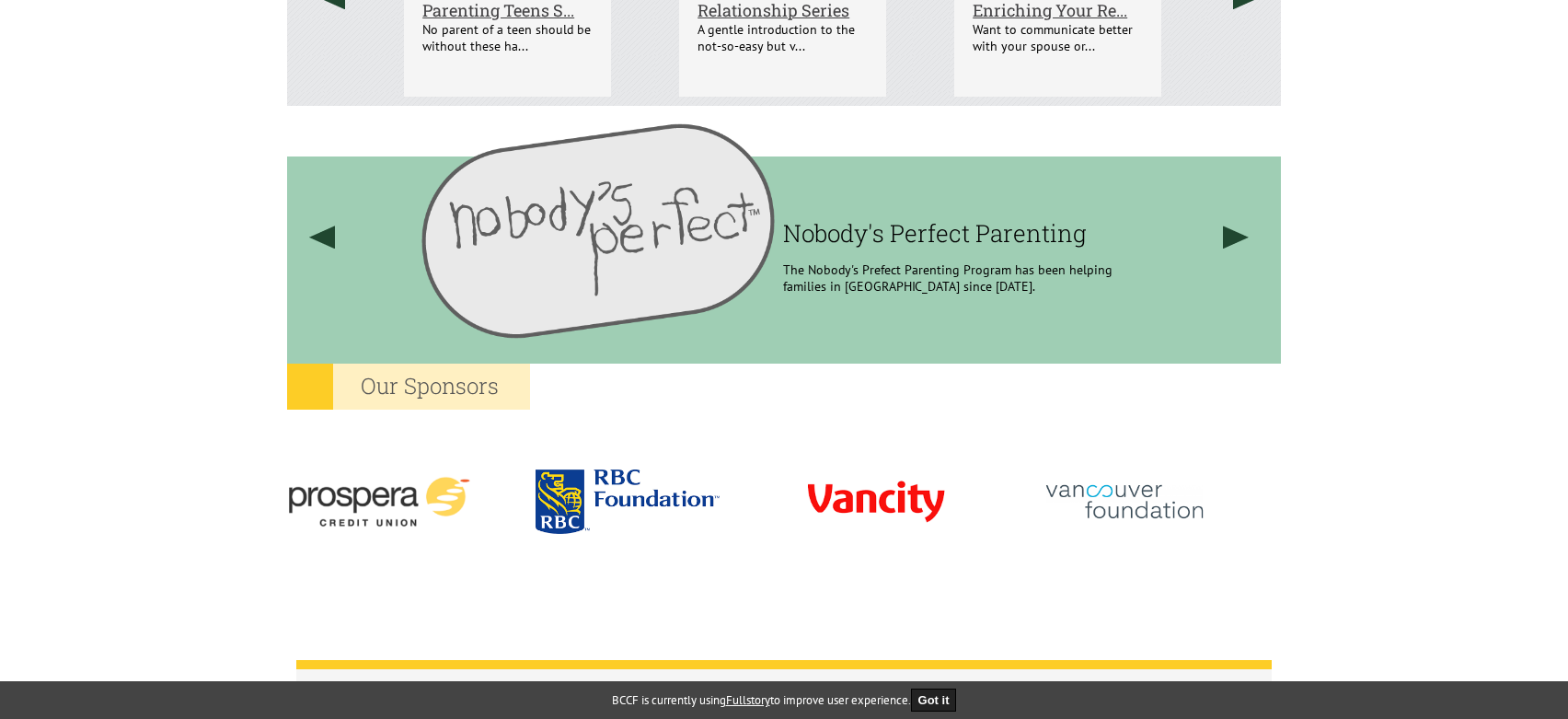
click at [759, 237] on img at bounding box center [597, 230] width 353 height 250
click at [886, 249] on div "Nobody's Perfect Parenting The Nobody's Prefect Parenting Program has been help…" at bounding box center [986, 206] width 408 height 202
click at [883, 305] on div "Nobody's Perfect Parenting The Nobody's Prefect Parenting Program has been help…" at bounding box center [986, 206] width 408 height 202
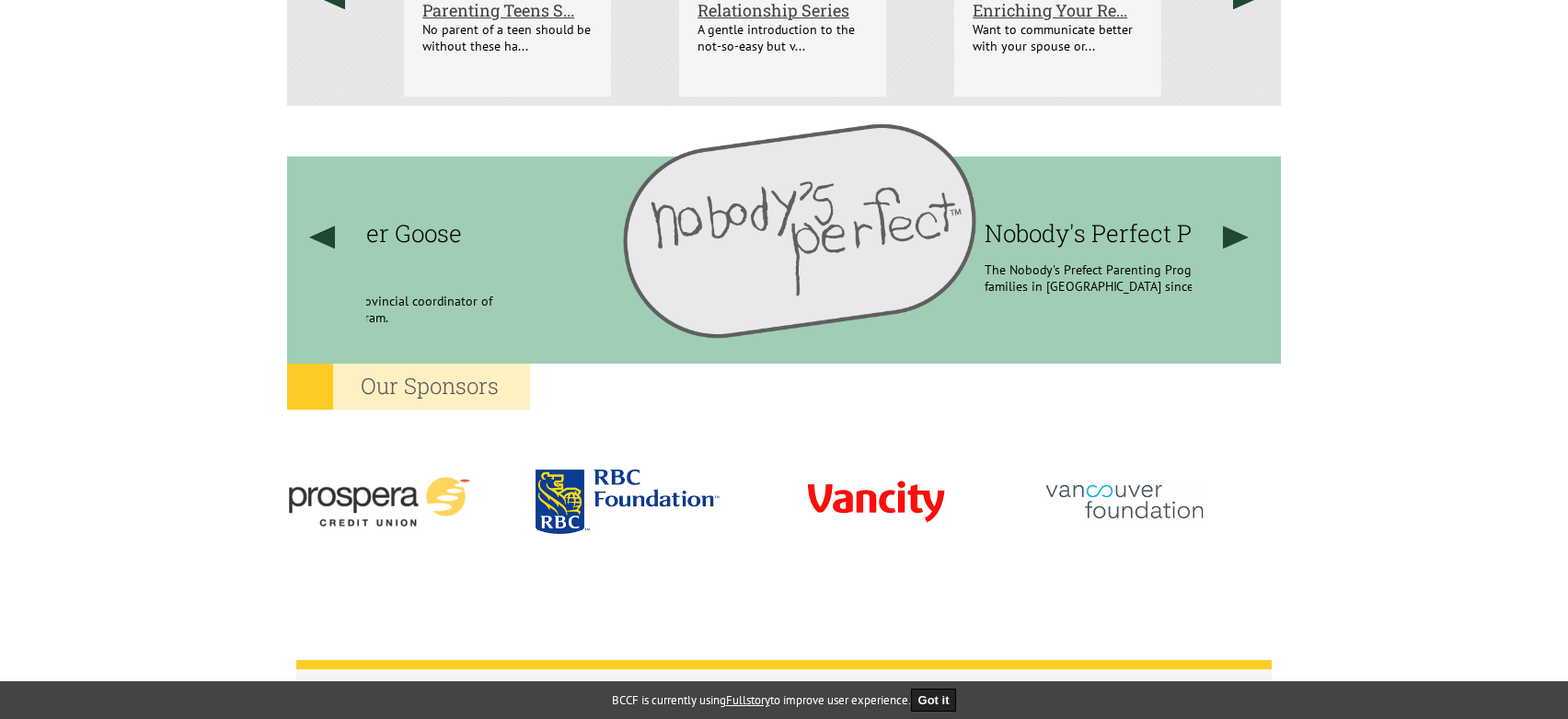
drag, startPoint x: 962, startPoint y: 297, endPoint x: 1089, endPoint y: 358, distance: 140.9
click at [1158, 334] on div "Nobody's Perfect Parenting The Nobody's Prefect Parenting Program has been help…" at bounding box center [980, 232] width 825 height 254
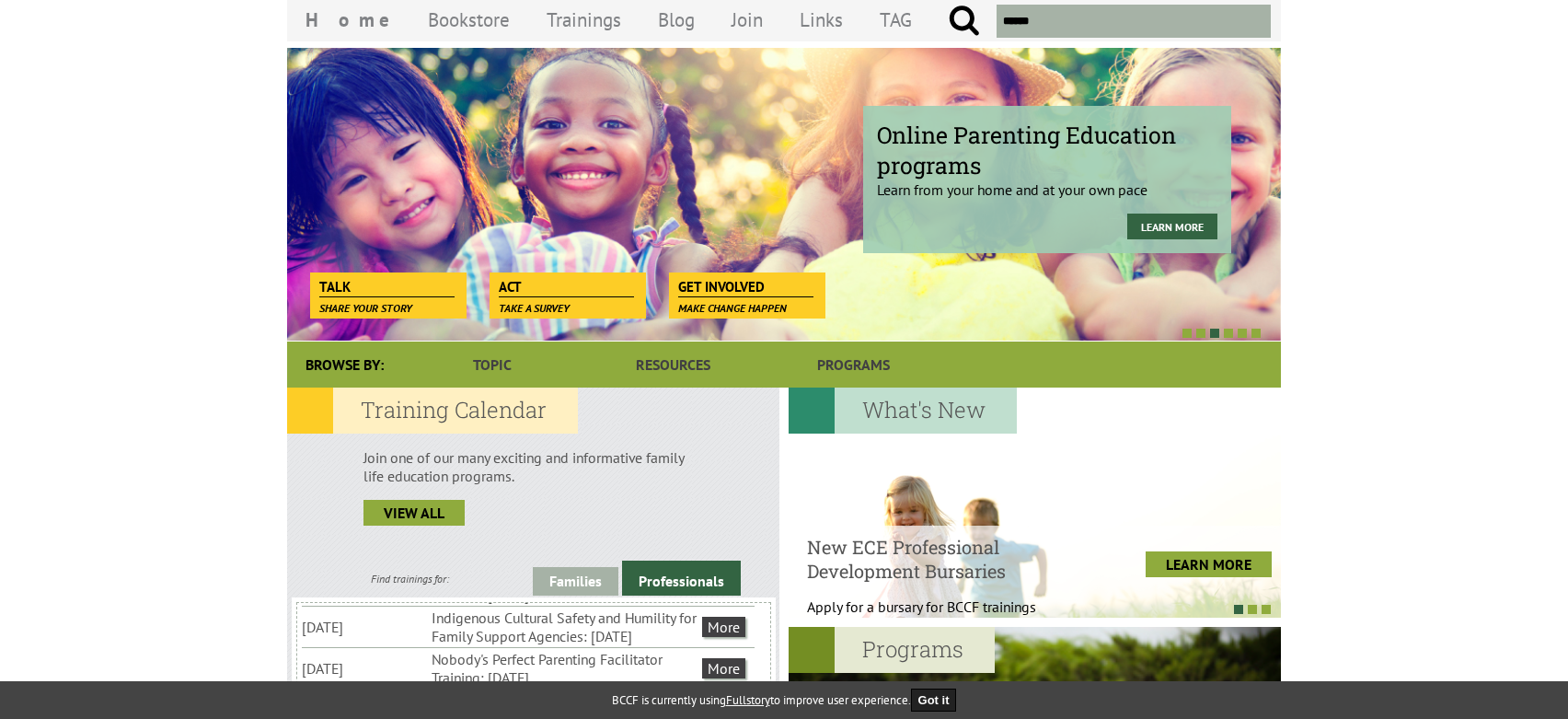
scroll to position [0, 0]
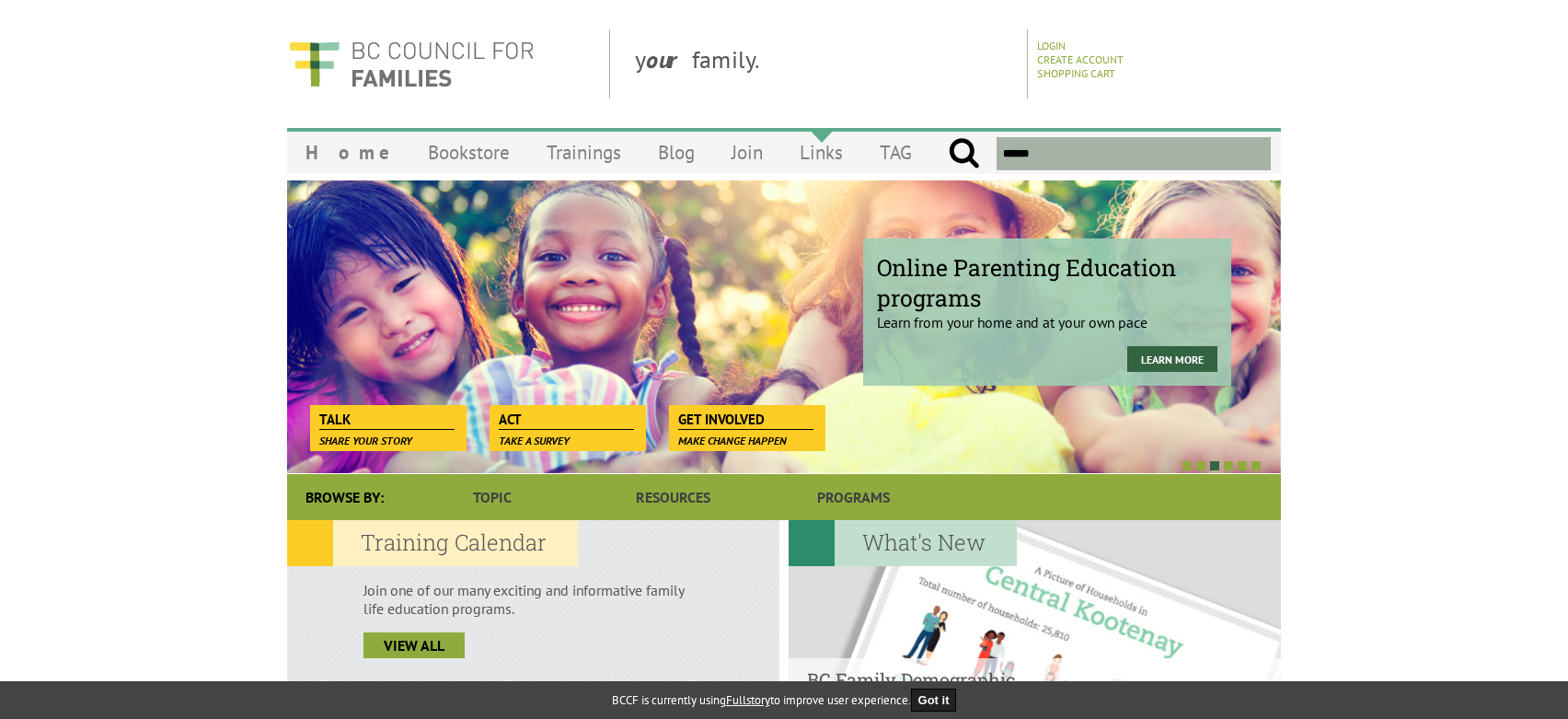
click at [789, 153] on link "Links" at bounding box center [821, 153] width 80 height 43
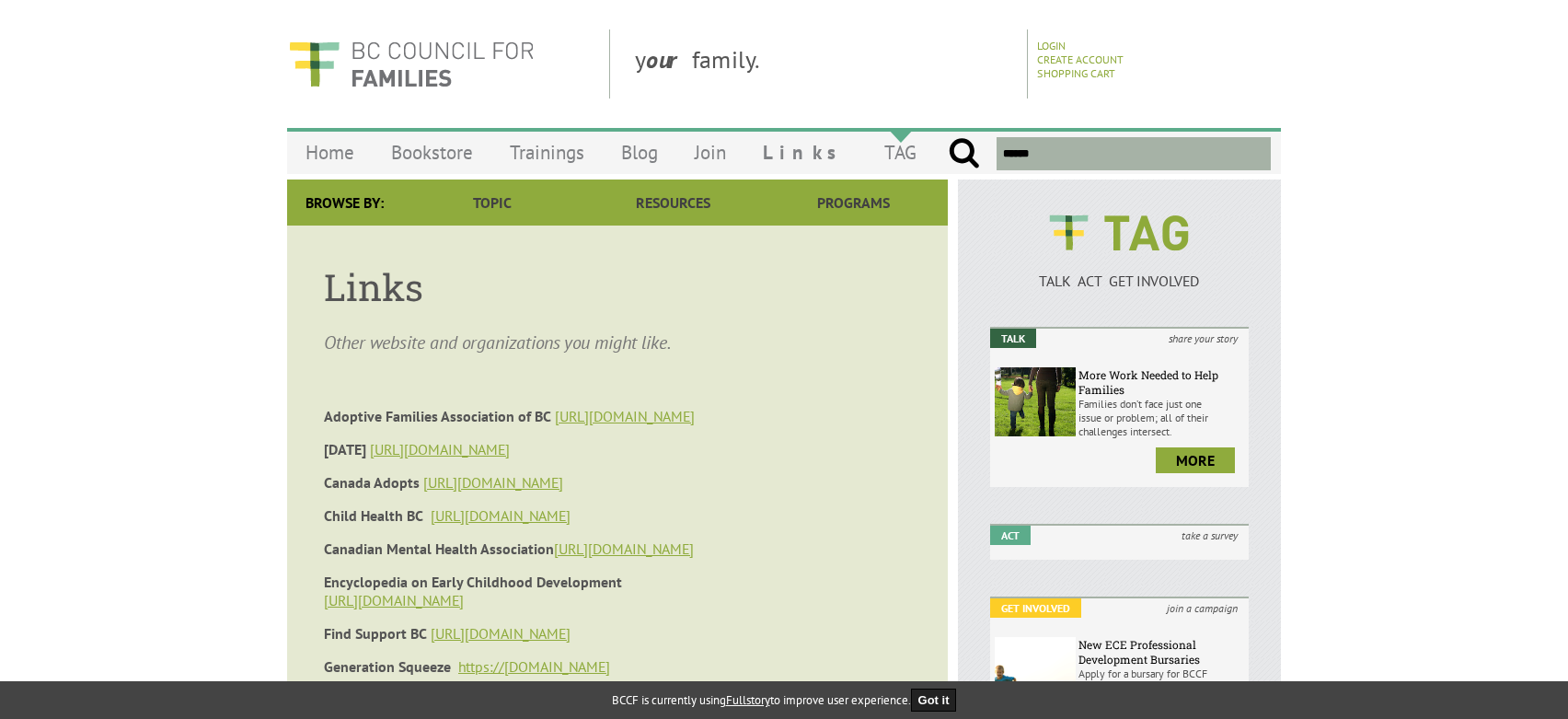
click at [870, 155] on link "TAG" at bounding box center [901, 153] width 69 height 43
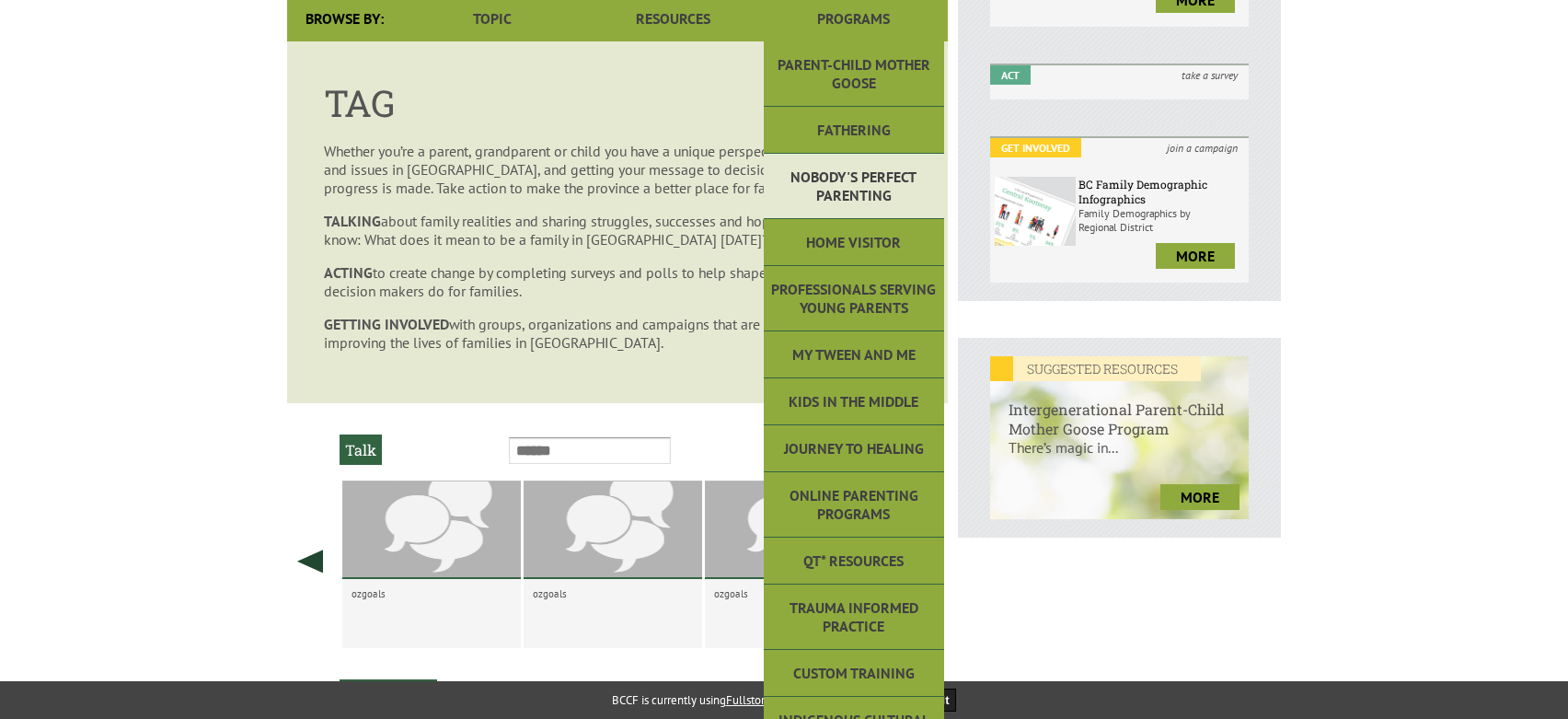
scroll to position [737, 0]
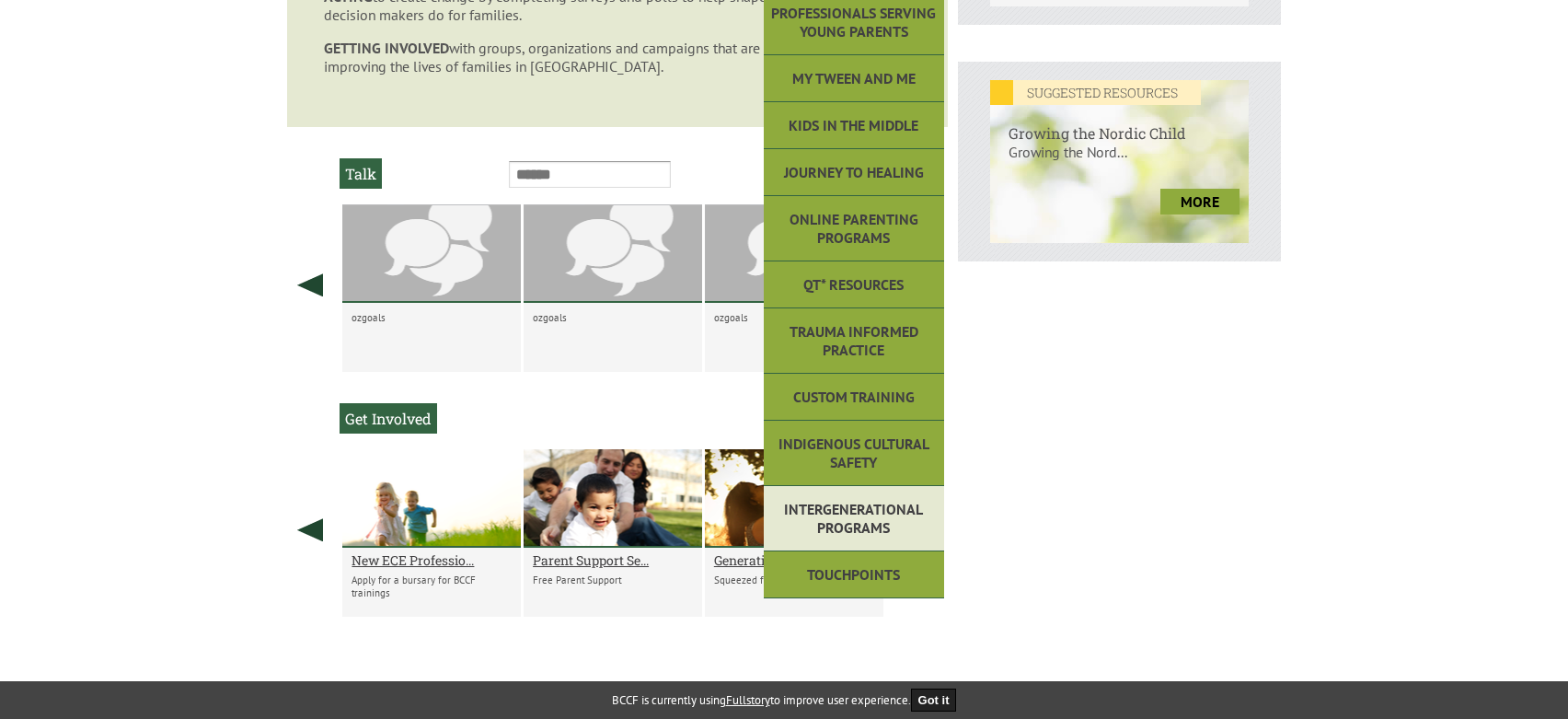
click at [861, 526] on link "Intergenerational Programs" at bounding box center [853, 519] width 180 height 65
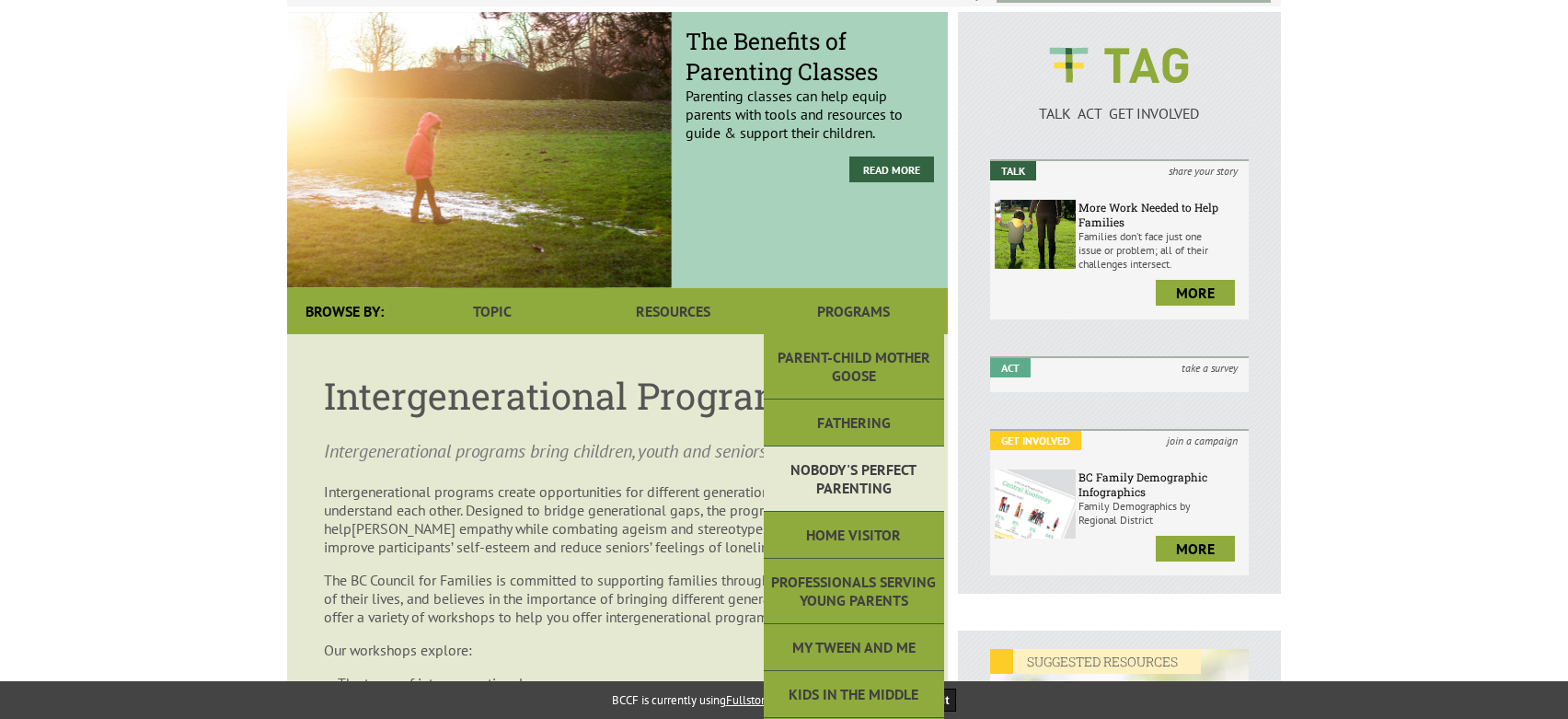
scroll to position [184, 0]
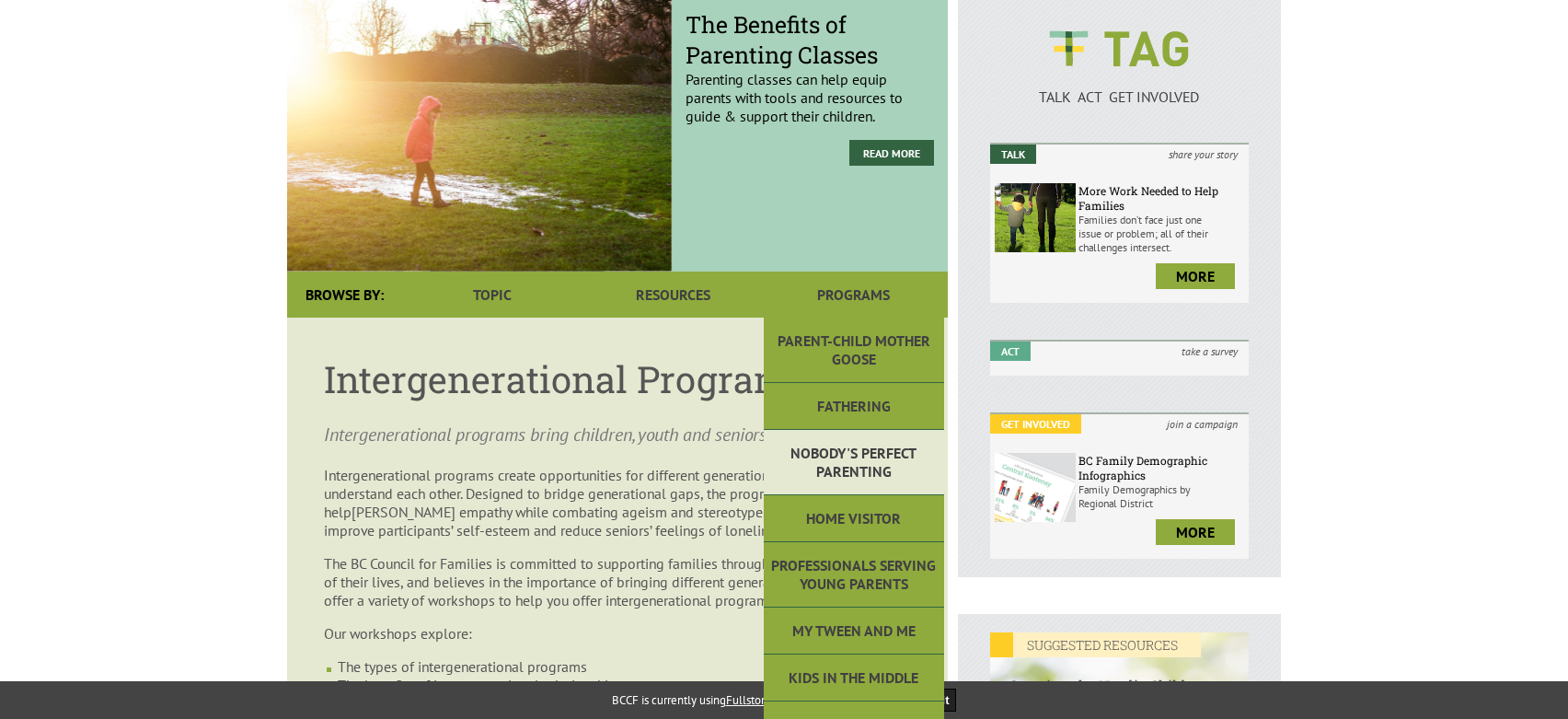
click at [847, 459] on link "Nobody's Perfect Parenting" at bounding box center [853, 463] width 180 height 65
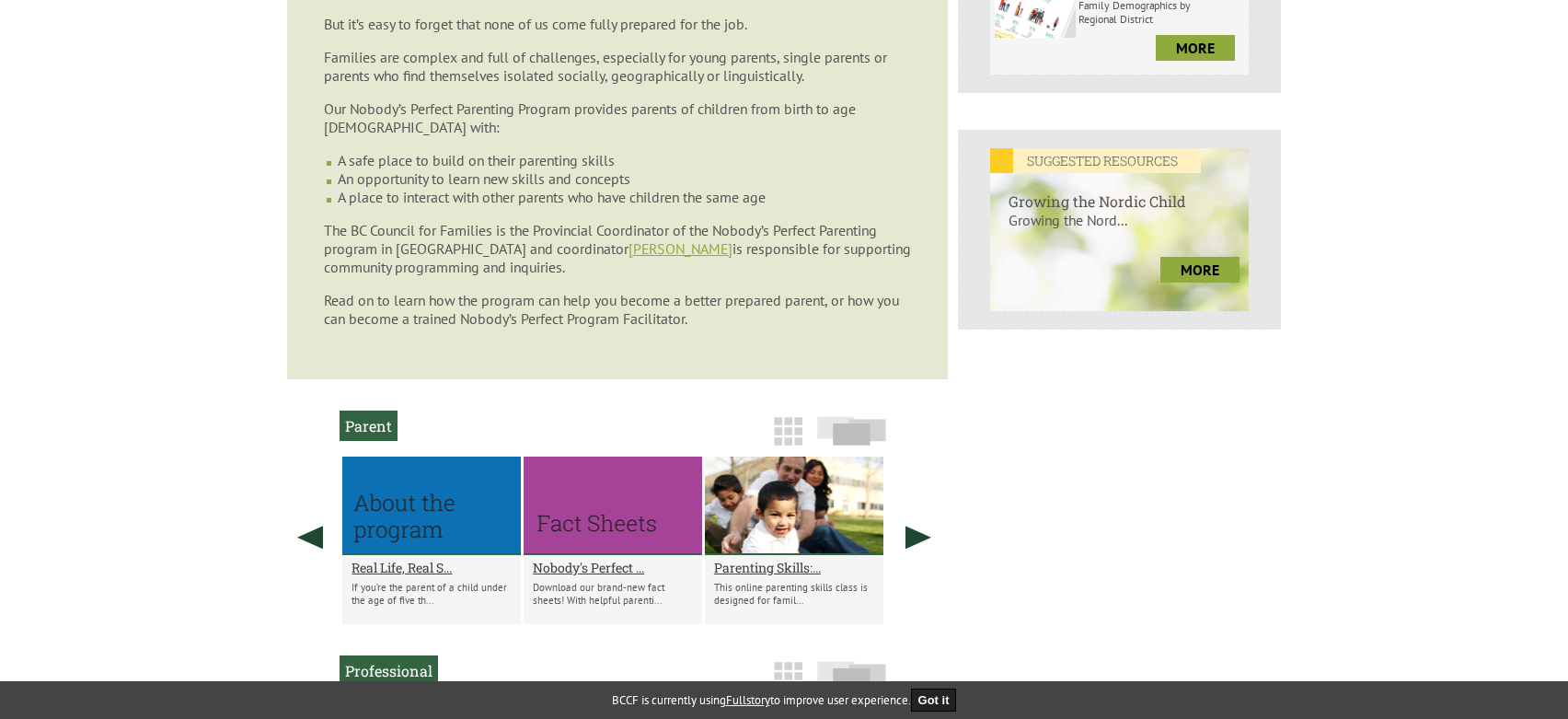
scroll to position [921, 0]
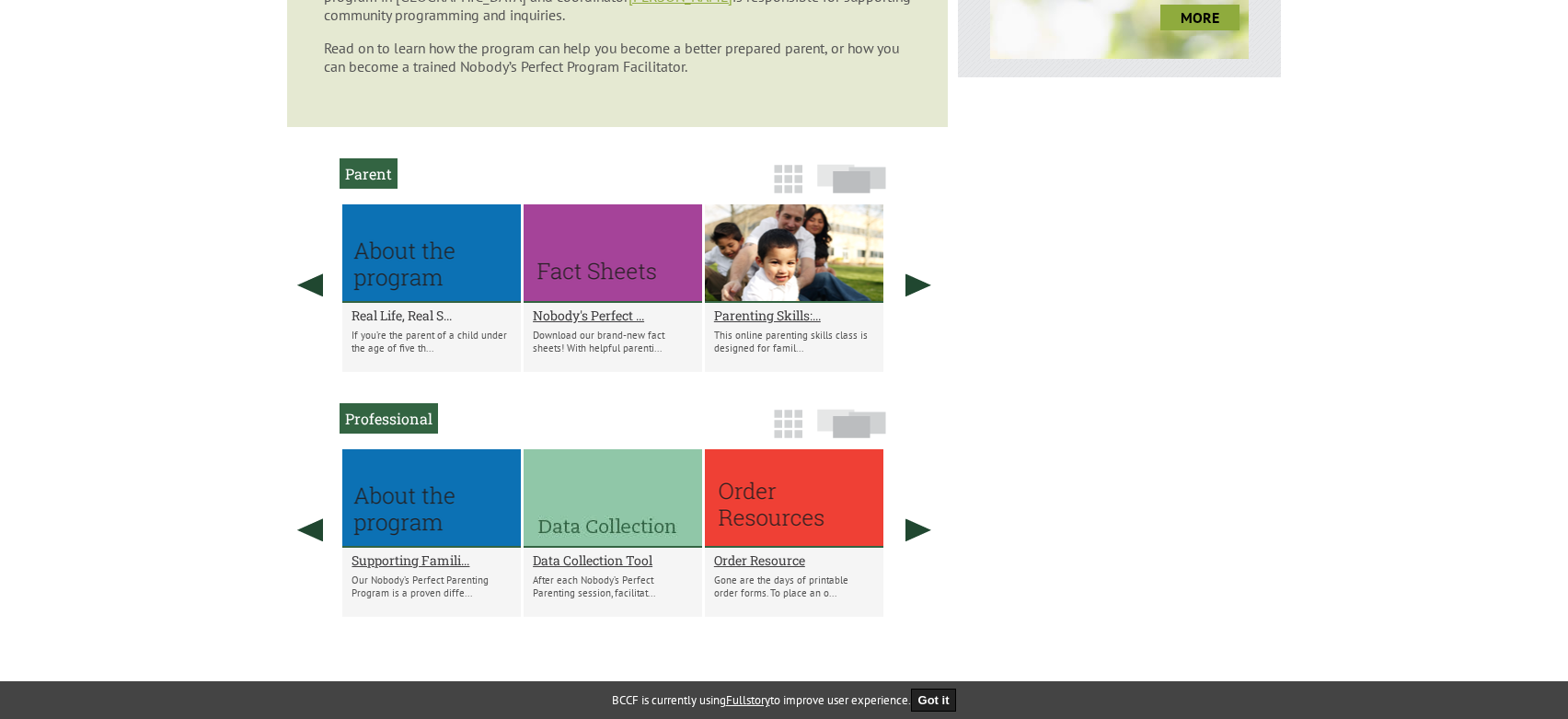
click at [436, 317] on h2 "Real Life, Real S..." at bounding box center [431, 315] width 160 height 18
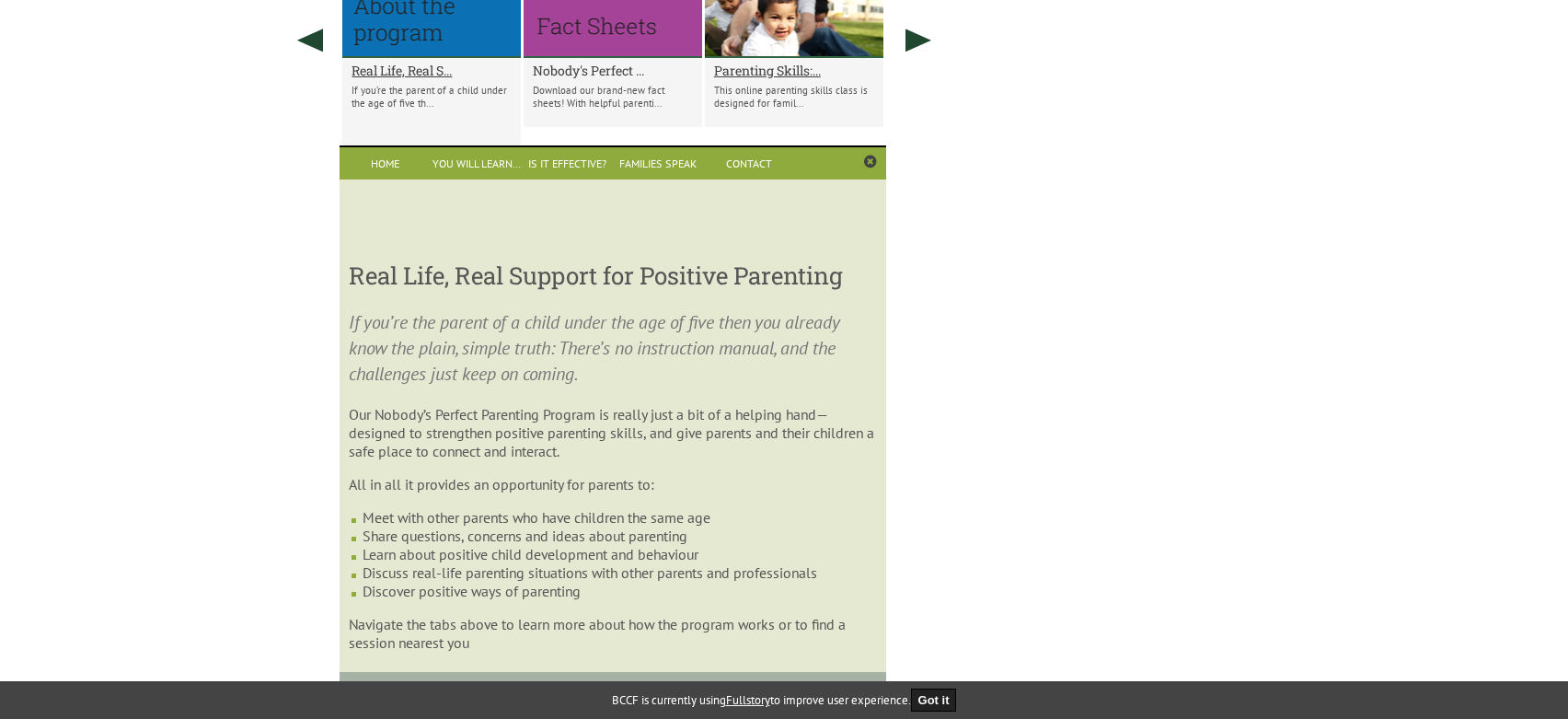
scroll to position [1164, 0]
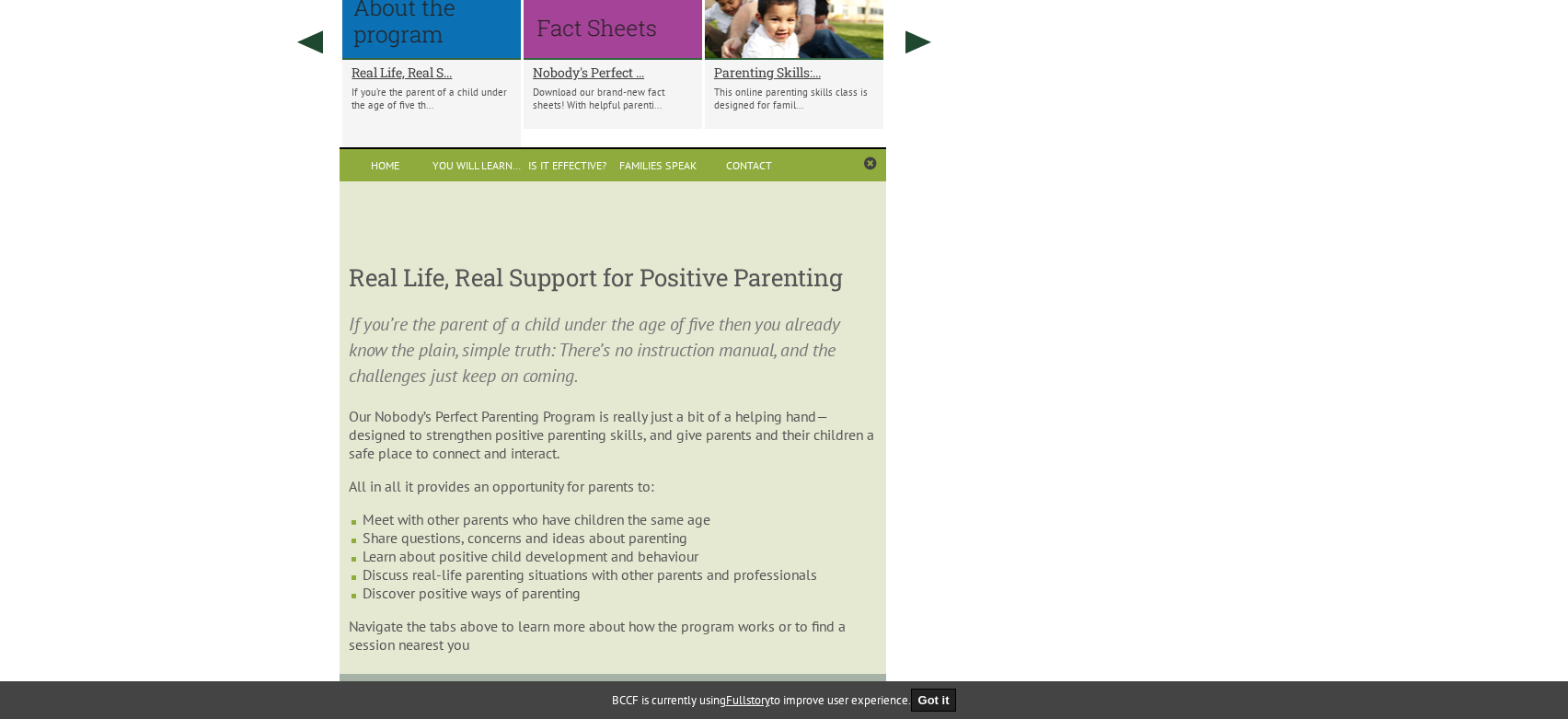
click at [611, 81] on div "Nobody's Perfect ... Download our brand-new fact sheets! With helpful parenti..." at bounding box center [612, 95] width 178 height 69
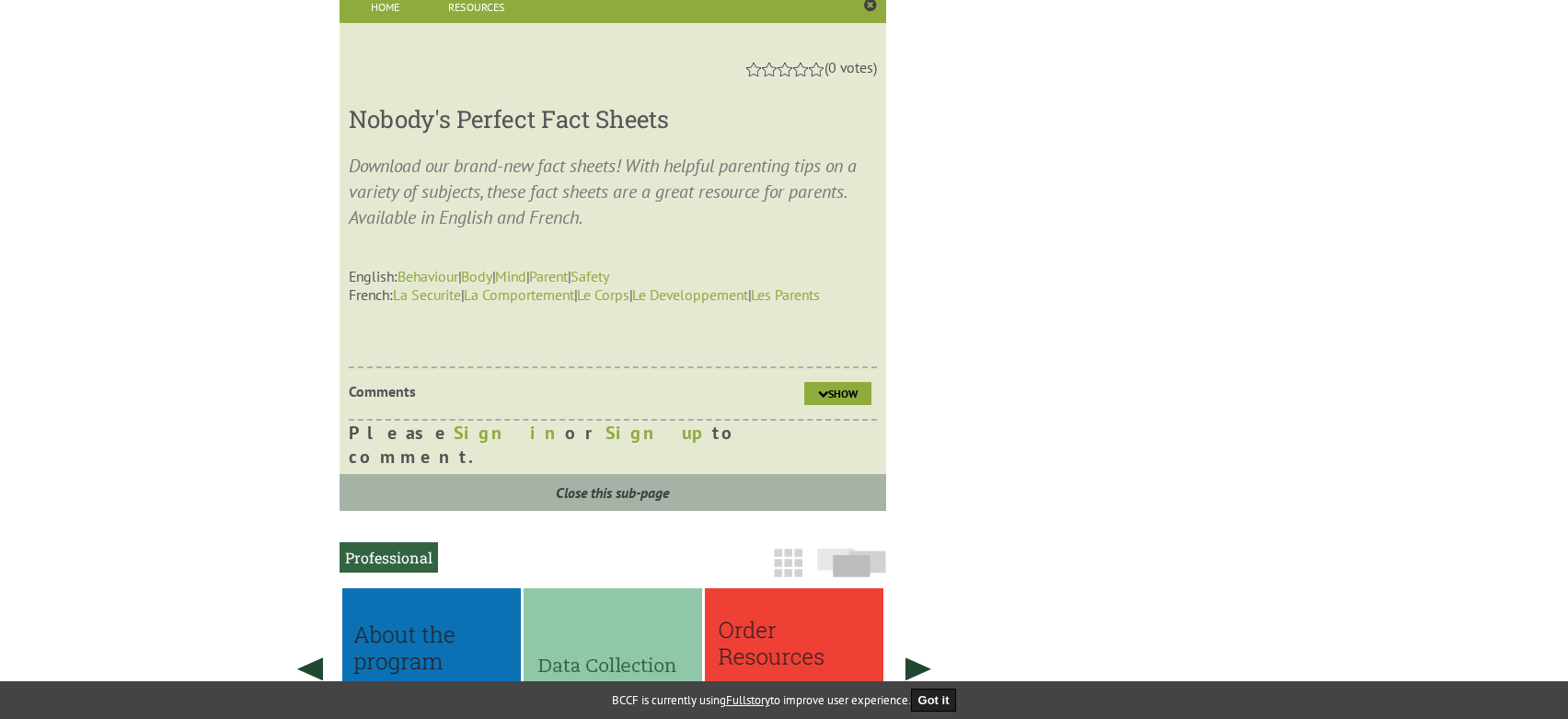
scroll to position [1347, 0]
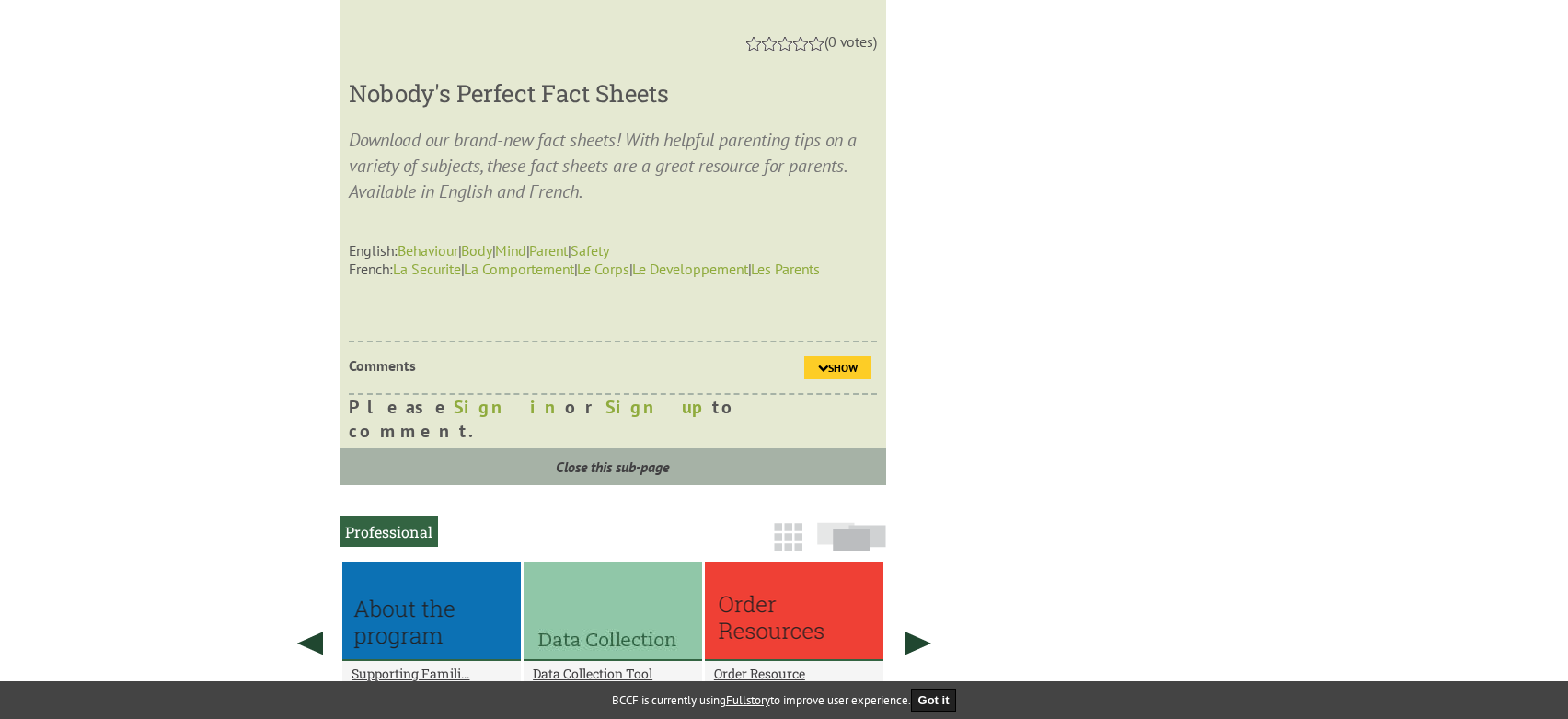
click at [849, 359] on link "Show" at bounding box center [838, 367] width 67 height 23
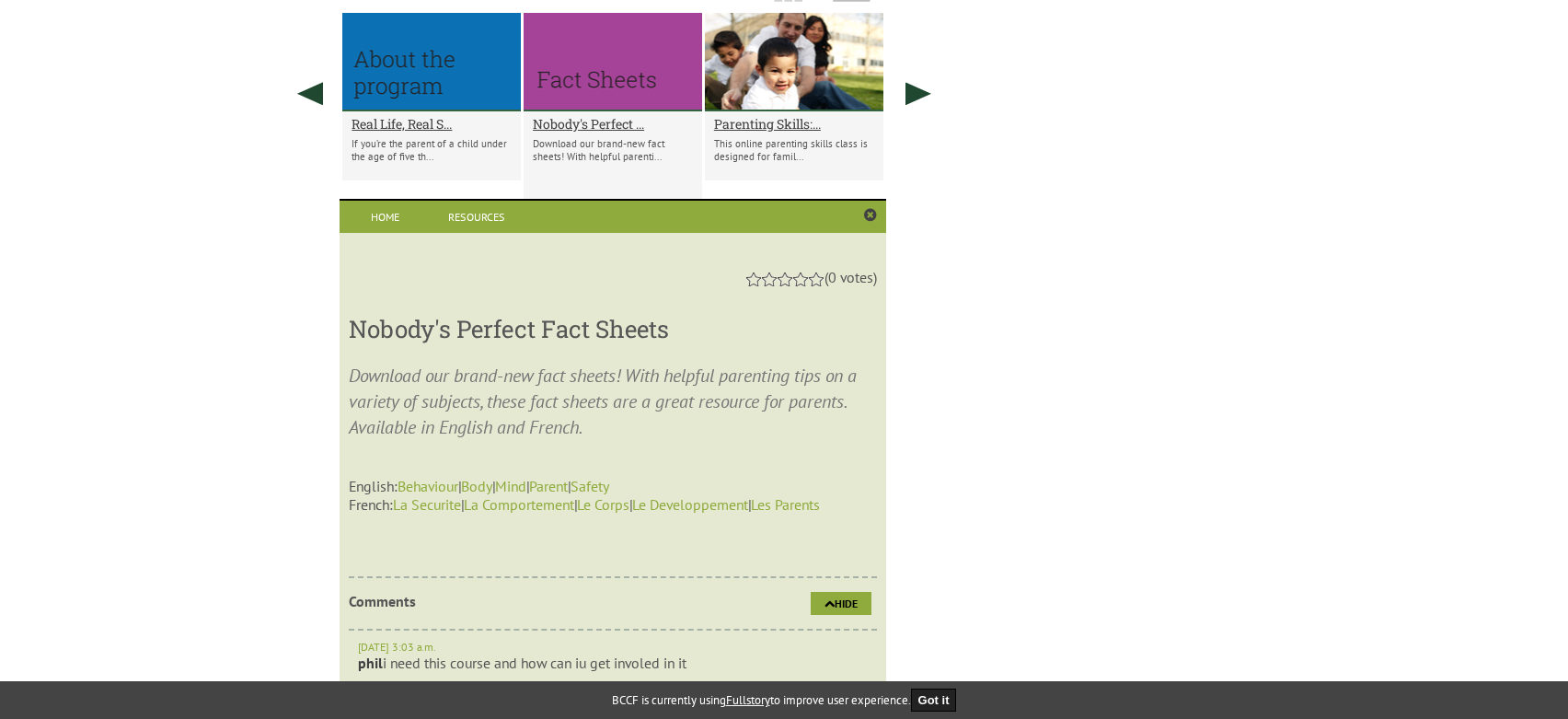
scroll to position [1072, 0]
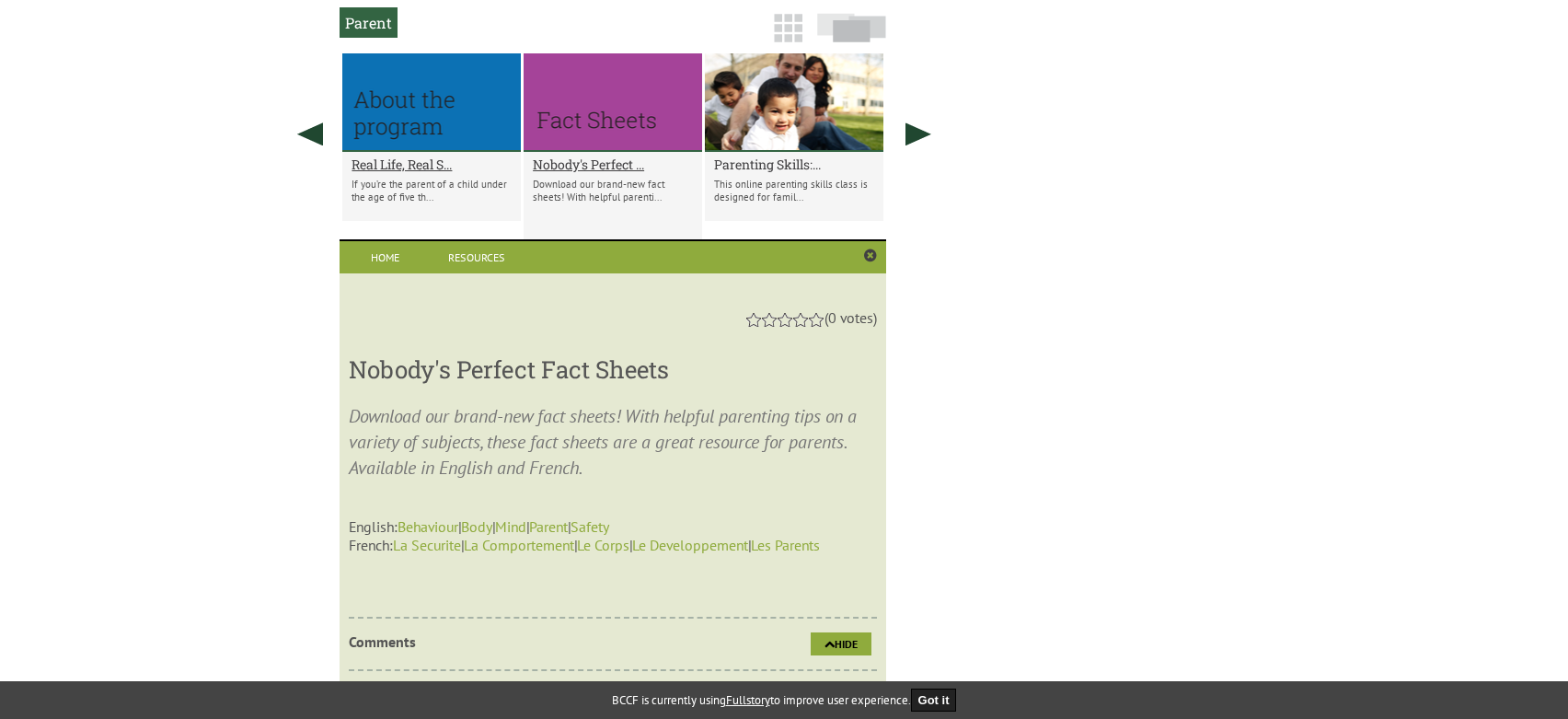
click at [807, 168] on h2 "Parenting Skills:..." at bounding box center [793, 164] width 160 height 18
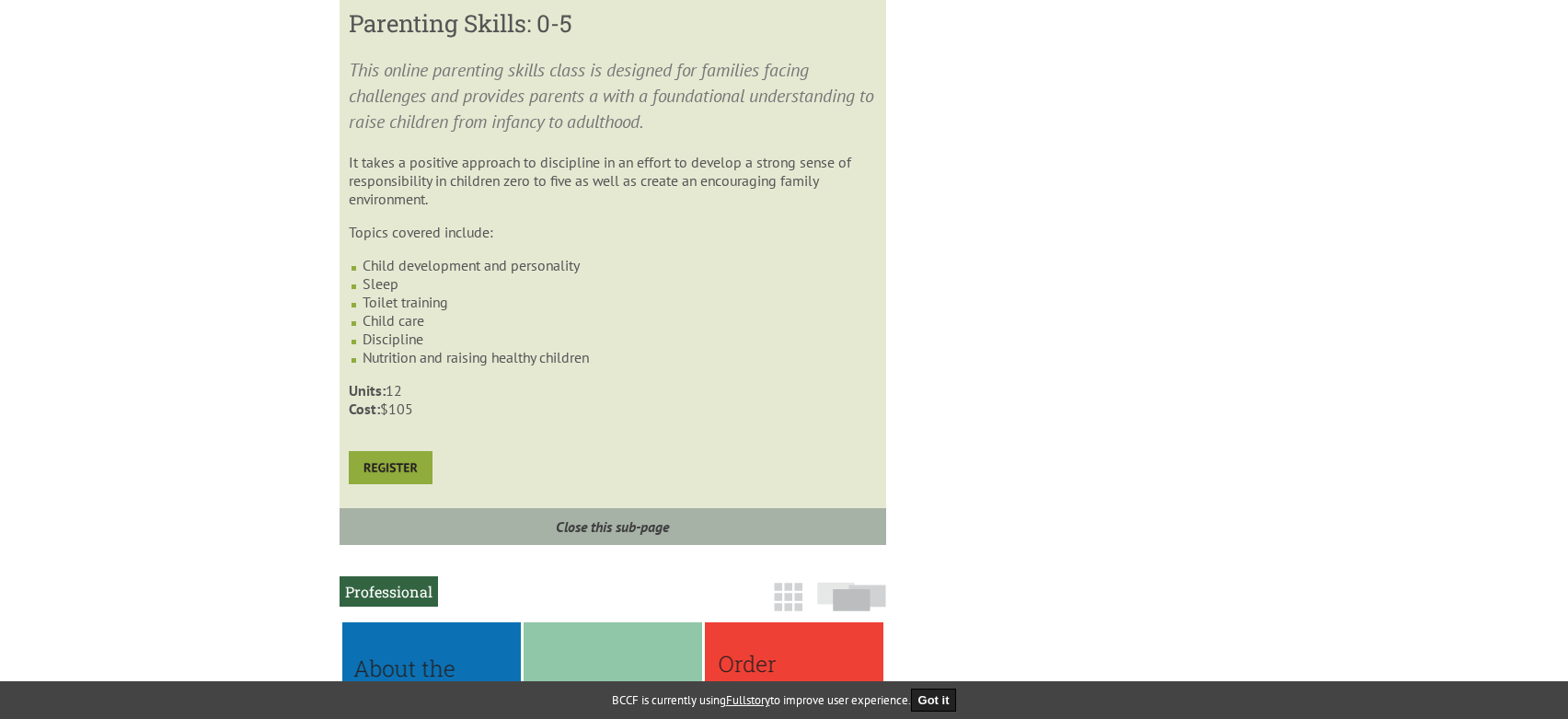
scroll to position [1347, 0]
